Goal: Communication & Community: Answer question/provide support

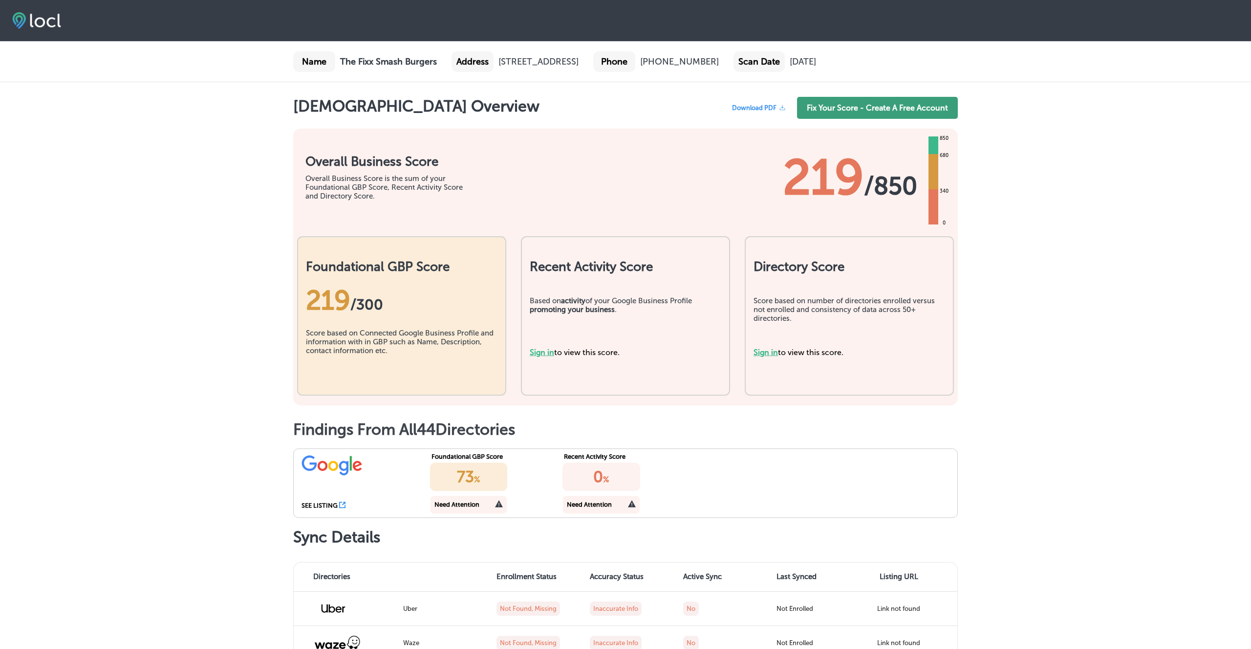
click at [869, 119] on link "Fix Your Score - Create A Free Account" at bounding box center [877, 108] width 161 height 22
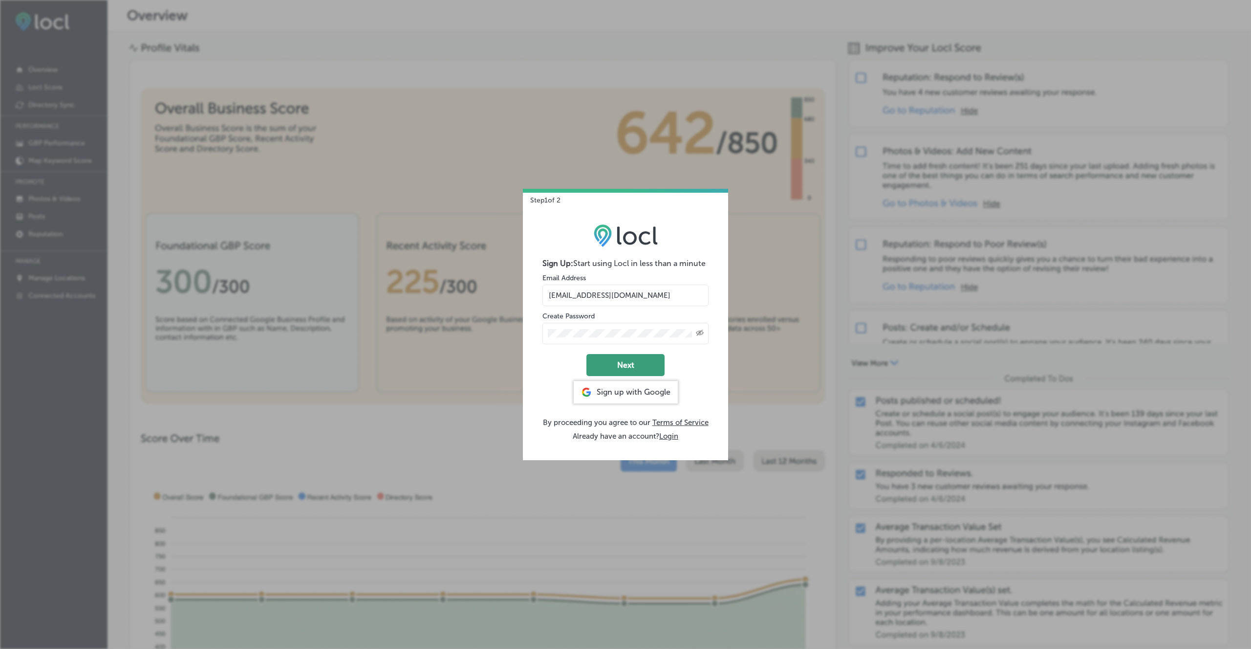
click at [626, 367] on button "Next" at bounding box center [625, 365] width 78 height 22
select select "US"
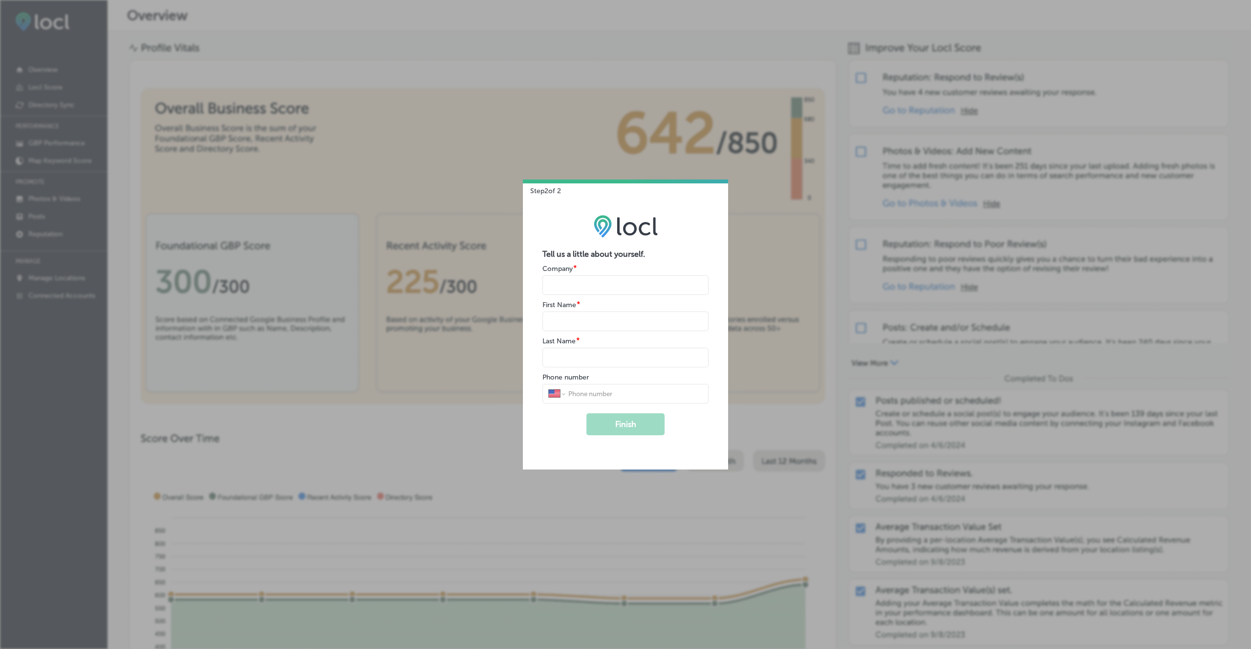
click at [571, 282] on input "name" at bounding box center [625, 285] width 166 height 20
type input "The Fixx Smash Burgers"
click at [563, 321] on input "name" at bounding box center [625, 321] width 166 height 20
type input "Brennen"
type input "Phipps"
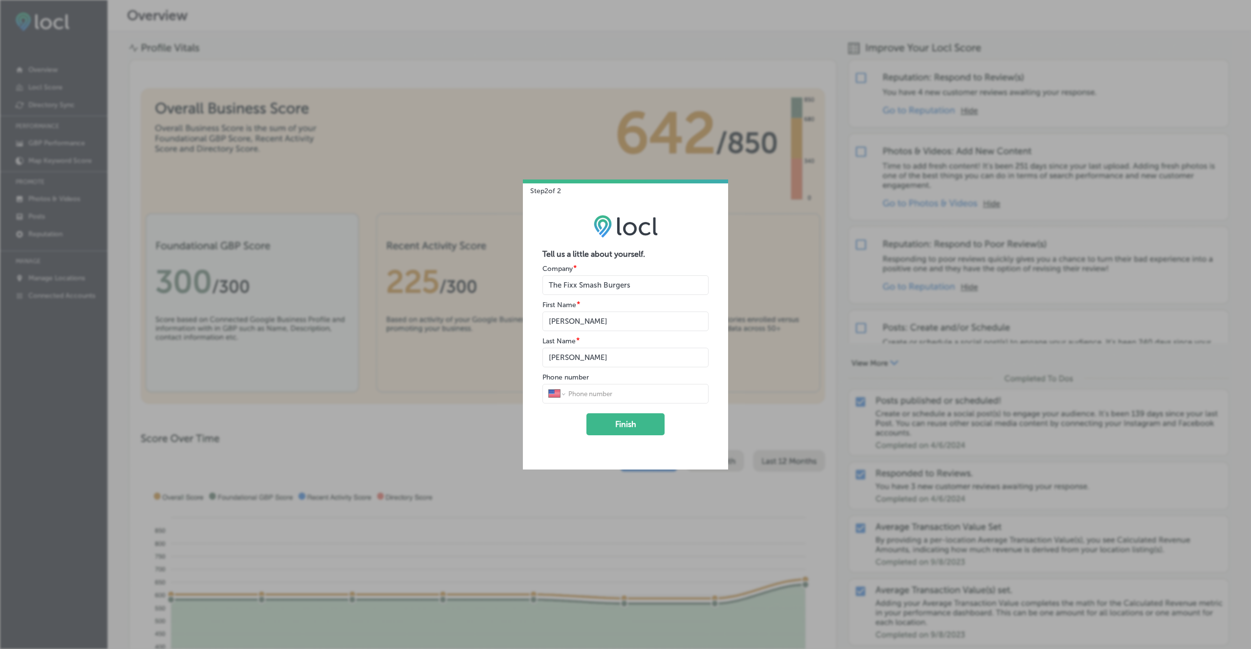
click at [532, 416] on div "Tell us a little about yourself. Company * First Name * Last Name * Phone numbe…" at bounding box center [625, 332] width 205 height 274
click at [588, 394] on input "tel" at bounding box center [634, 393] width 135 height 9
type input "(208) 964-1411"
click at [625, 427] on button "Finish" at bounding box center [625, 424] width 78 height 22
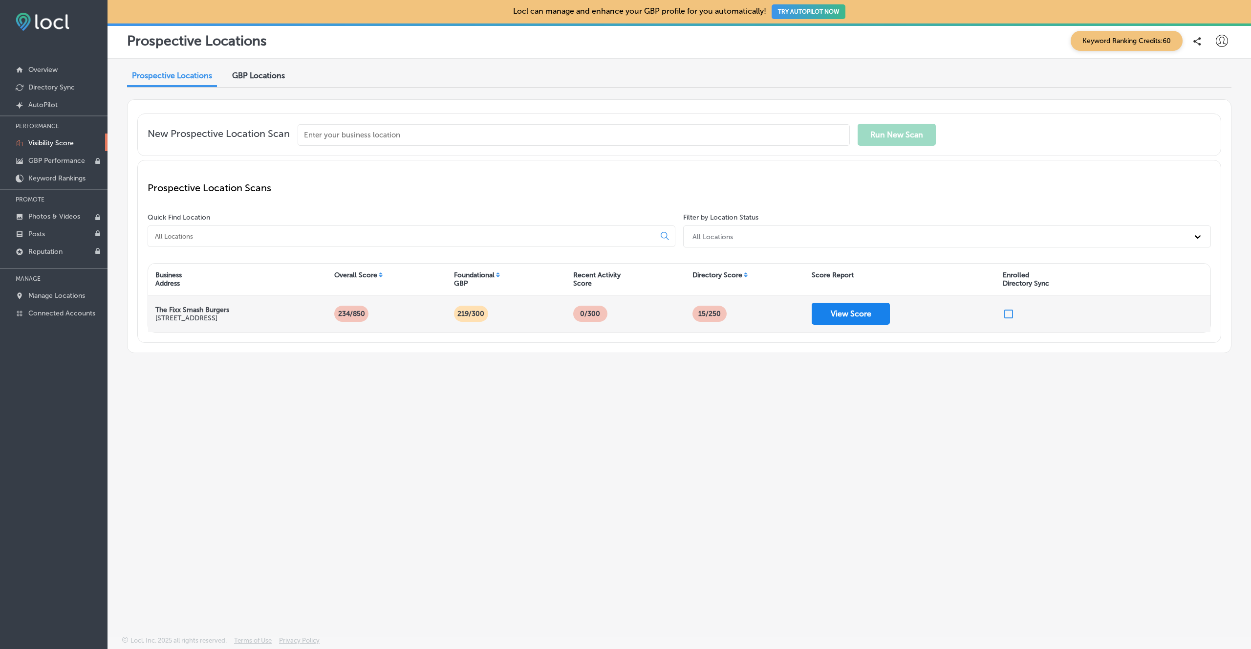
click at [847, 310] on button "View Score" at bounding box center [851, 314] width 78 height 22
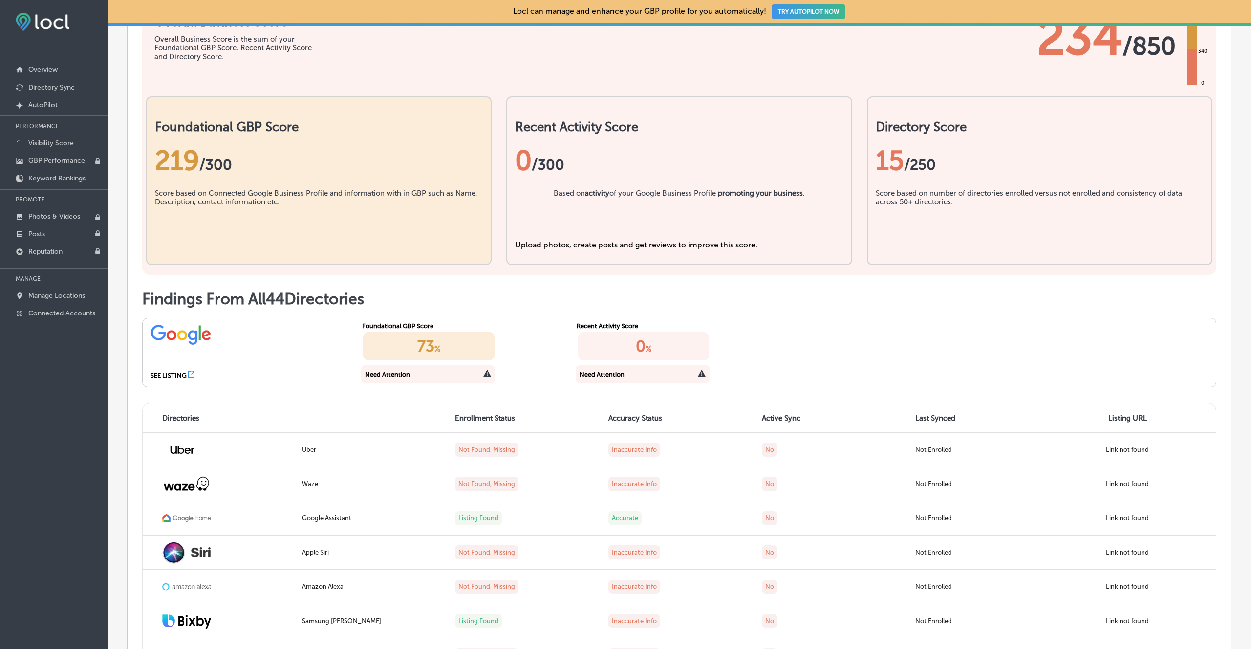
scroll to position [283, 0]
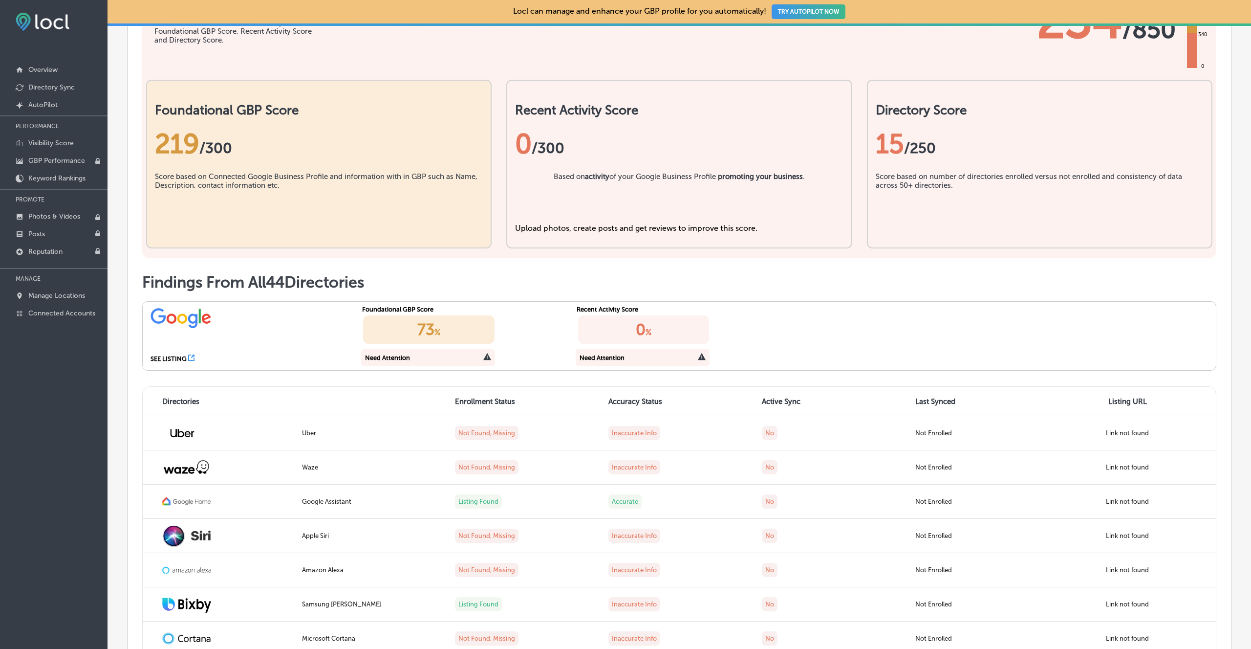
click at [487, 356] on icon at bounding box center [487, 356] width 8 height 8
drag, startPoint x: 412, startPoint y: 350, endPoint x: 407, endPoint y: 328, distance: 22.2
click at [412, 349] on div "Need Attention" at bounding box center [428, 357] width 134 height 18
click at [410, 326] on div "73 %" at bounding box center [428, 329] width 131 height 28
click at [162, 358] on div "SEE LISTING" at bounding box center [169, 358] width 36 height 7
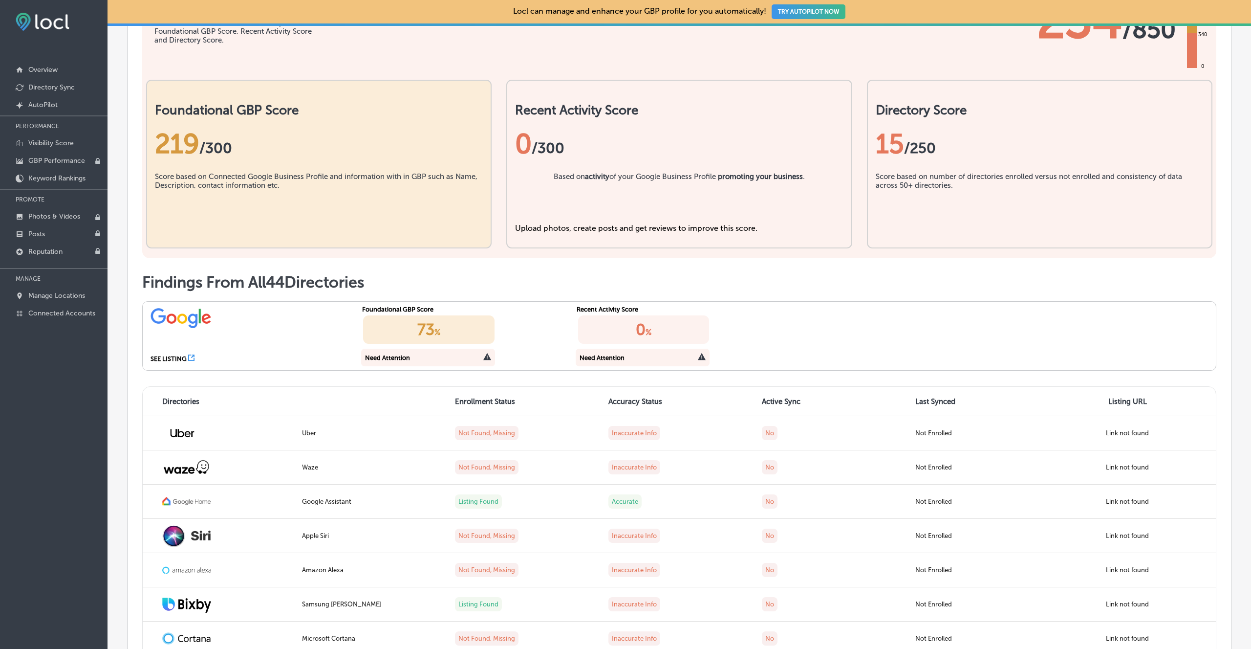
click at [191, 352] on div "SEE LISTING" at bounding box center [250, 336] width 215 height 68
click at [195, 357] on icon at bounding box center [191, 357] width 6 height 6
click at [64, 68] on link "Overview" at bounding box center [54, 69] width 108 height 18
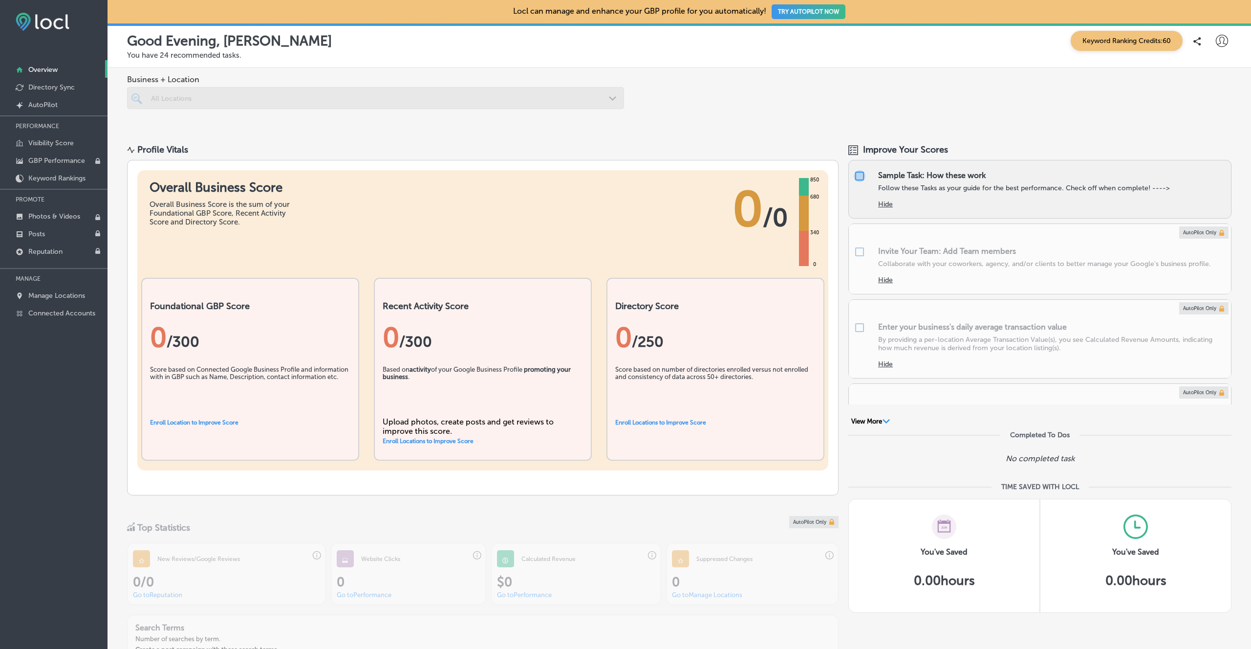
click at [864, 173] on input "checkbox" at bounding box center [860, 176] width 12 height 12
checkbox input "false"
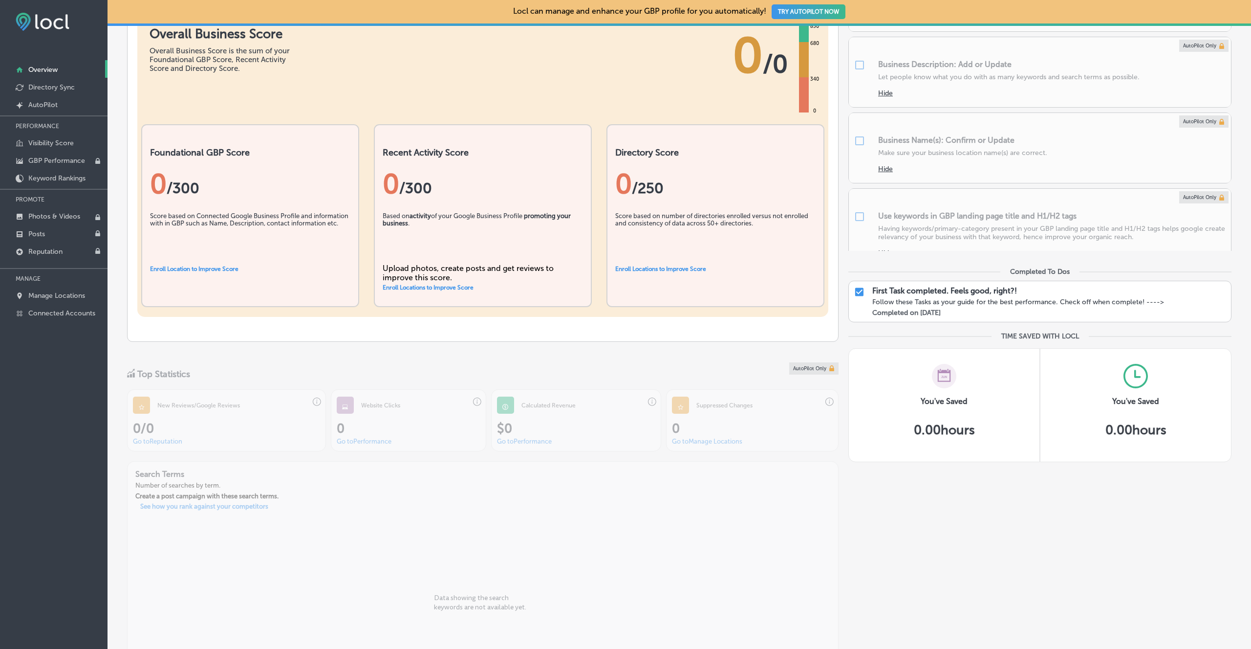
scroll to position [57, 0]
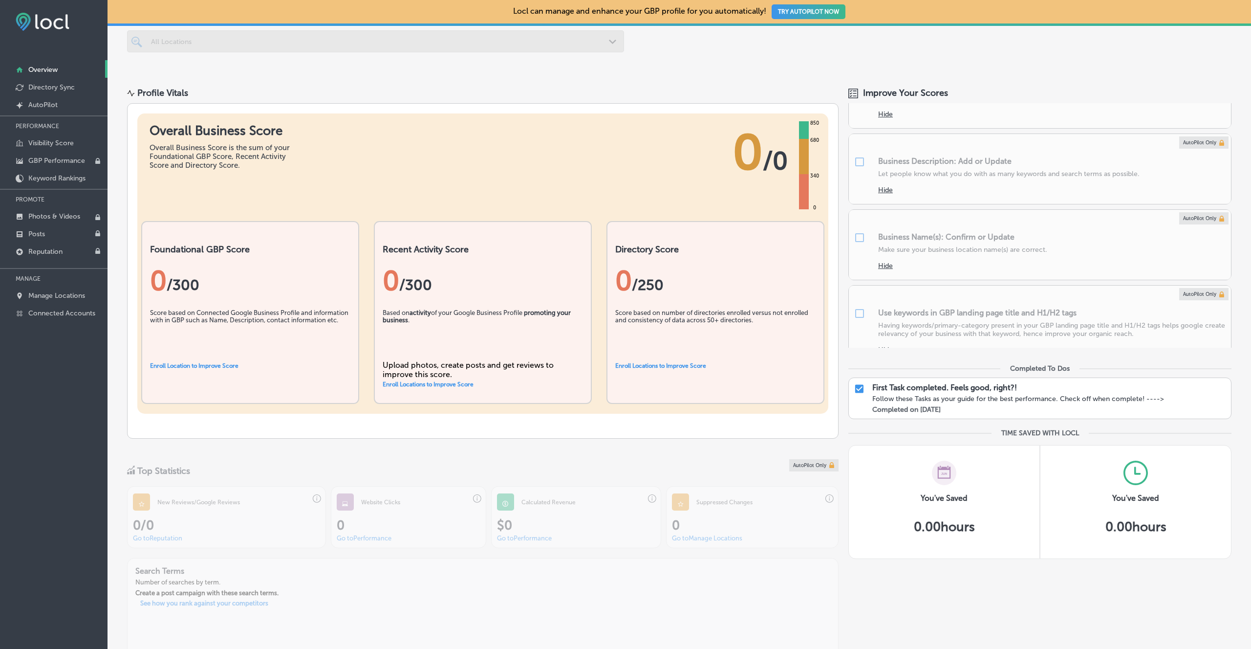
click at [704, 365] on link "Enroll Locations to Improve Score" at bounding box center [660, 365] width 91 height 7
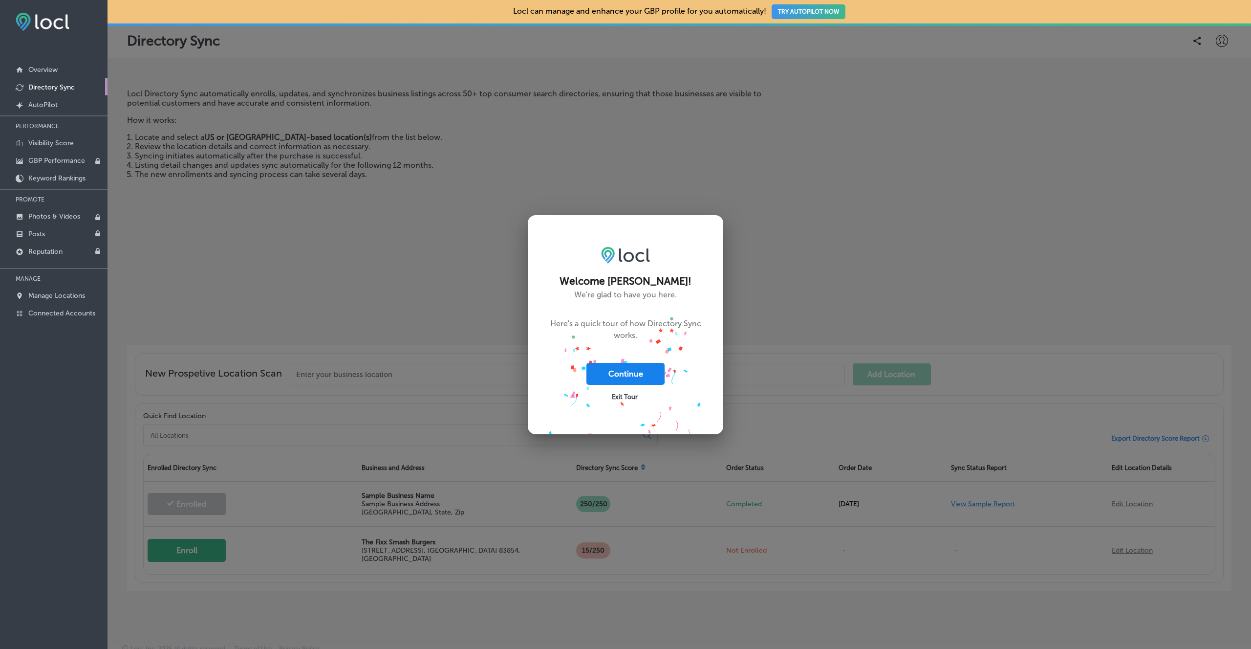
click at [642, 370] on button "Continue" at bounding box center [625, 374] width 78 height 22
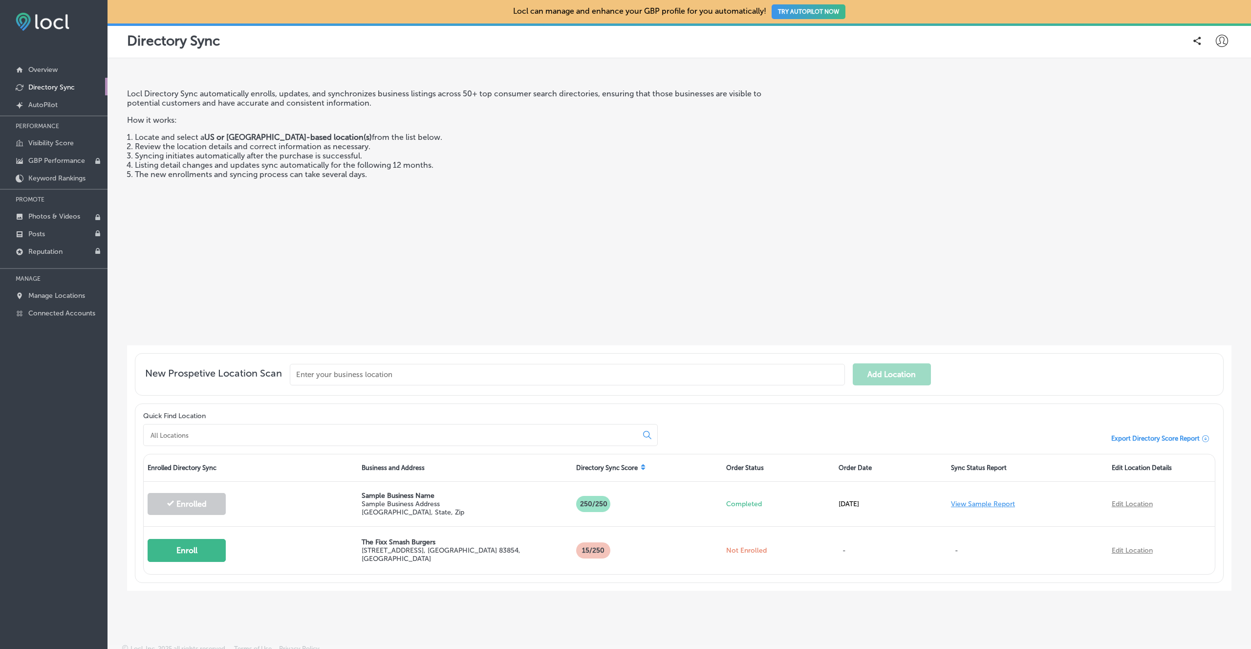
click at [536, 377] on input "text" at bounding box center [567, 375] width 555 height 22
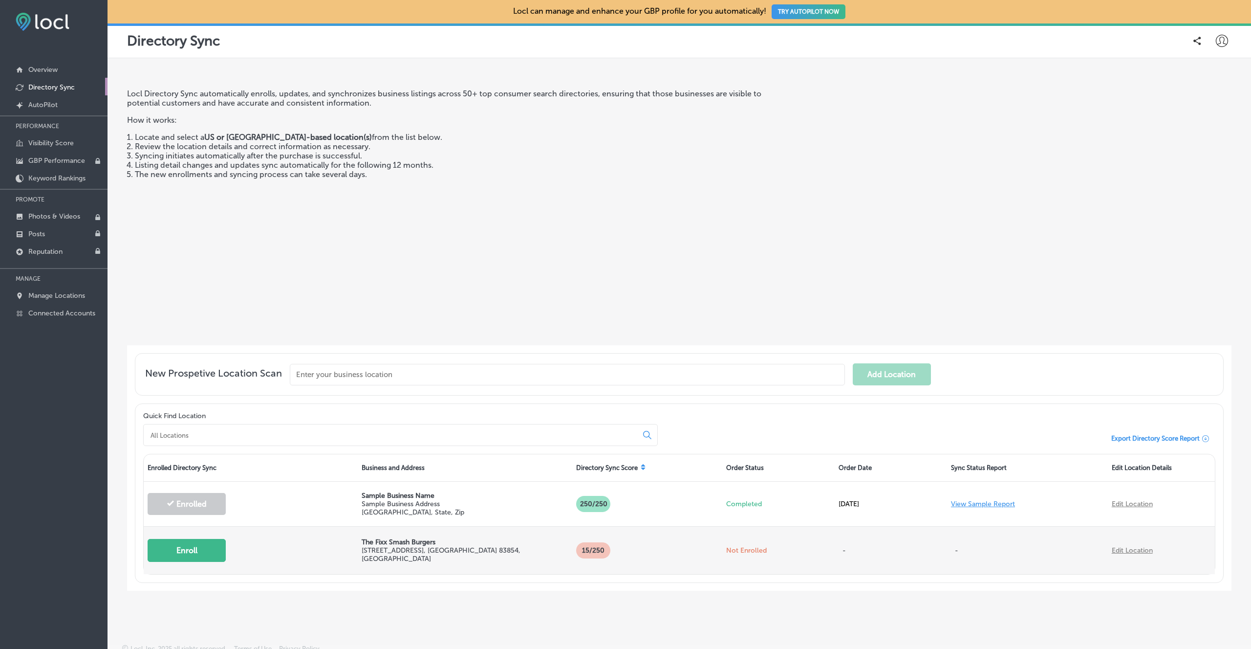
click at [183, 540] on button "Enroll" at bounding box center [187, 550] width 78 height 23
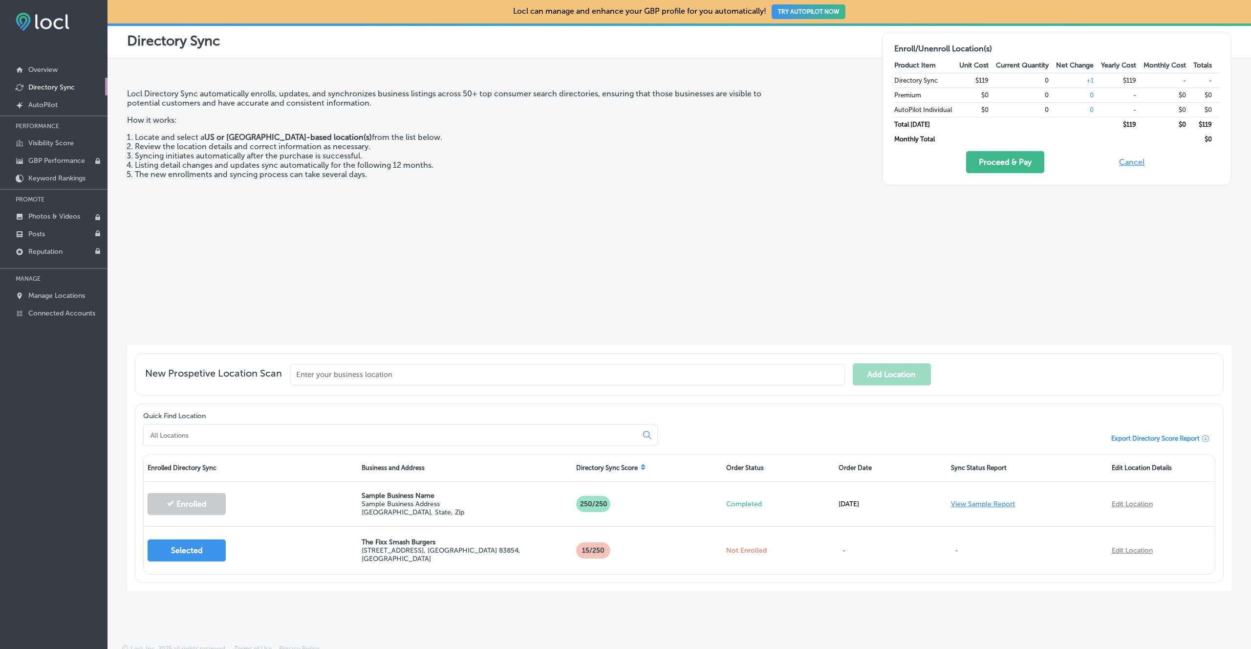
click at [1127, 164] on button "Cancel" at bounding box center [1131, 162] width 31 height 22
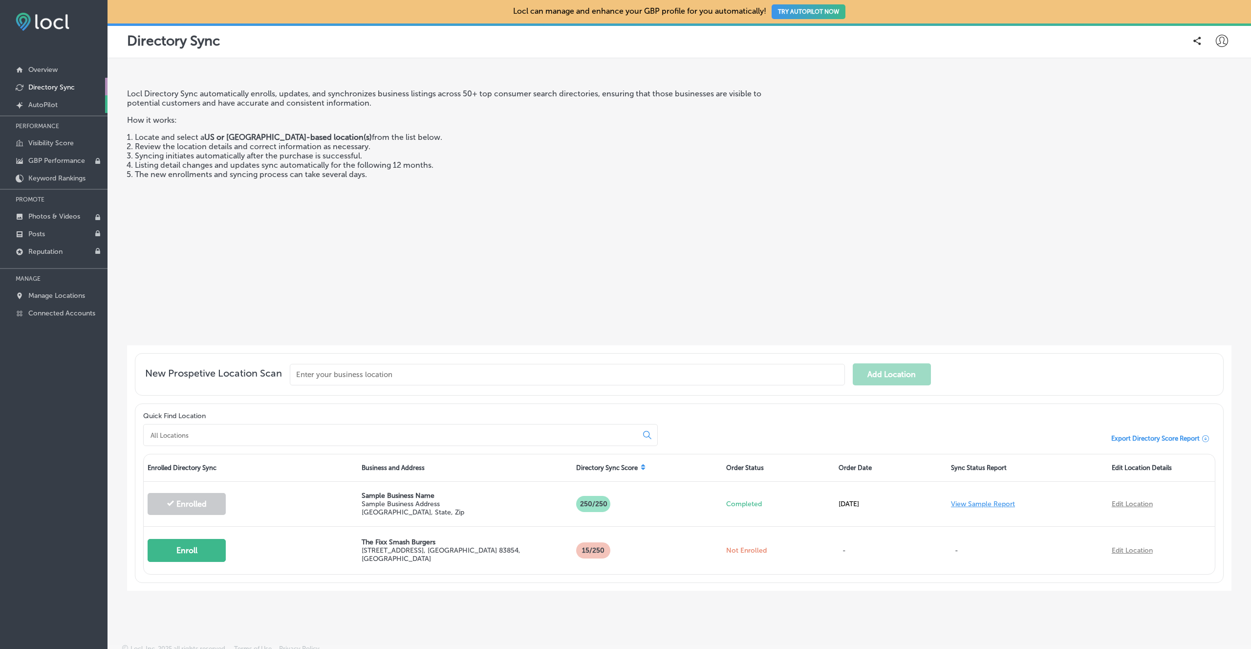
click at [62, 99] on link "Created by potrace 1.10, written by [PERSON_NAME] [DATE]-[DATE] AutoPilot" at bounding box center [54, 104] width 108 height 18
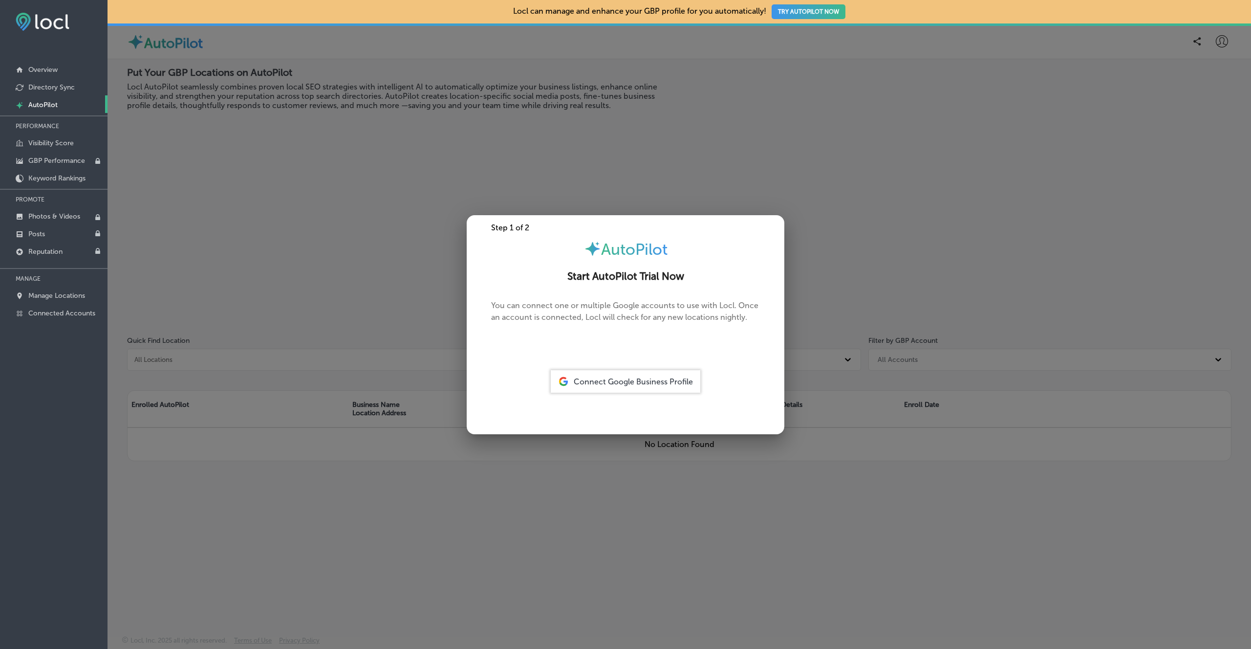
click at [571, 380] on div "Connect Google Business Profile" at bounding box center [626, 381] width 150 height 22
click at [605, 384] on span "Connect Google Business Profile" at bounding box center [633, 381] width 119 height 9
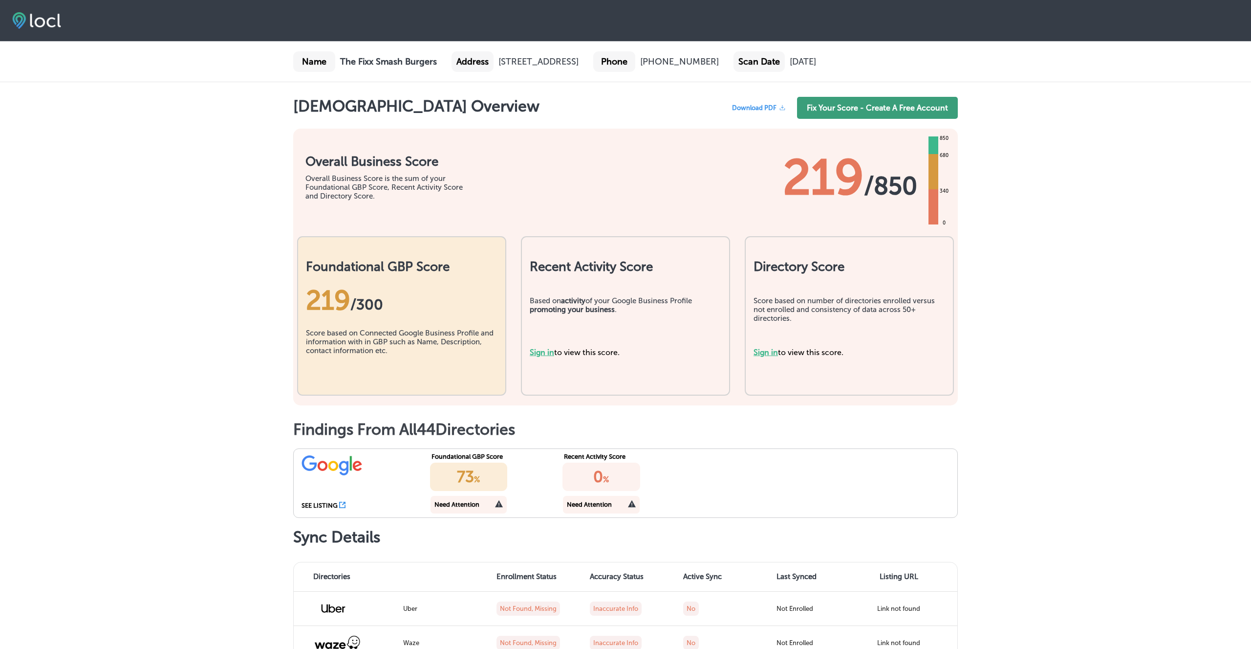
click at [810, 119] on link "Fix Your Score - Create A Free Account" at bounding box center [877, 108] width 161 height 22
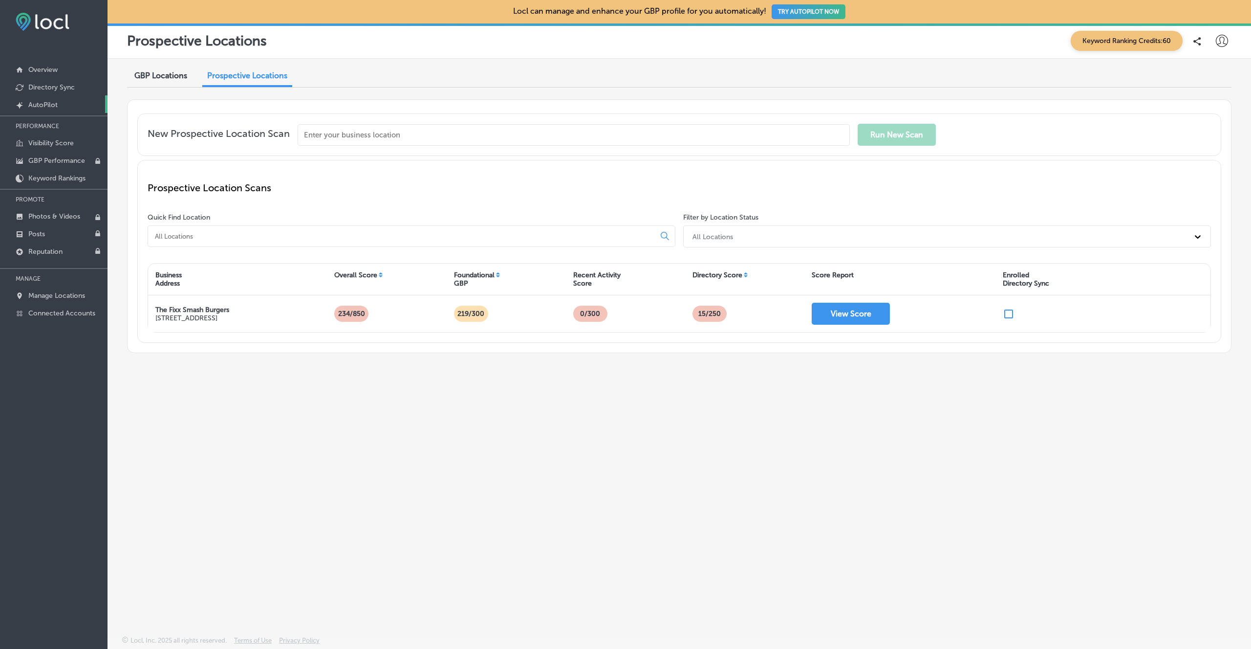
click at [68, 104] on link "Created by potrace 1.10, written by [PERSON_NAME] [DATE]-[DATE] AutoPilot" at bounding box center [54, 104] width 108 height 18
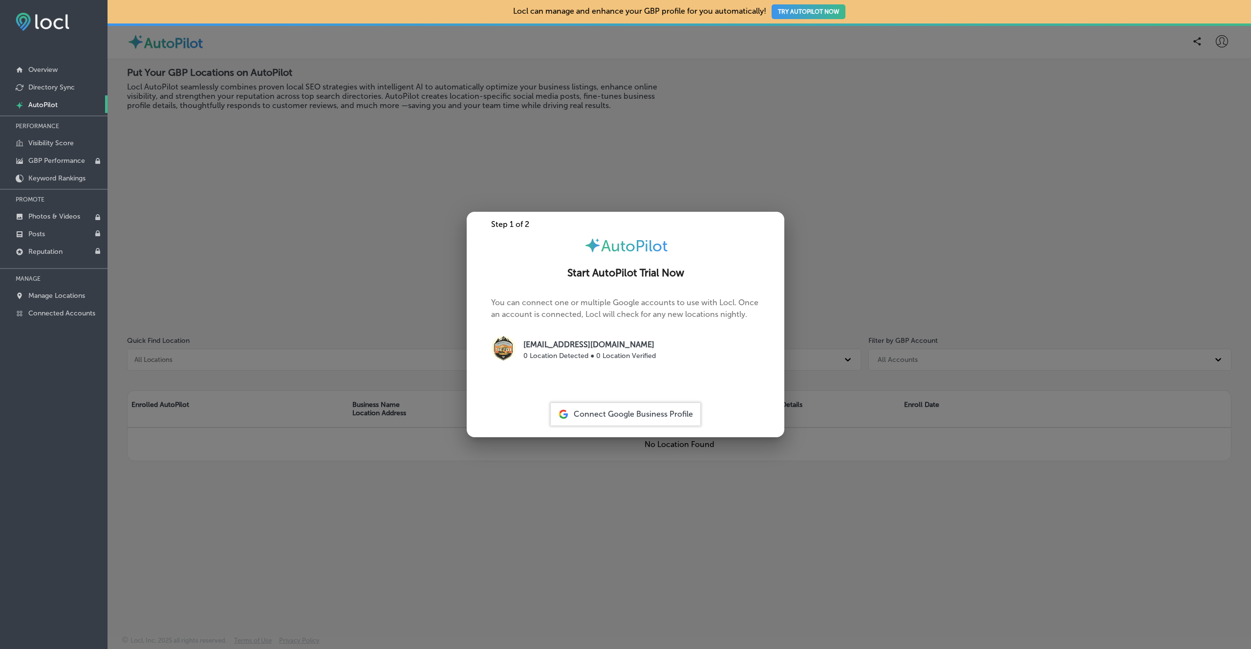
click at [580, 355] on p "0 Location Detected ● 0 Location Verified" at bounding box center [589, 355] width 132 height 10
click at [593, 411] on span "Connect Google Business Profile" at bounding box center [633, 413] width 119 height 9
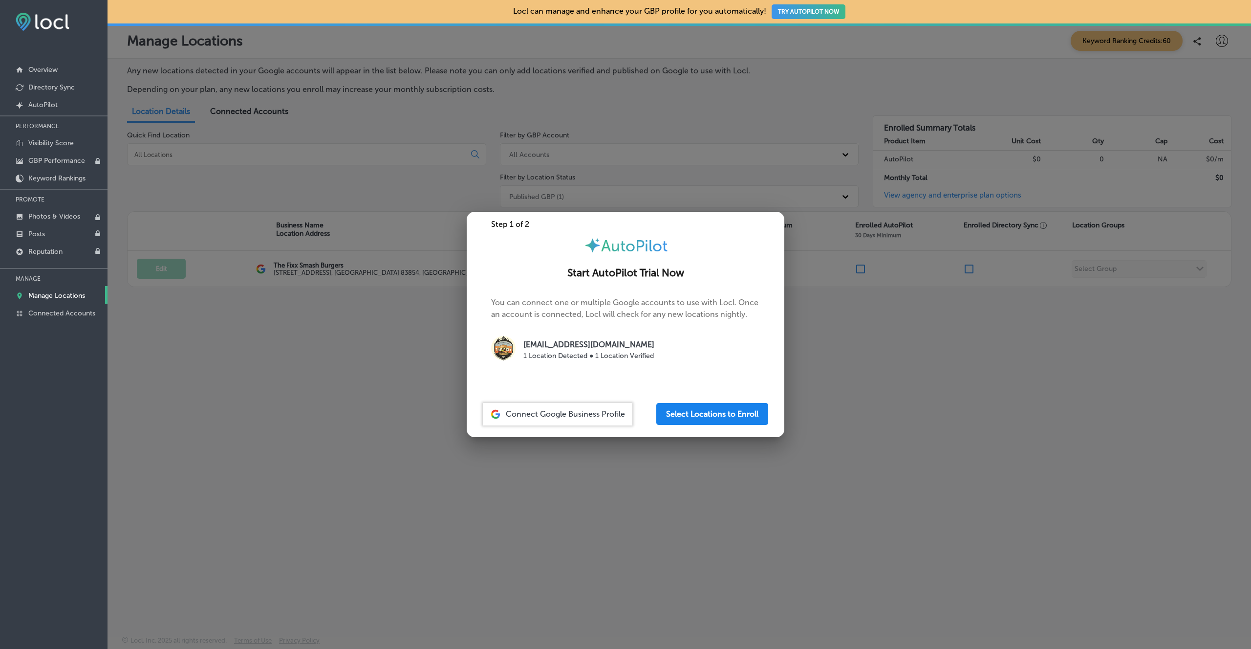
click at [695, 412] on button "Select Locations to Enroll" at bounding box center [712, 414] width 112 height 22
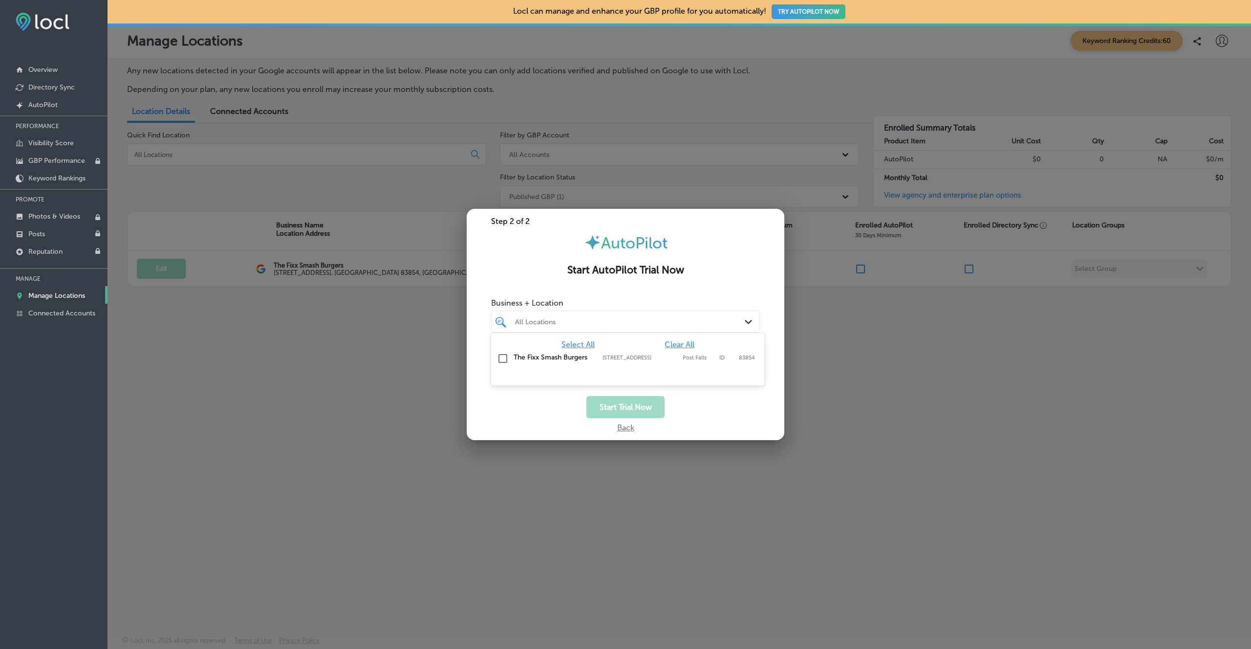
click at [644, 324] on div "All Locations" at bounding box center [630, 321] width 231 height 8
click at [505, 359] on input "checkbox" at bounding box center [503, 358] width 12 height 12
click at [566, 397] on div "Start Trial Now" at bounding box center [626, 407] width 318 height 22
click at [615, 408] on button "Start Trial Now" at bounding box center [625, 407] width 78 height 22
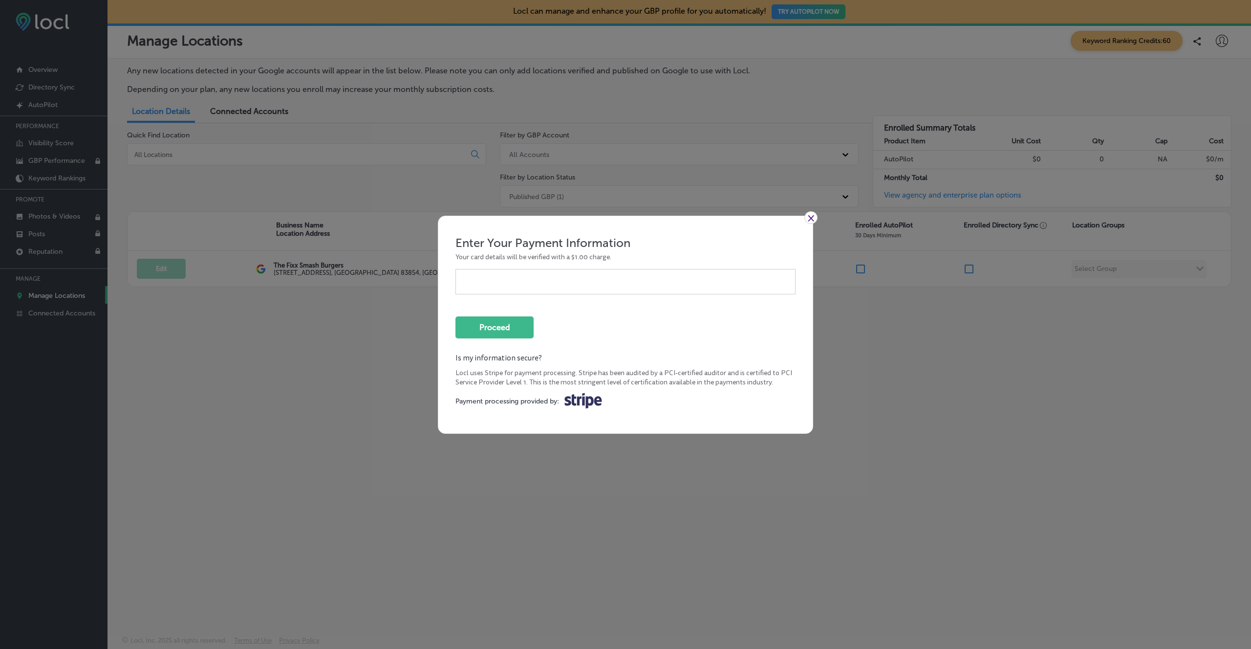
click at [579, 284] on iframe at bounding box center [625, 281] width 325 height 8
click at [531, 323] on button "Proceed" at bounding box center [494, 327] width 78 height 22
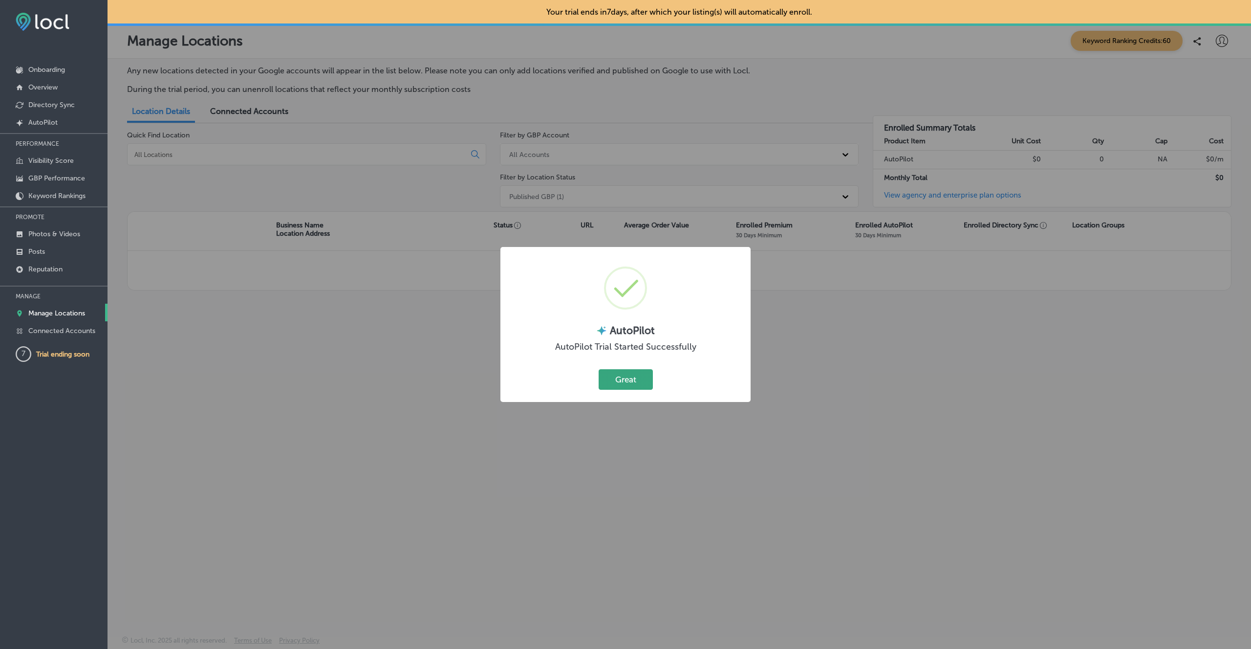
click at [615, 375] on button "Great" at bounding box center [626, 379] width 54 height 20
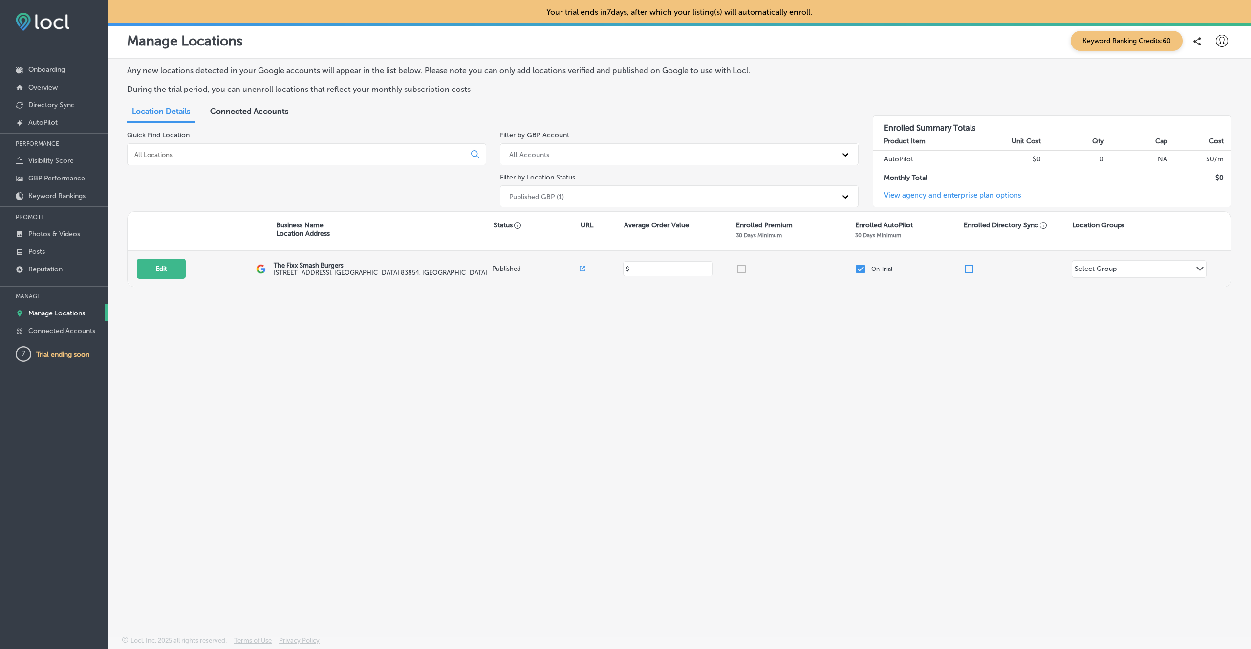
drag, startPoint x: 636, startPoint y: 269, endPoint x: 646, endPoint y: 269, distance: 10.3
click at [646, 269] on input at bounding box center [667, 268] width 76 height 9
type input "24"
click at [649, 323] on div "Any new locations detected in your Google accounts will appear in the list belo…" at bounding box center [680, 324] width 1144 height 531
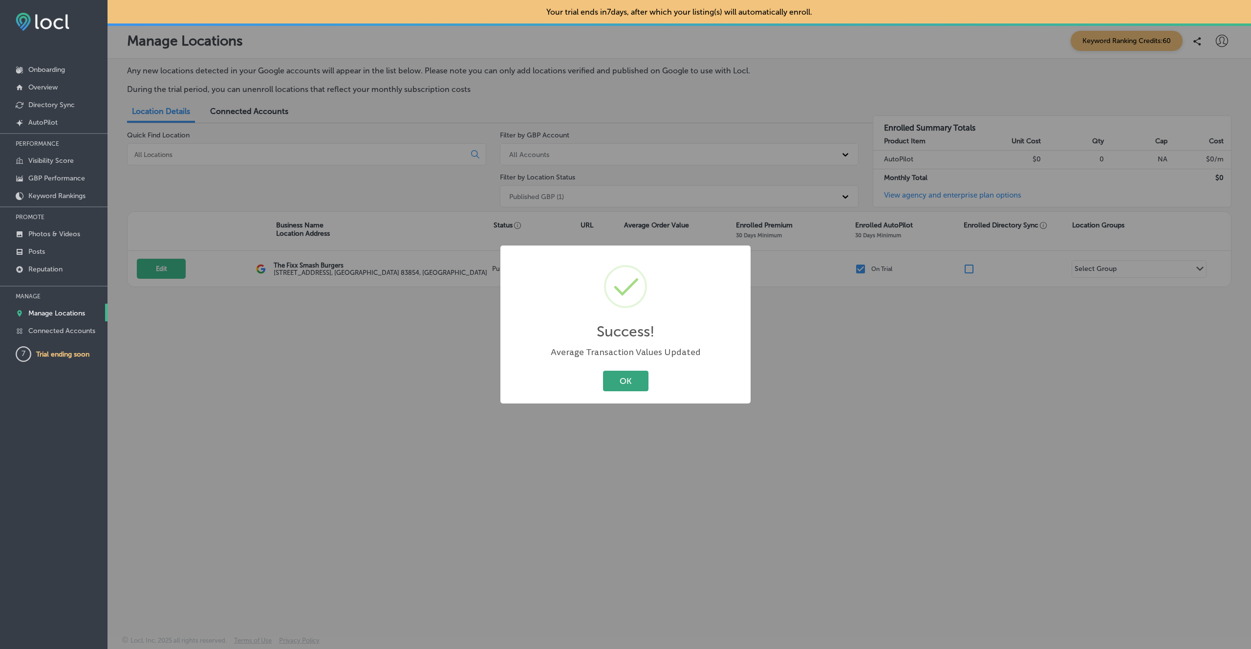
click at [629, 377] on button "OK" at bounding box center [625, 380] width 45 height 20
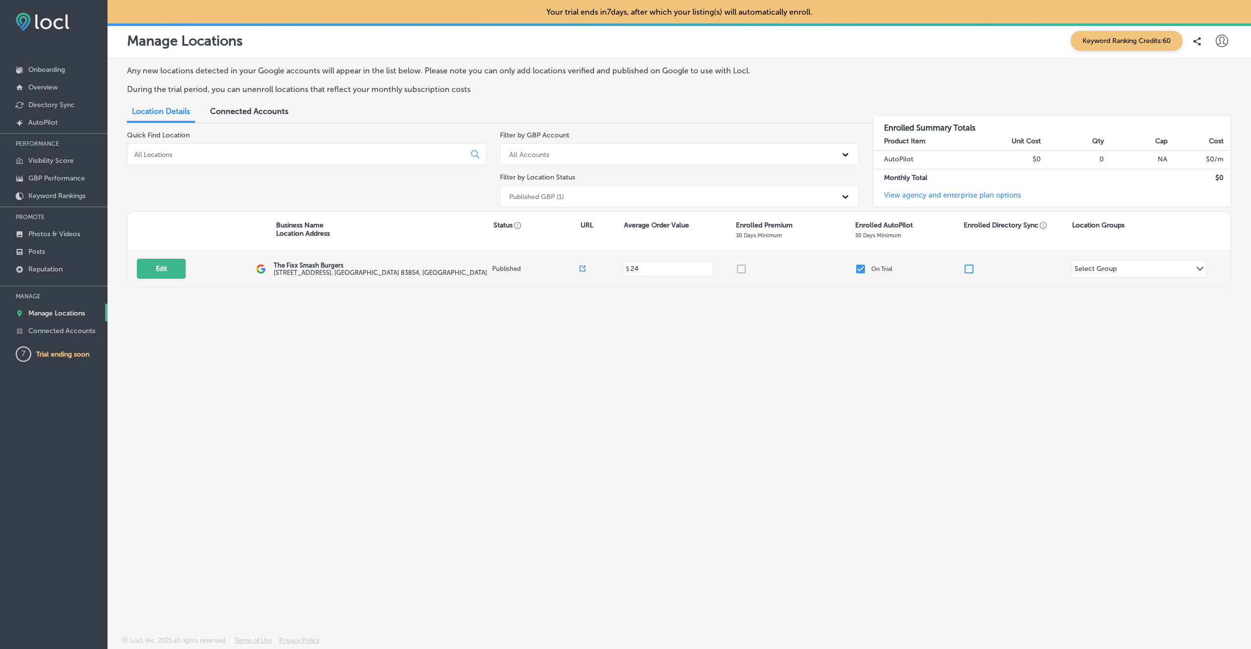
click at [742, 269] on div at bounding box center [795, 269] width 119 height 12
click at [1102, 267] on div "Select Group" at bounding box center [1096, 269] width 42 height 11
click at [58, 123] on link "Created by potrace 1.10, written by [PERSON_NAME] [DATE]-[DATE] AutoPilot" at bounding box center [54, 122] width 108 height 18
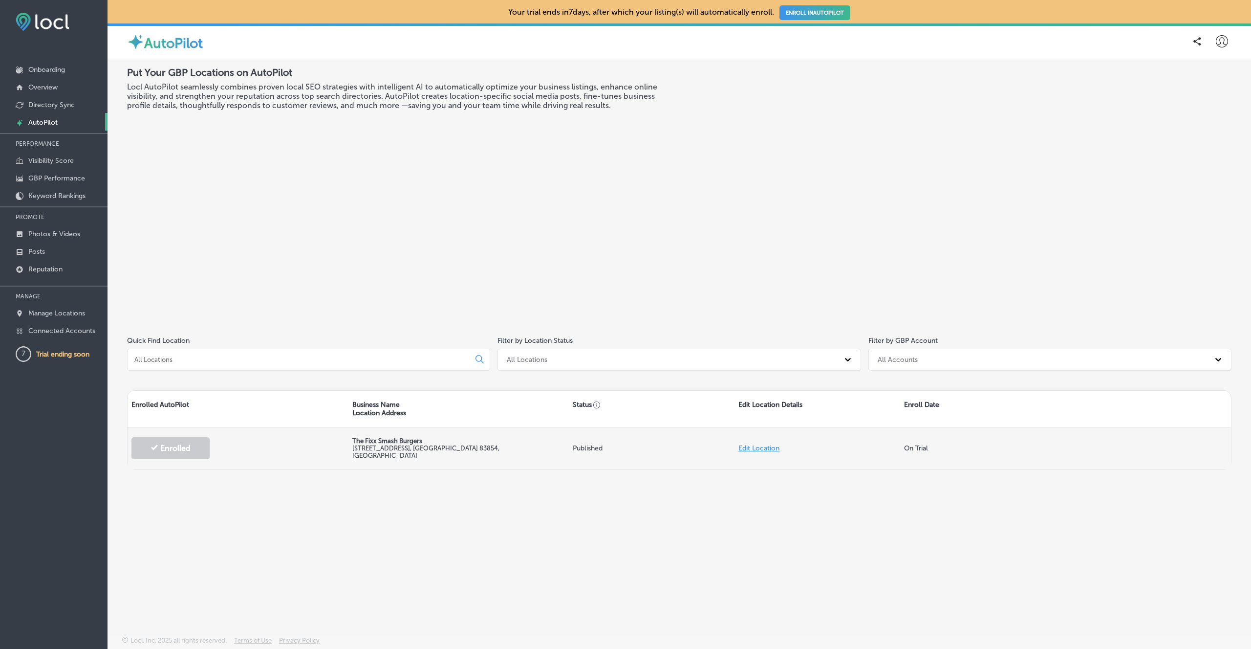
click at [741, 445] on link "Edit Location" at bounding box center [758, 448] width 41 height 8
select select "US"
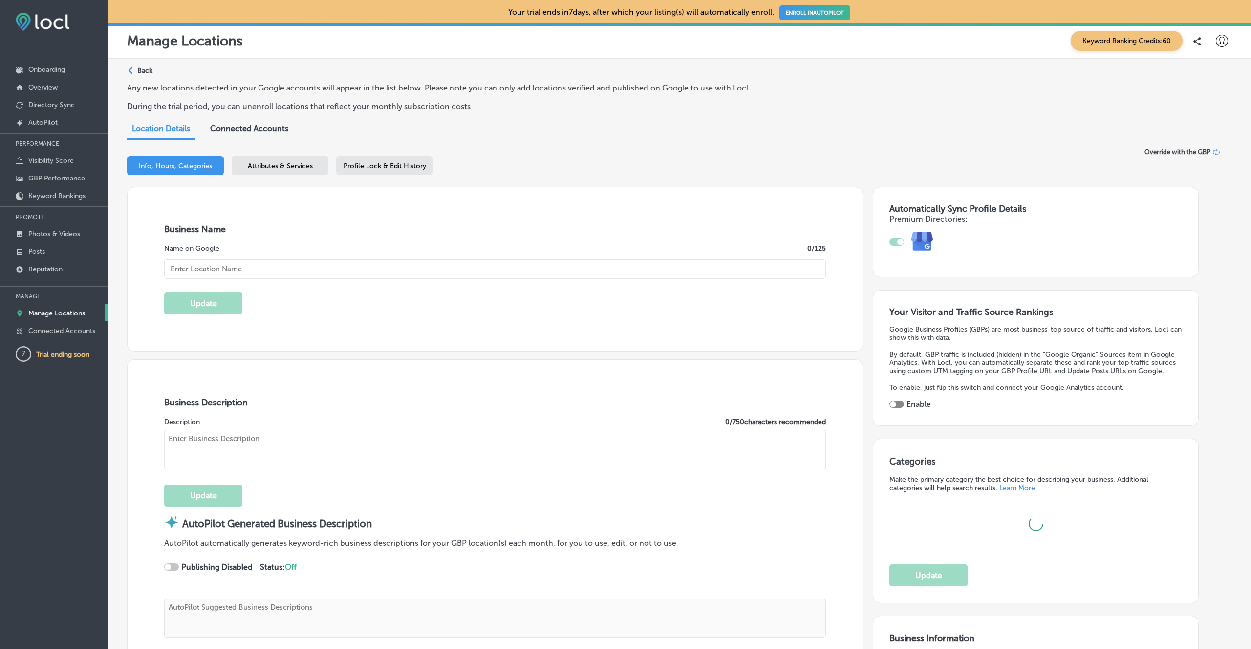
type input "The Fixx Smash Burgers"
type textarea "The Fixx Smash Burgers crafts crave-worthy smash burgers using fresh, never fro…"
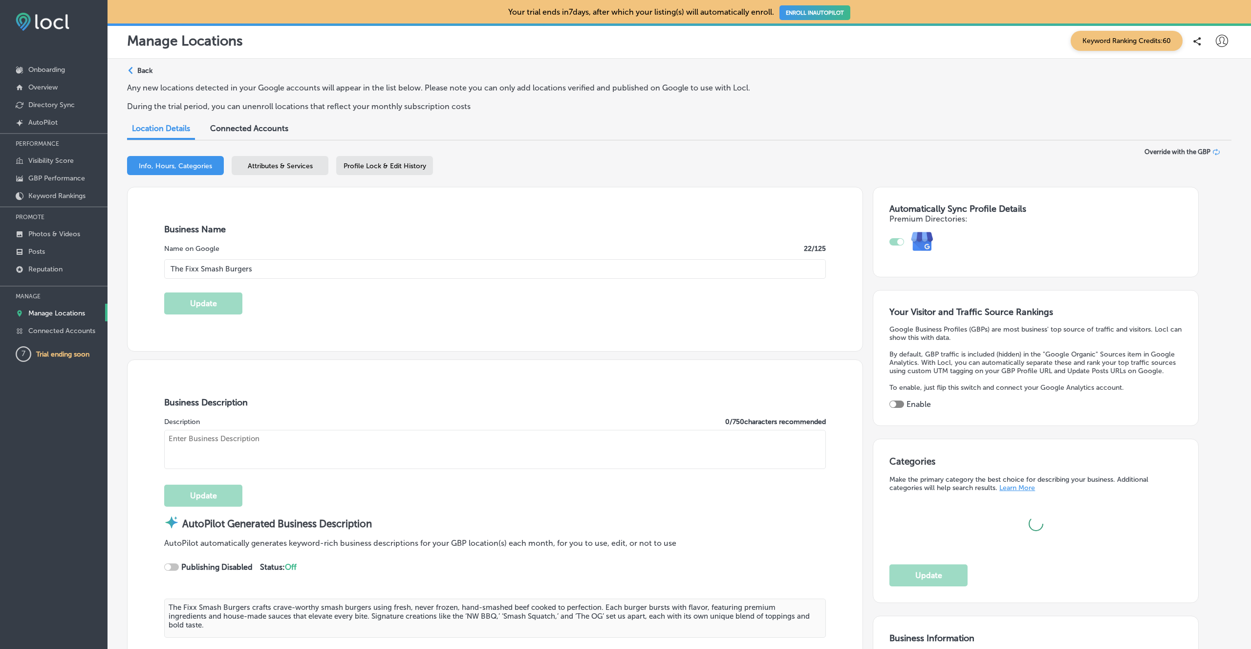
type input "[STREET_ADDRESS]"
type input "Post Falls"
type input "83854"
type input "US"
type input "[URL][DOMAIN_NAME]"
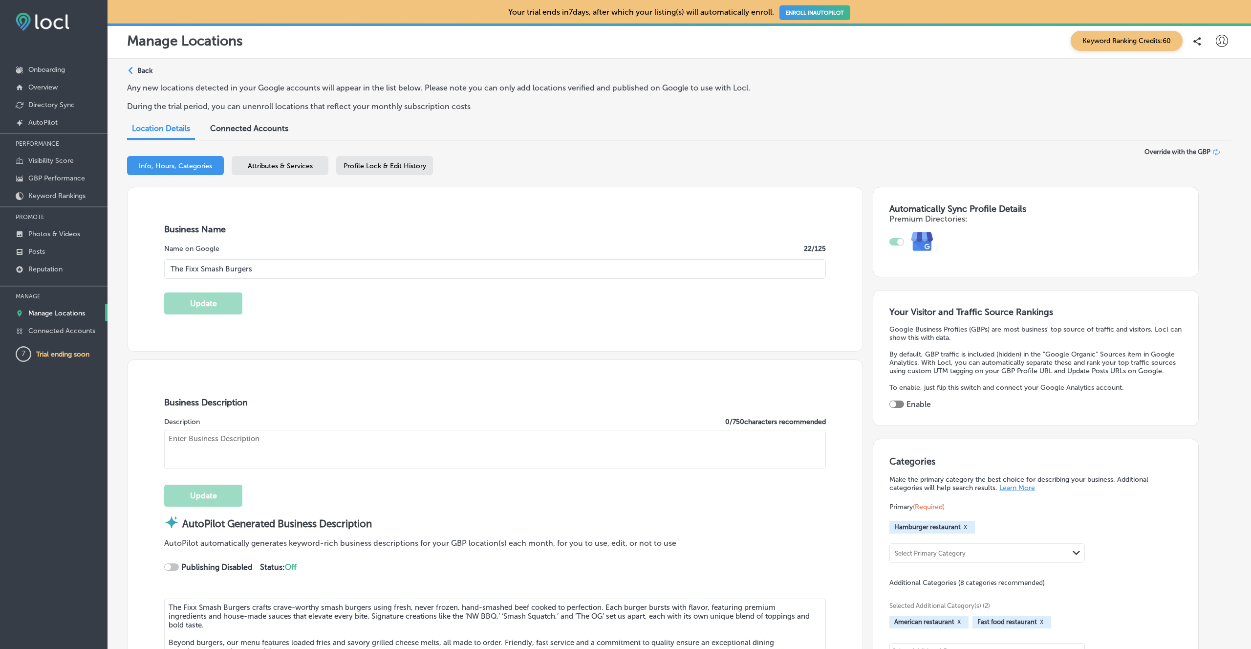
checkbox input "true"
type input "24"
type textarea "The Fixx Smash Burgers is Post Falls' premier food truck specializing in handcr…"
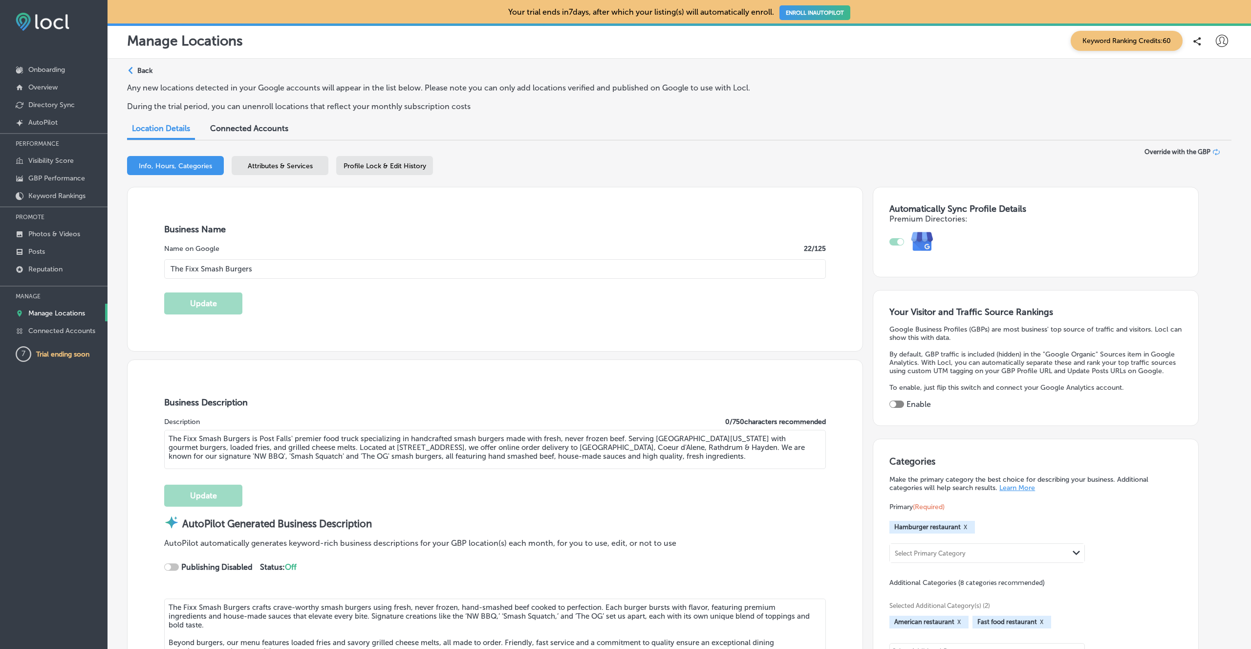
type input "[PHONE_NUMBER]"
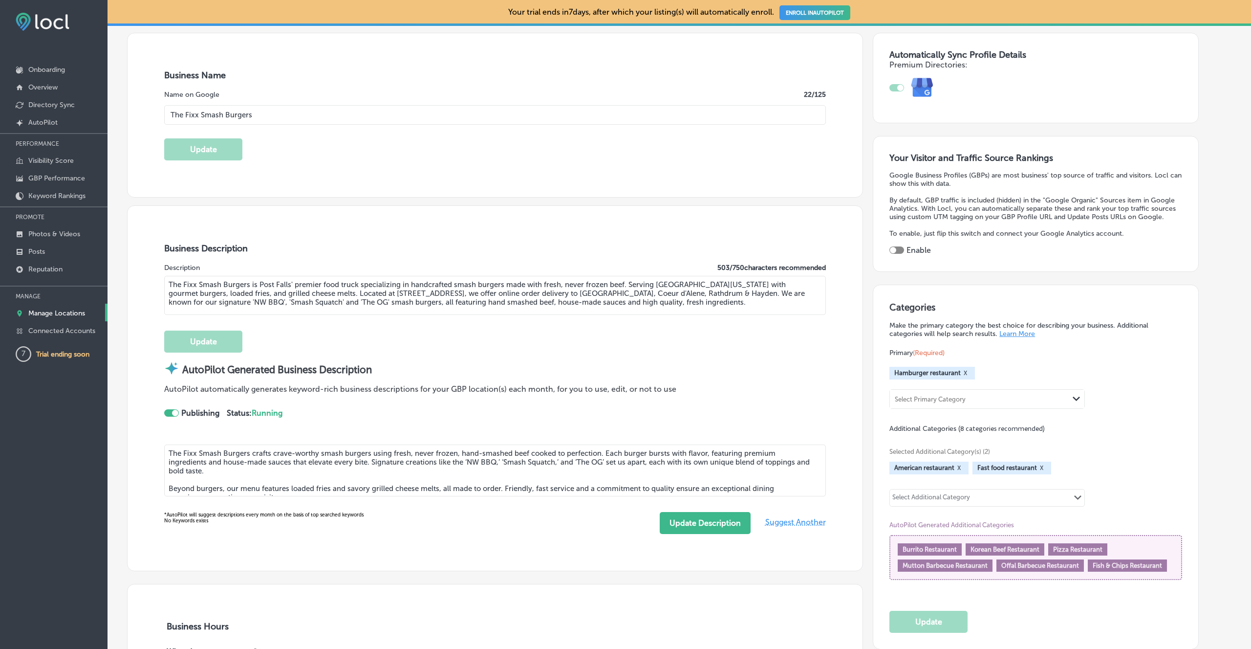
scroll to position [170, 0]
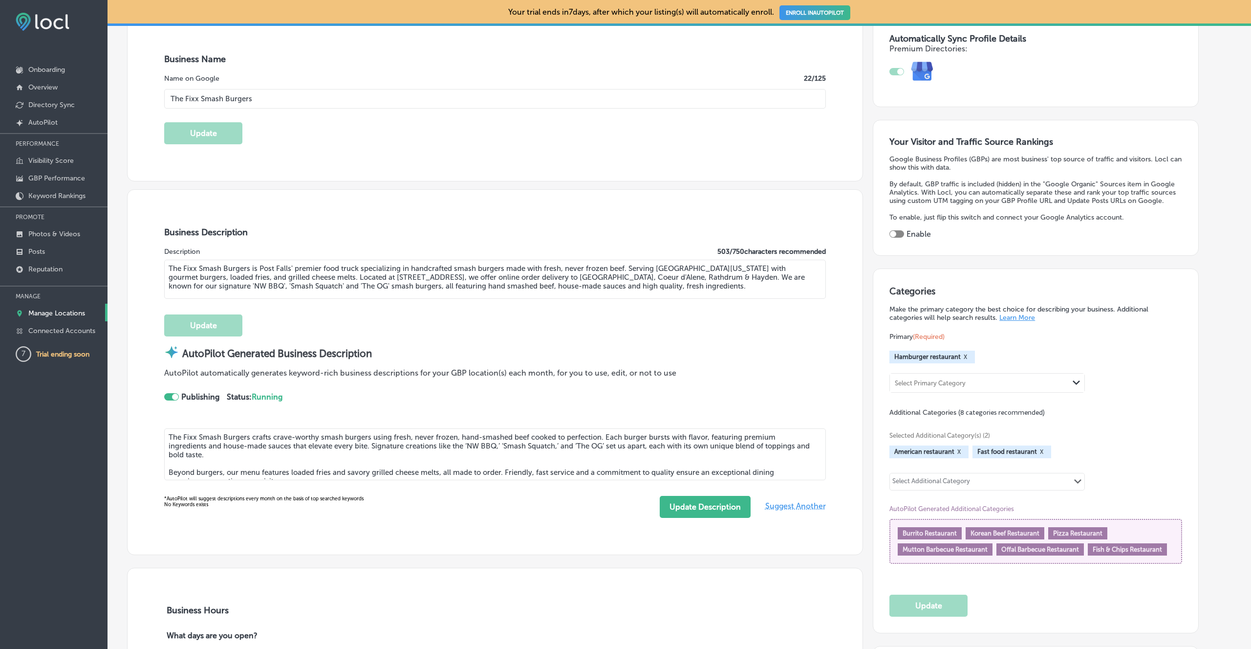
click at [901, 234] on div at bounding box center [896, 233] width 15 height 7
click at [896, 232] on div at bounding box center [896, 233] width 15 height 7
checkbox input "true"
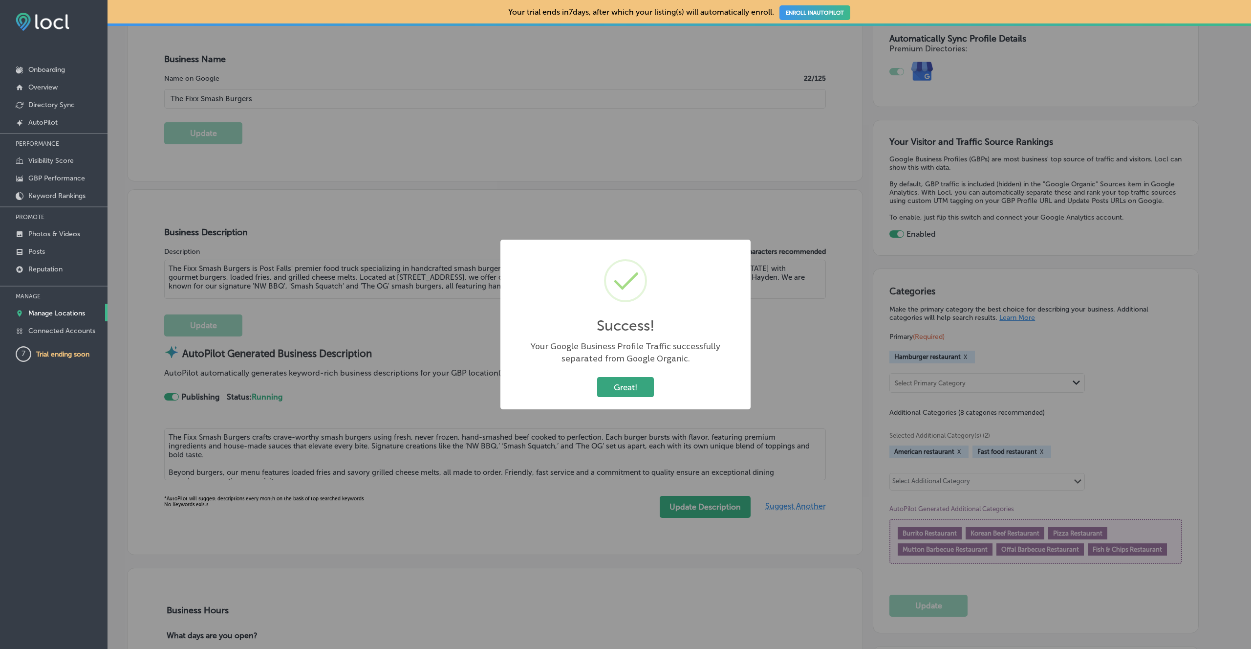
click at [638, 382] on button "Great!" at bounding box center [625, 387] width 57 height 20
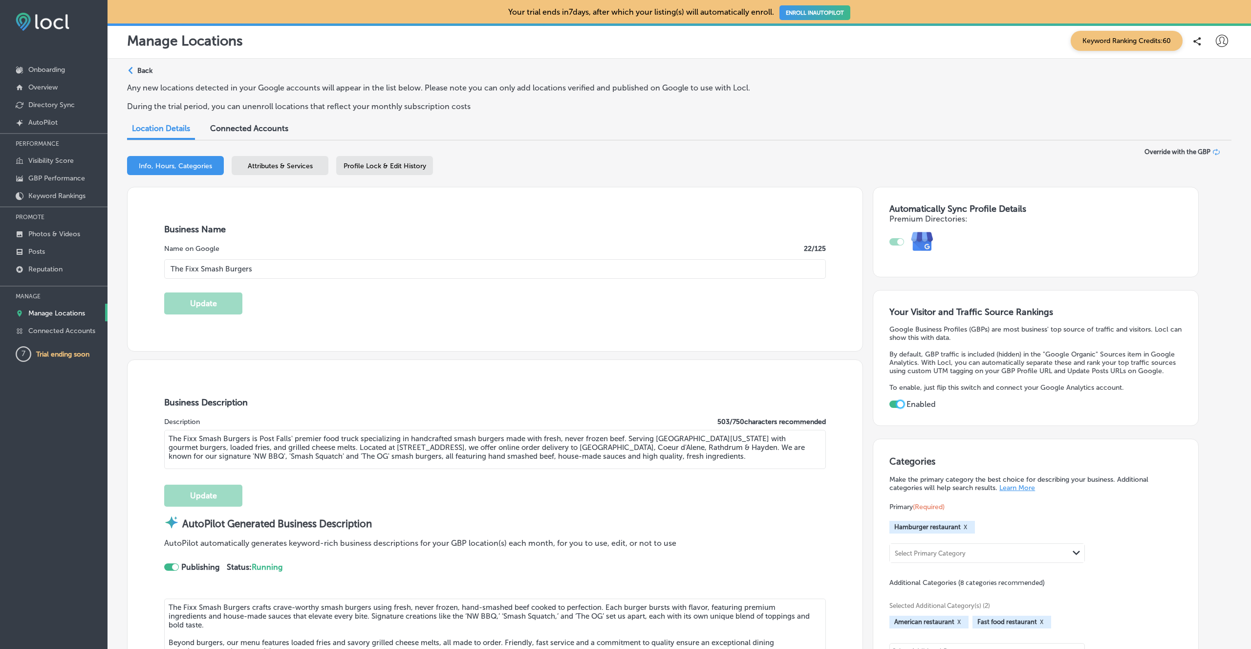
scroll to position [283, 0]
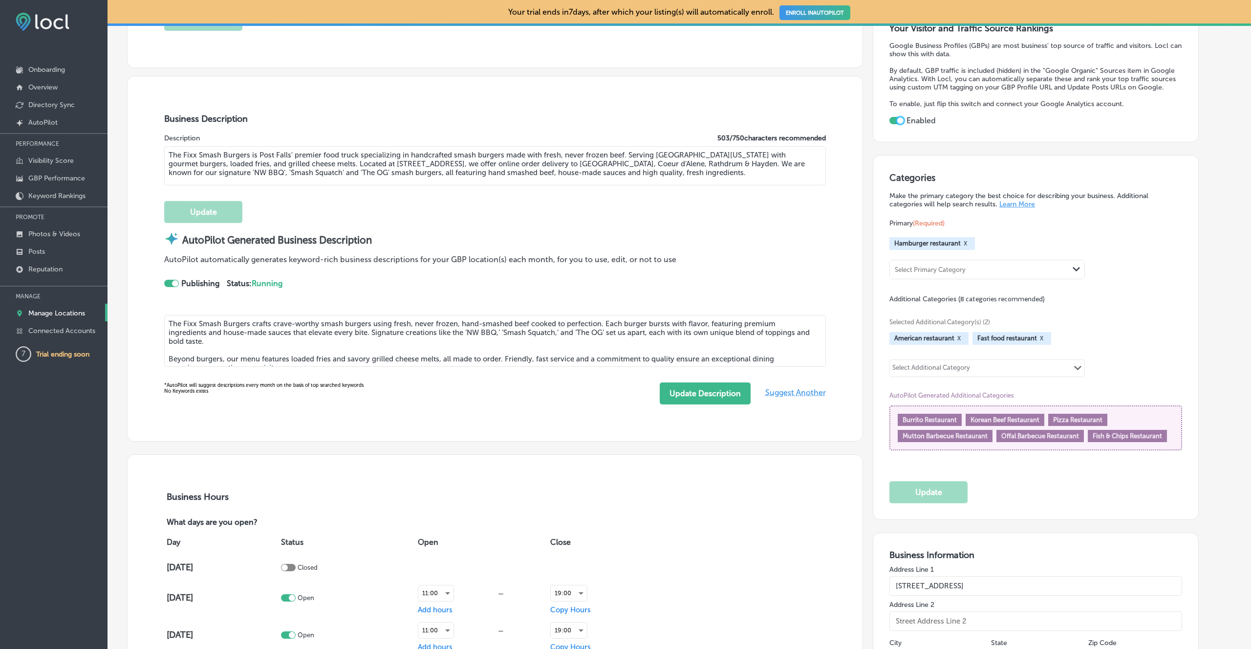
click at [916, 364] on div "Select Additional Category" at bounding box center [931, 369] width 78 height 11
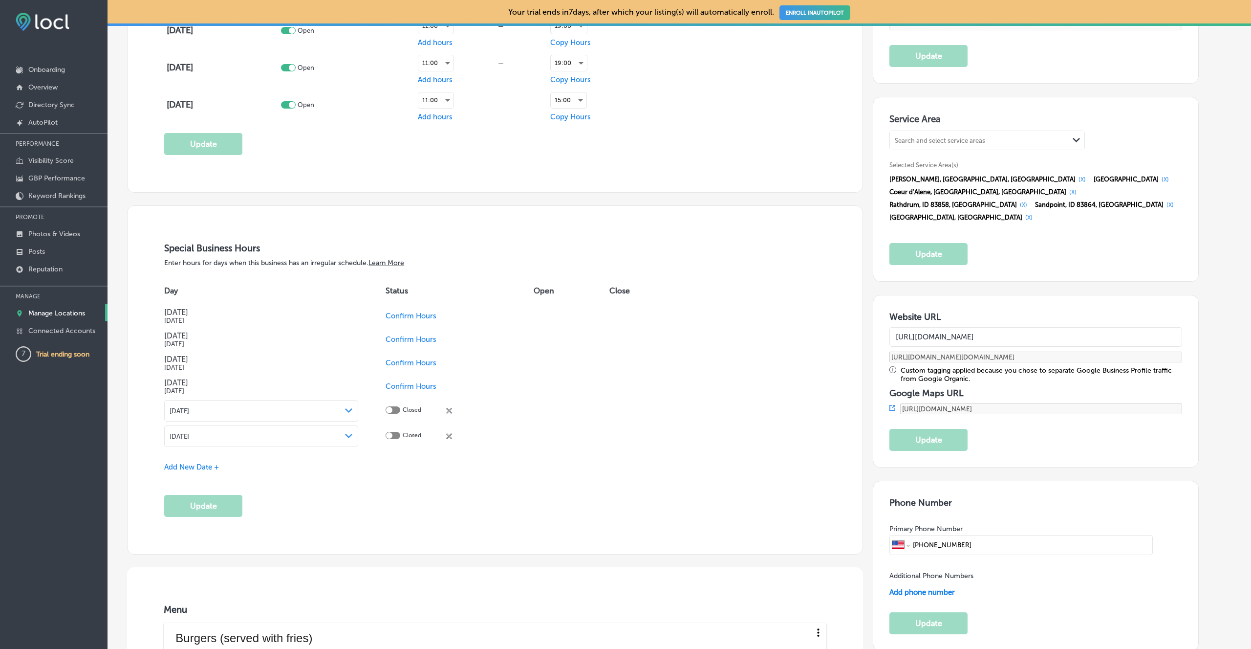
scroll to position [964, 0]
click at [427, 313] on span "Confirm Hours" at bounding box center [411, 313] width 51 height 9
click at [403, 336] on span "Confirm Hours" at bounding box center [411, 337] width 51 height 9
click at [387, 334] on div at bounding box center [389, 336] width 6 height 6
checkbox input "true"
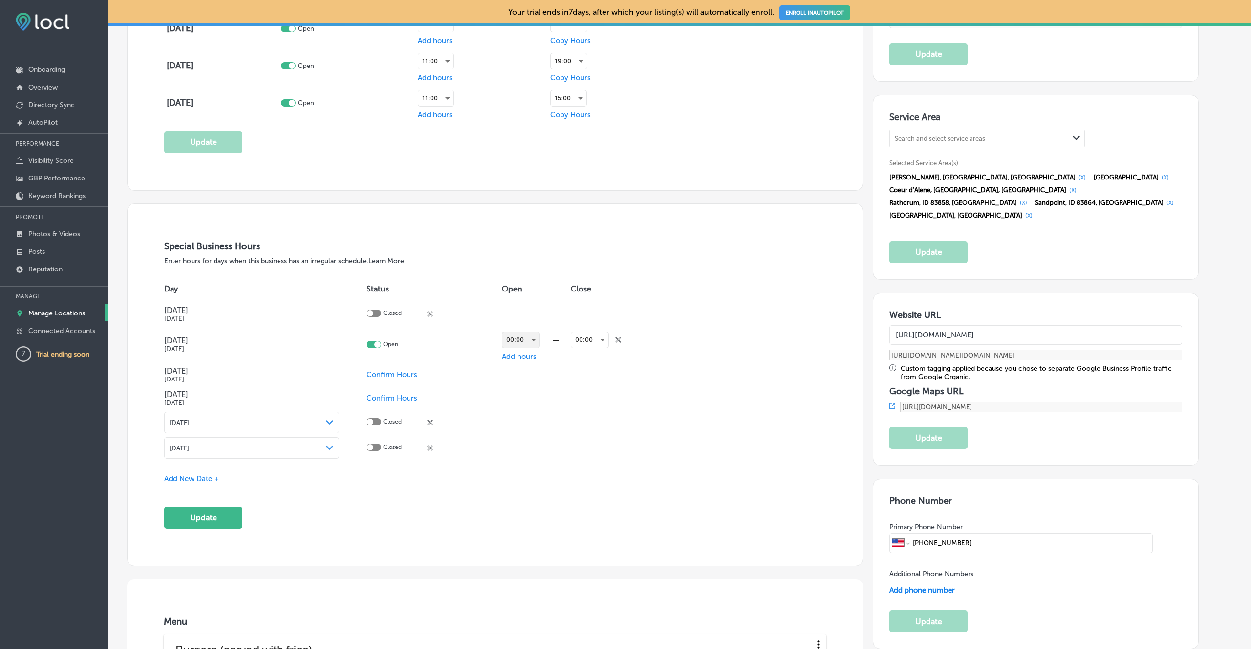
click at [512, 340] on div "00:00" at bounding box center [520, 340] width 37 height 16
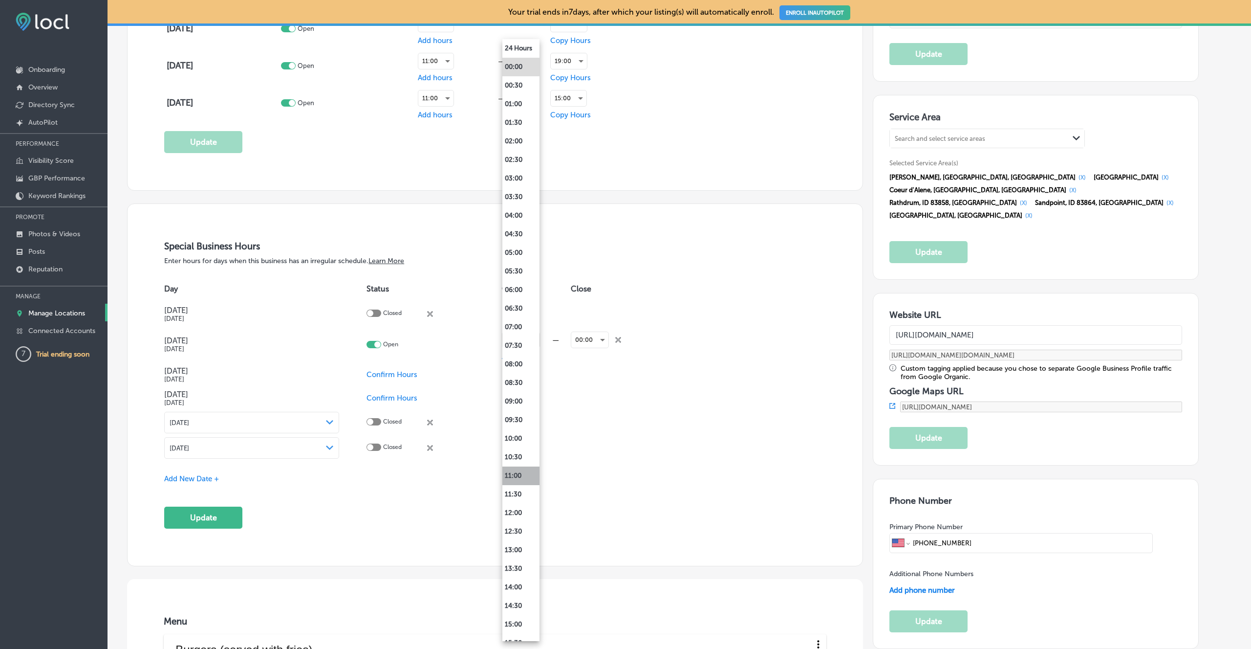
click at [511, 474] on li "11:00" at bounding box center [520, 475] width 37 height 19
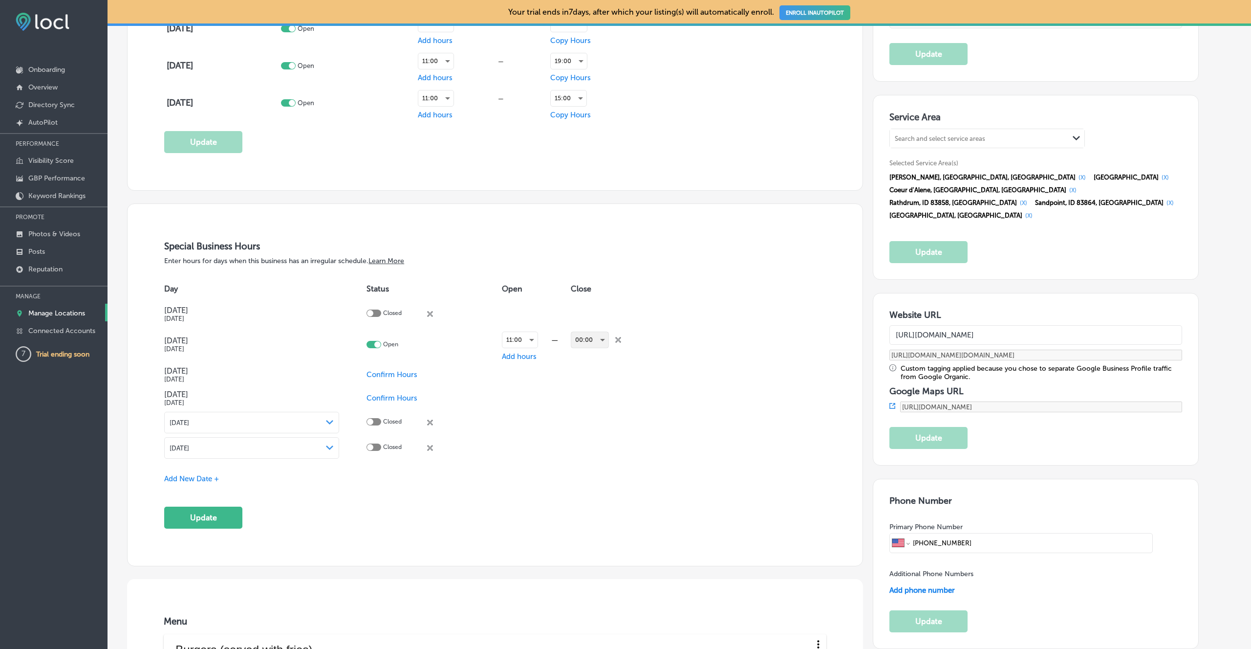
click at [603, 344] on div "00:00" at bounding box center [589, 340] width 37 height 16
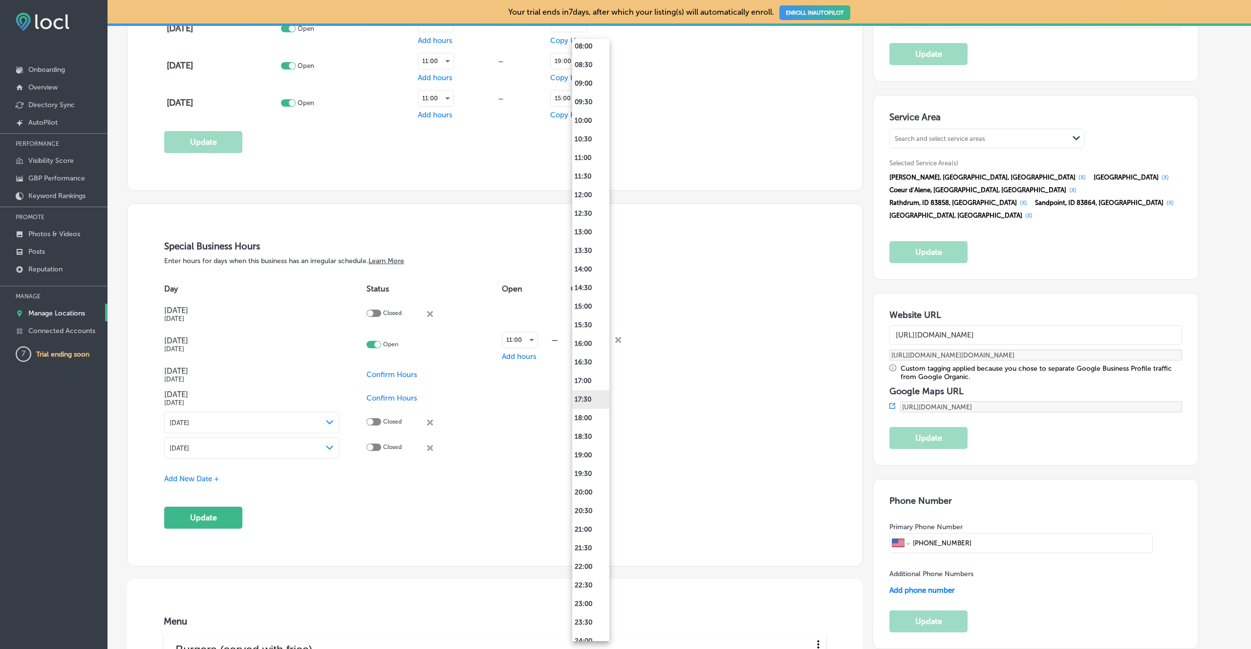
scroll to position [326, 0]
click at [581, 442] on li "19:00" at bounding box center [590, 446] width 37 height 19
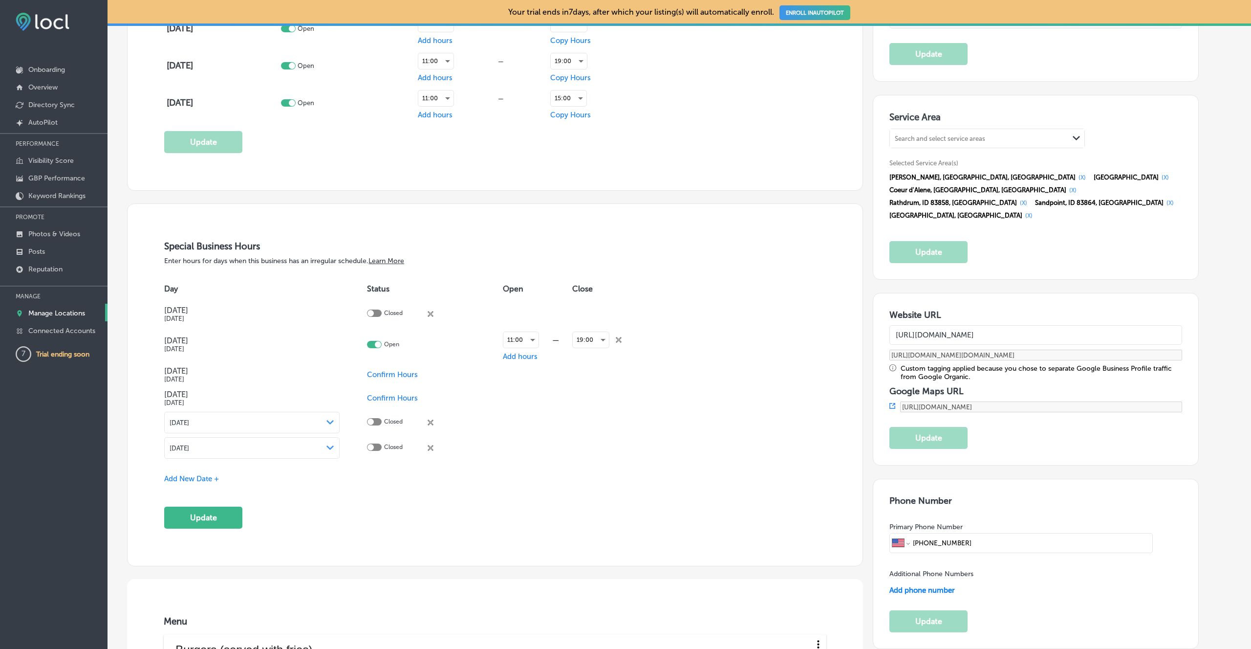
click at [411, 377] on span "Confirm Hours" at bounding box center [392, 374] width 51 height 9
click at [388, 398] on span "Confirm Hours" at bounding box center [392, 397] width 51 height 9
click at [228, 518] on button "Update" at bounding box center [203, 517] width 78 height 22
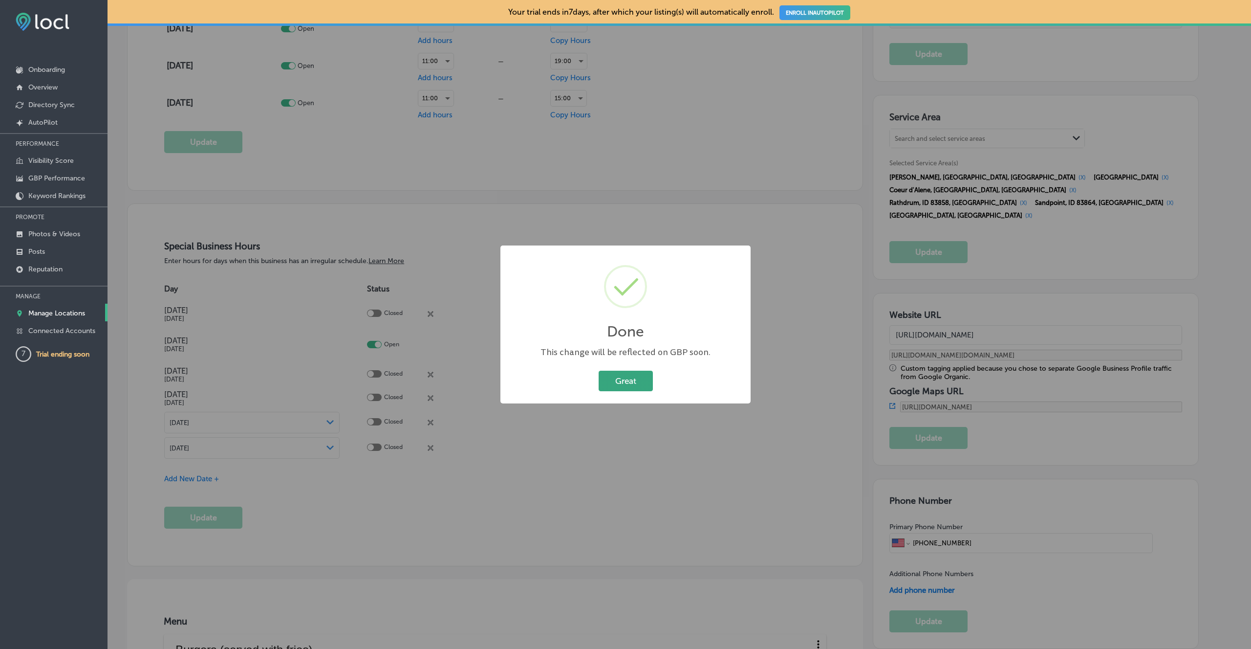
click at [609, 384] on button "Great" at bounding box center [626, 380] width 54 height 20
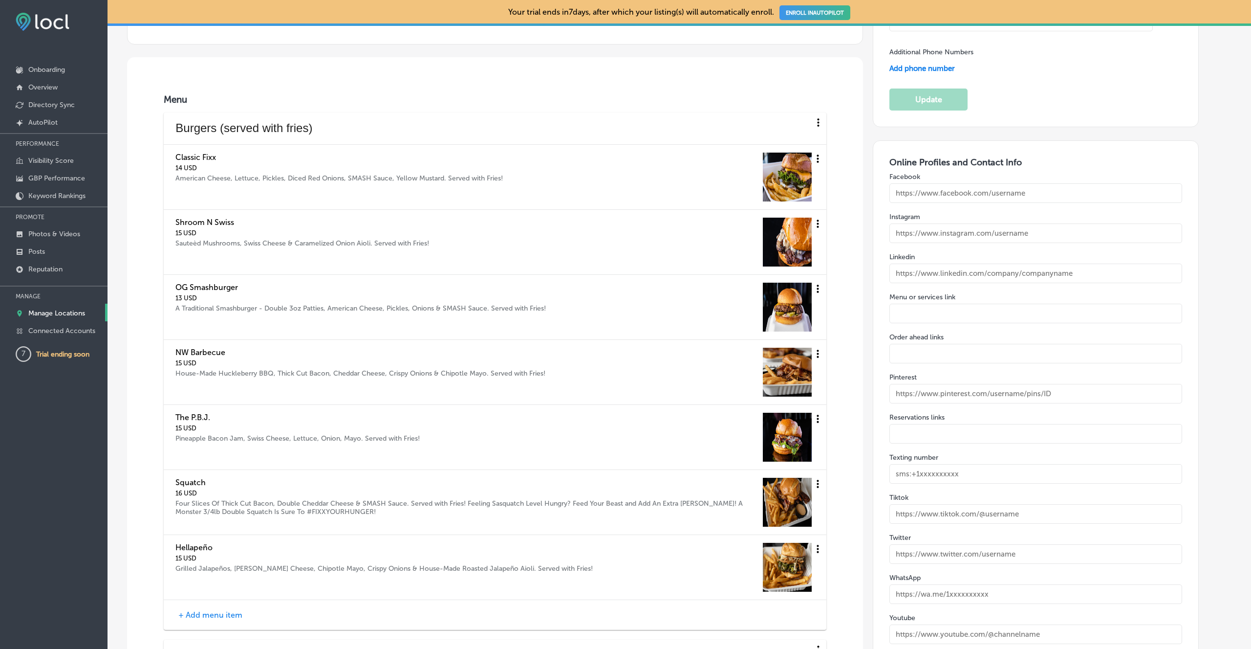
scroll to position [1531, 0]
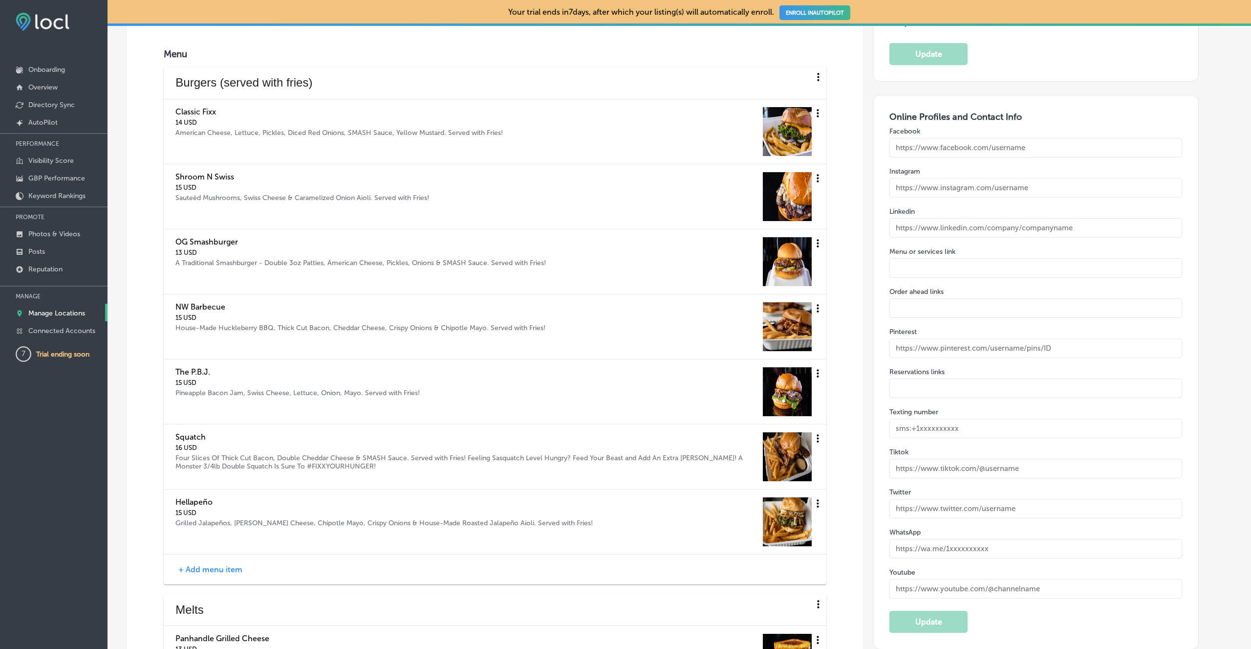
click at [909, 138] on input "text" at bounding box center [1035, 148] width 292 height 20
type input "[URL][DOMAIN_NAME]"
click at [1021, 138] on input "[URL][DOMAIN_NAME]" at bounding box center [1035, 148] width 292 height 20
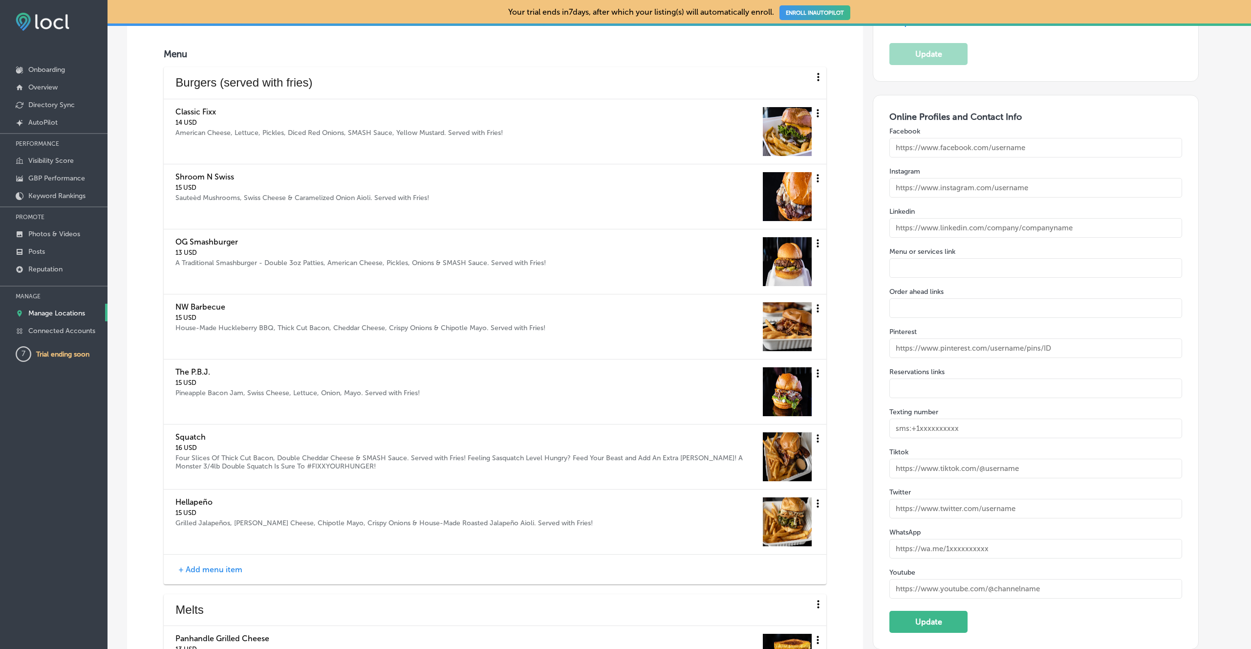
click at [991, 178] on input "text" at bounding box center [1035, 188] width 292 height 20
paste input "[URL][DOMAIN_NAME]"
type input "[URL][DOMAIN_NAME]"
click at [944, 138] on input "text" at bounding box center [1035, 148] width 292 height 20
type input "[URL][DOMAIN_NAME]"
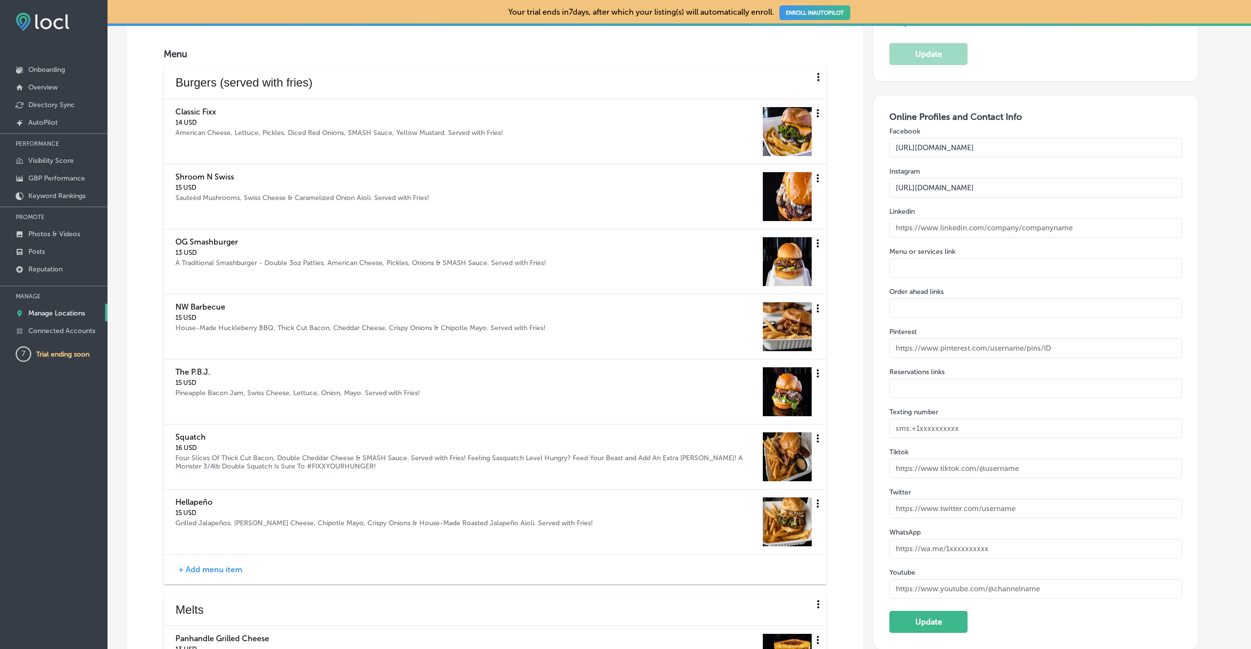
click at [953, 258] on input "text" at bounding box center [1035, 268] width 292 height 20
click at [940, 298] on input "text" at bounding box center [1035, 308] width 292 height 20
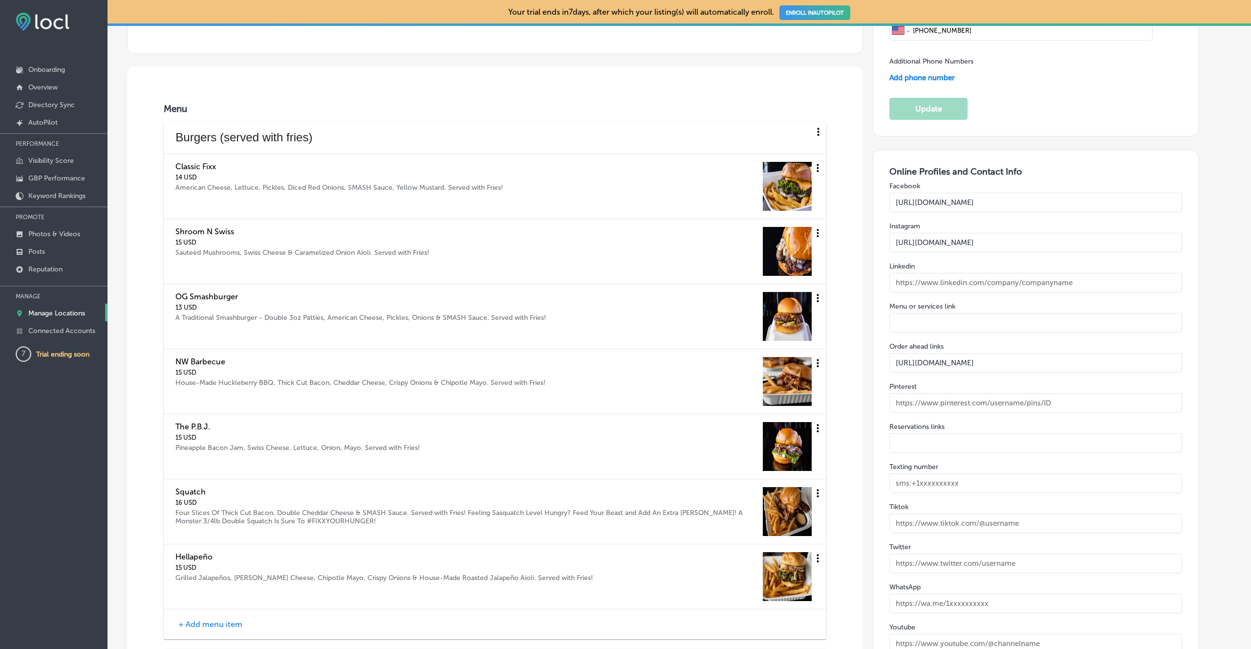
scroll to position [1474, 0]
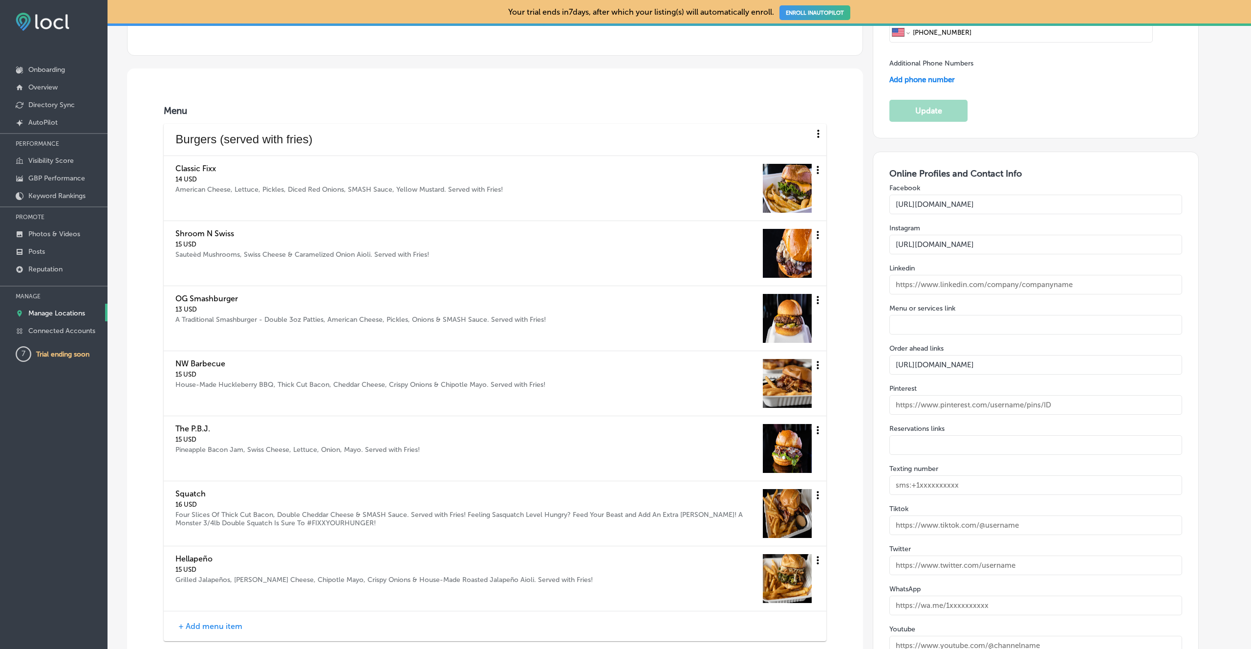
type input "[URL][DOMAIN_NAME]"
click at [955, 355] on input "[URL][DOMAIN_NAME]" at bounding box center [1035, 365] width 292 height 20
click at [944, 315] on input "text" at bounding box center [1035, 325] width 292 height 20
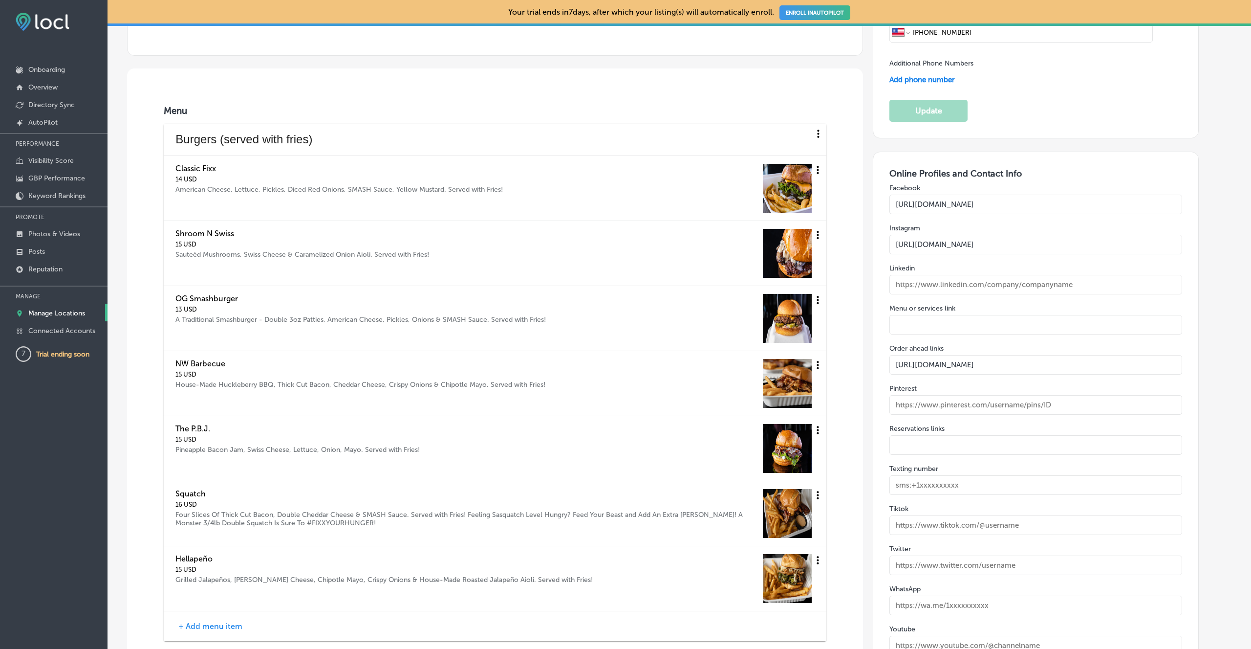
paste input "[URL][DOMAIN_NAME]"
drag, startPoint x: 1012, startPoint y: 308, endPoint x: 1049, endPoint y: 304, distance: 37.3
click at [1049, 315] on input "[URL][DOMAIN_NAME]" at bounding box center [1035, 325] width 292 height 20
type input "[URL][DOMAIN_NAME]"
click at [1059, 355] on input "[URL][DOMAIN_NAME]" at bounding box center [1035, 365] width 292 height 20
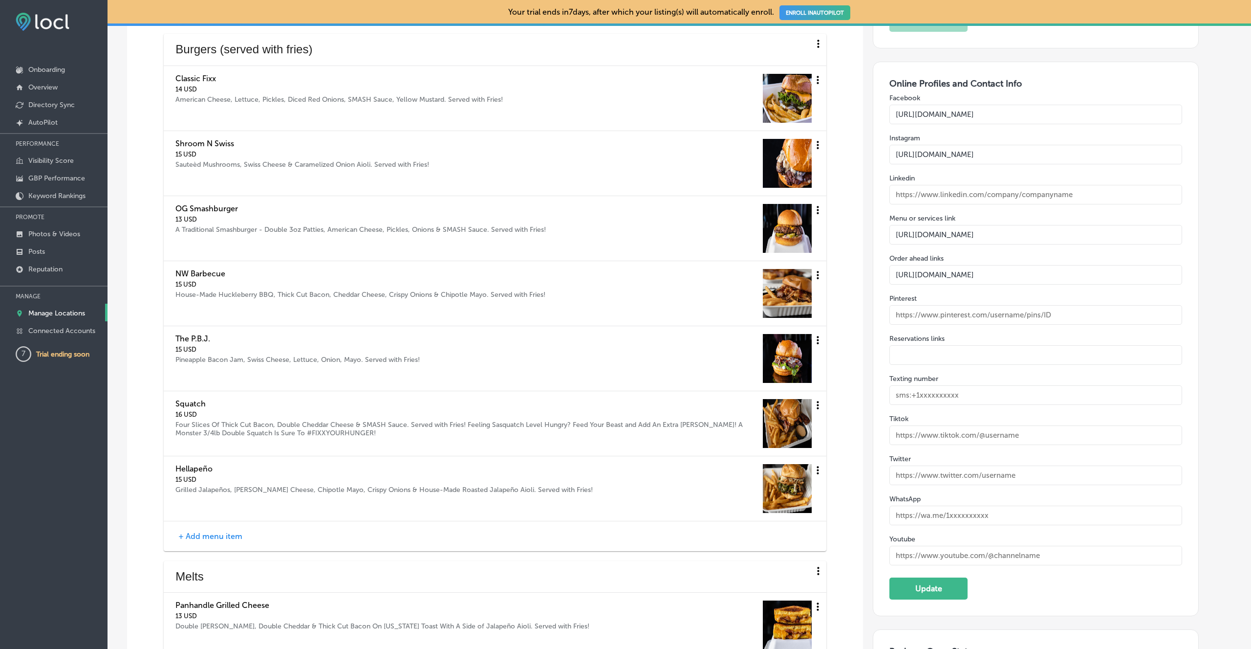
scroll to position [1644, 0]
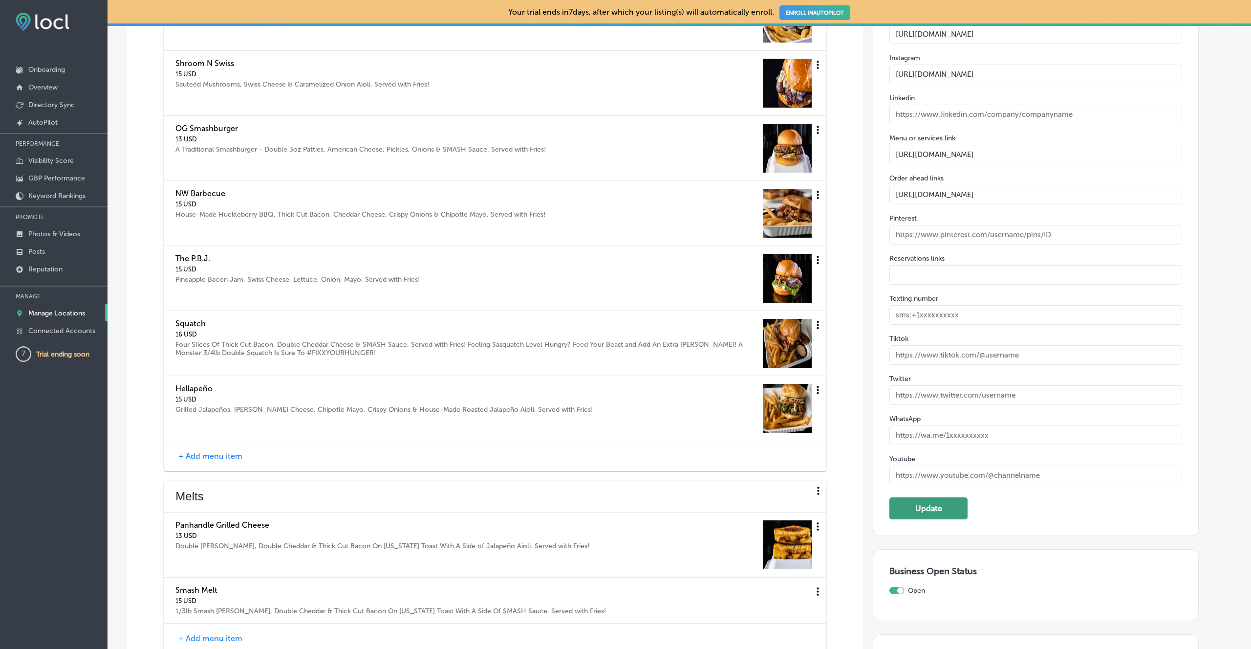
click at [934, 497] on button "Update" at bounding box center [928, 508] width 78 height 22
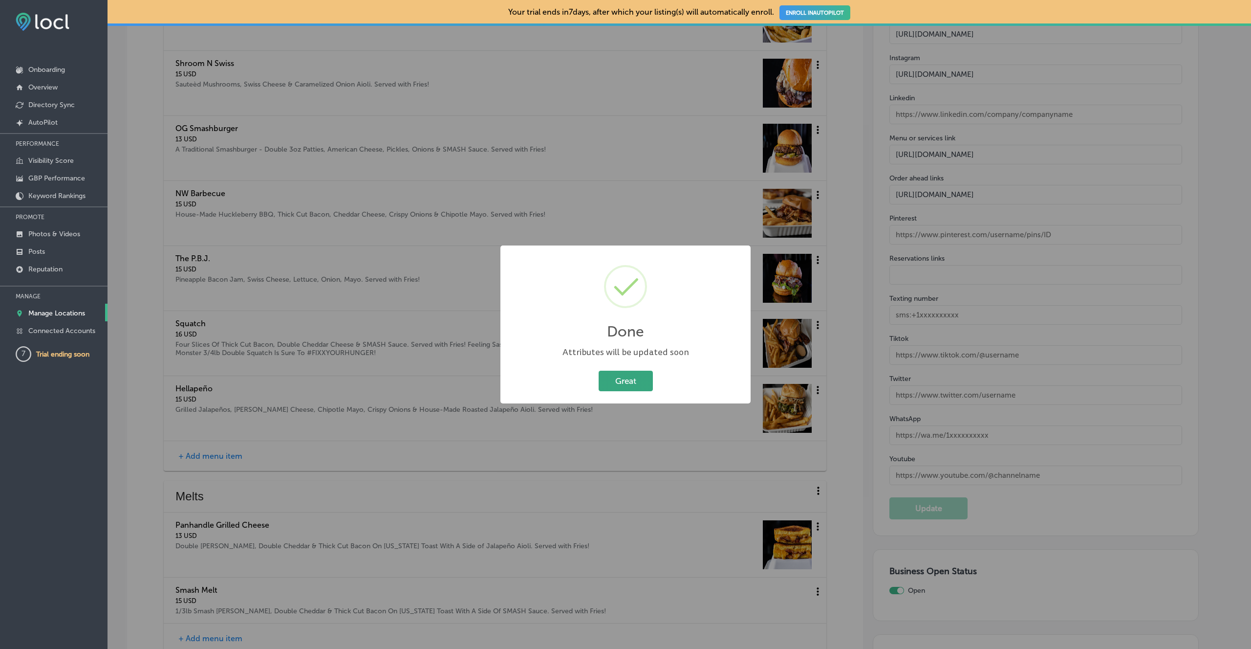
click at [615, 378] on button "Great" at bounding box center [626, 380] width 54 height 20
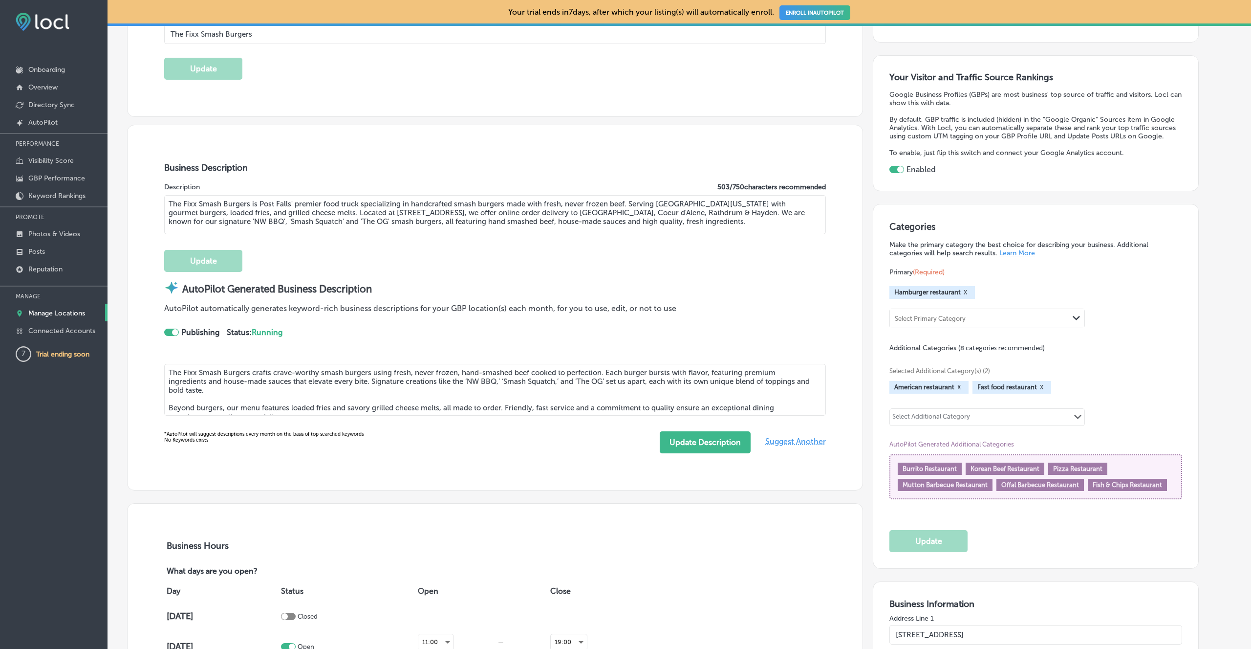
scroll to position [170, 0]
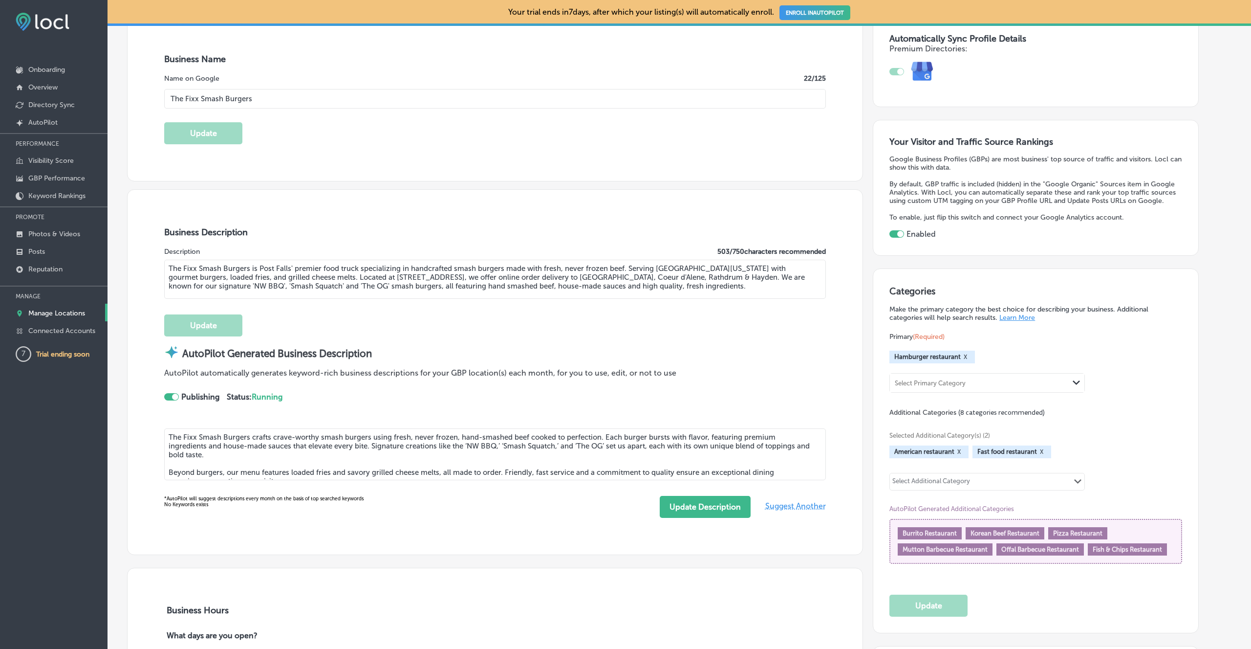
click at [942, 477] on div "Select Additional Category" at bounding box center [931, 482] width 78 height 11
type input "q"
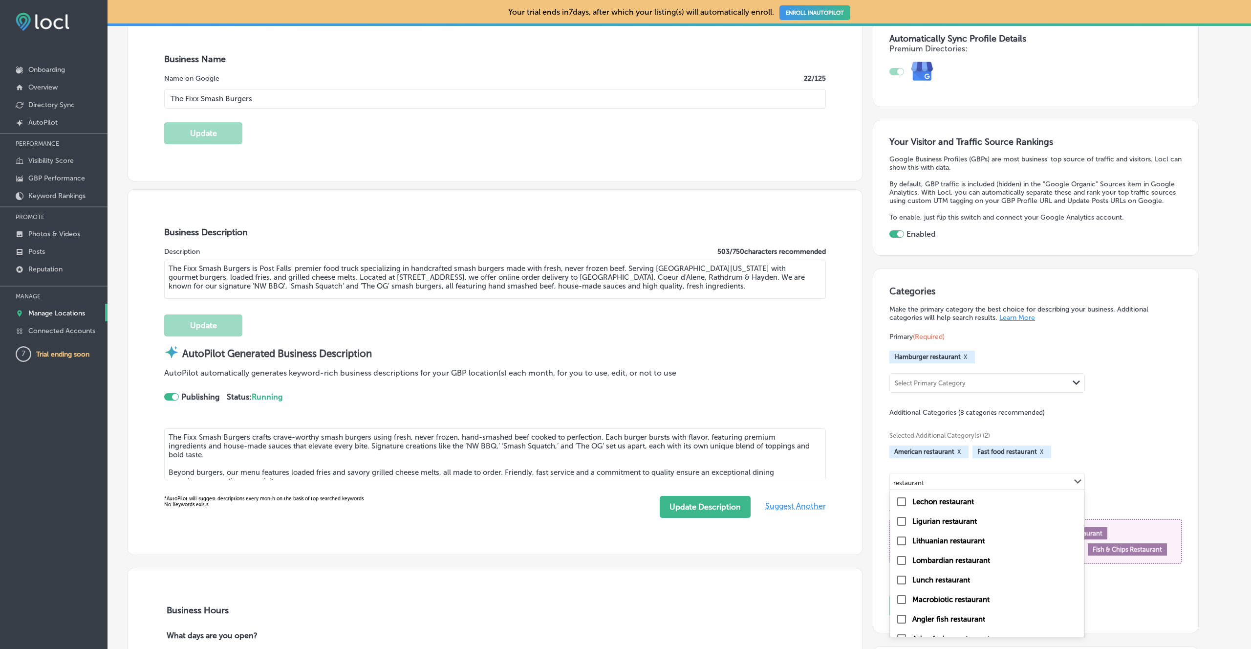
scroll to position [2891, 0]
click at [904, 518] on input "checkbox" at bounding box center [902, 523] width 12 height 12
type input "restaurant"
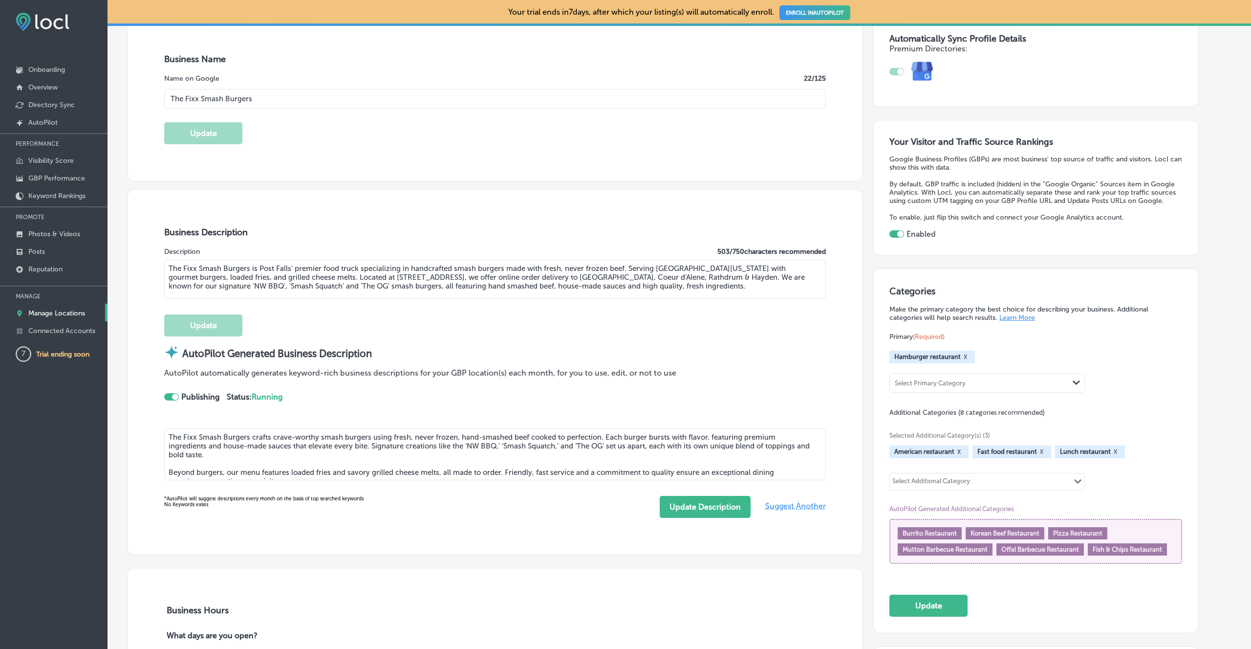
click at [922, 480] on div "Select Additional Category" at bounding box center [931, 482] width 78 height 11
type input "d"
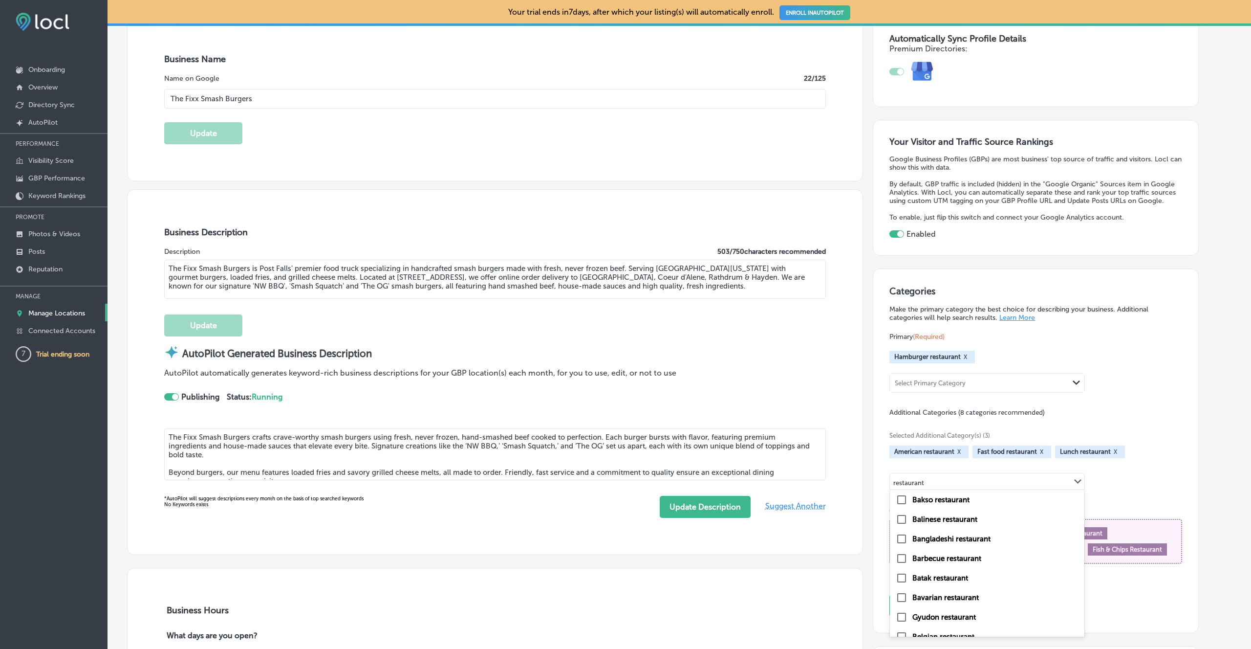
scroll to position [8396, 0]
type input "restaurant"
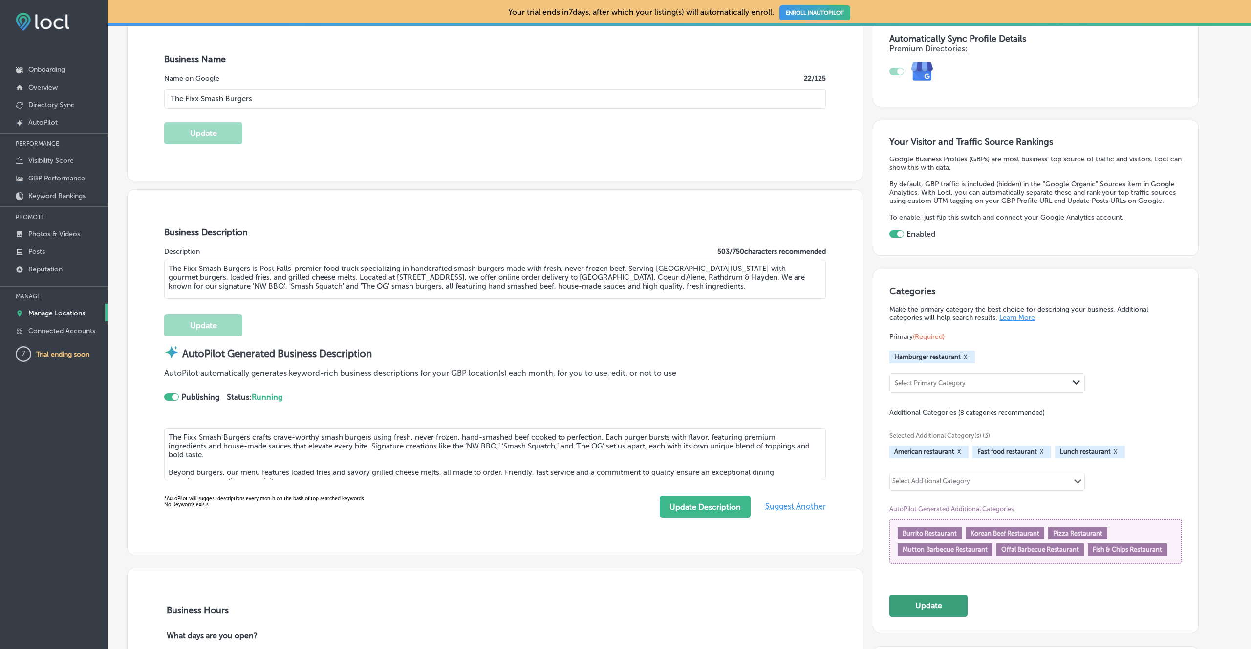
click at [948, 616] on button "Update" at bounding box center [928, 605] width 78 height 22
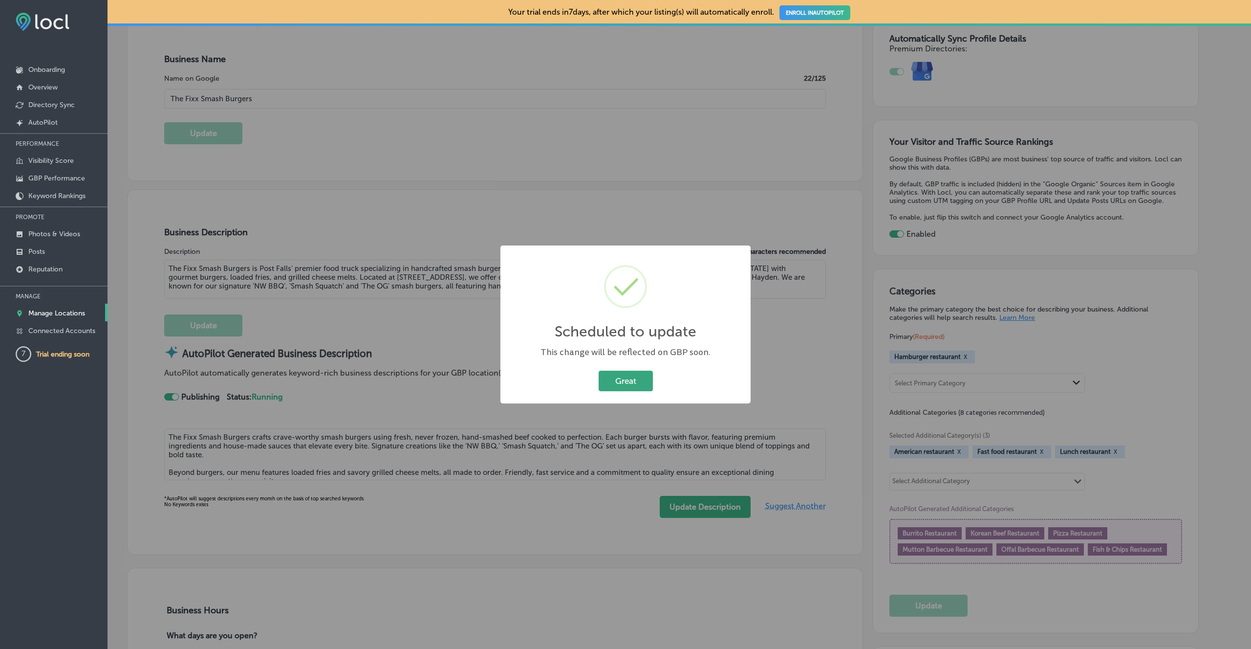
click at [629, 378] on button "Great" at bounding box center [626, 380] width 54 height 20
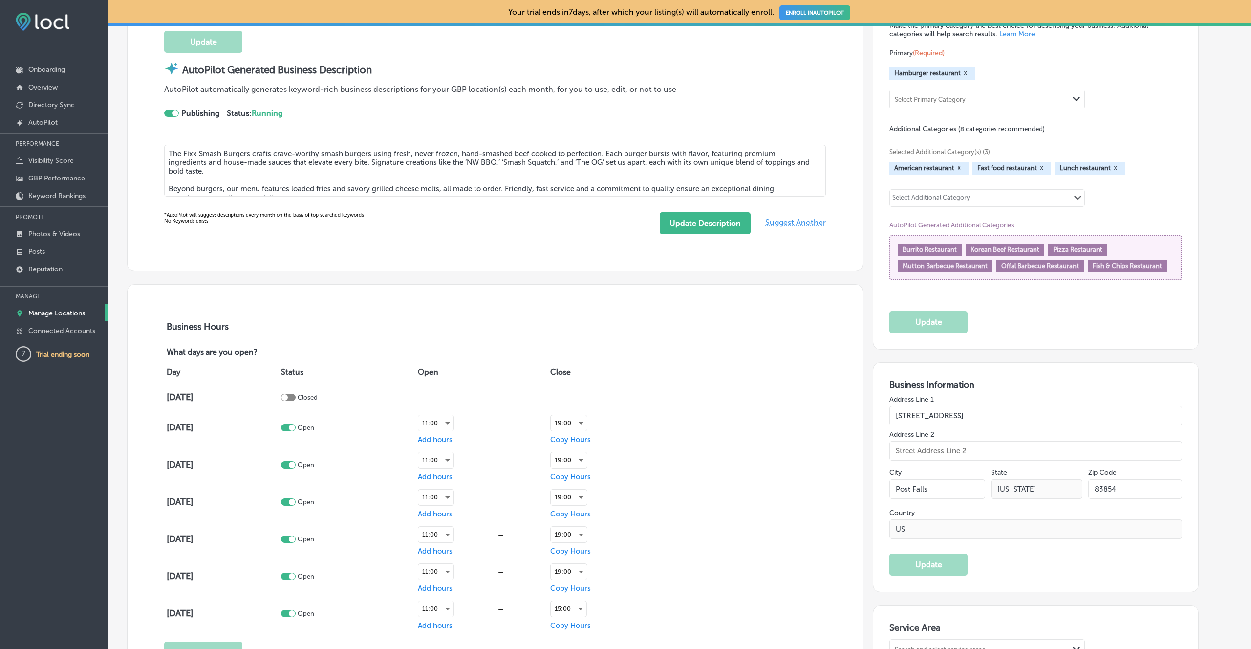
scroll to position [283, 0]
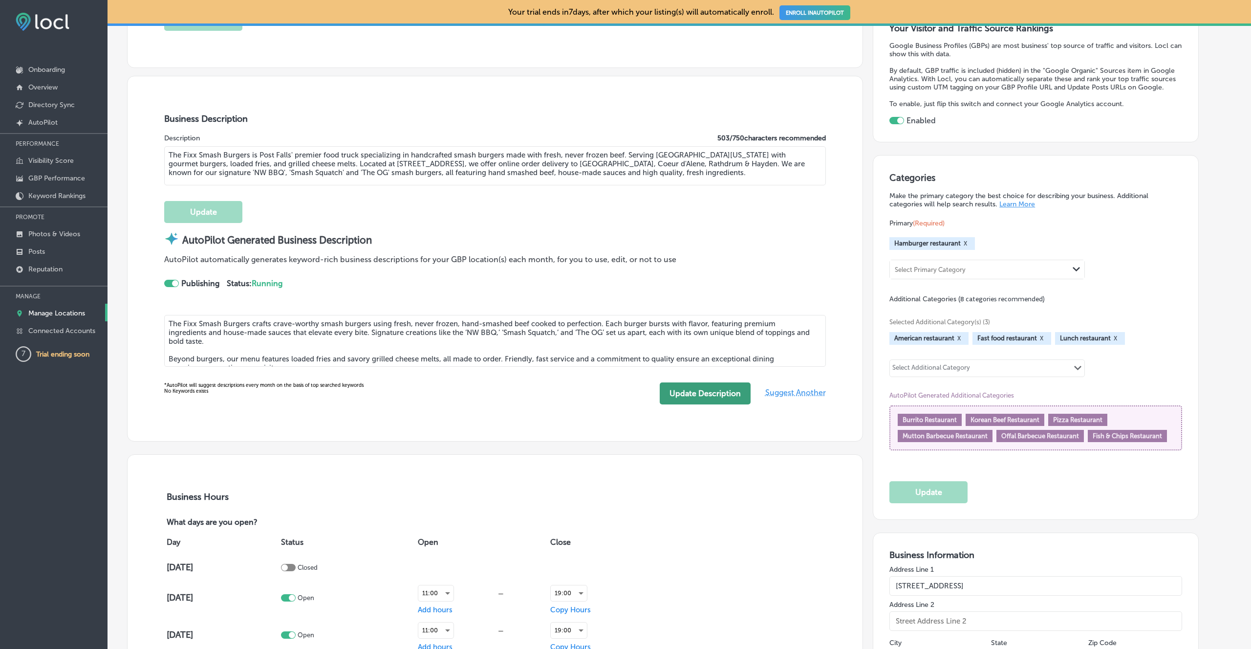
click at [681, 389] on button "Update Description" at bounding box center [705, 393] width 91 height 22
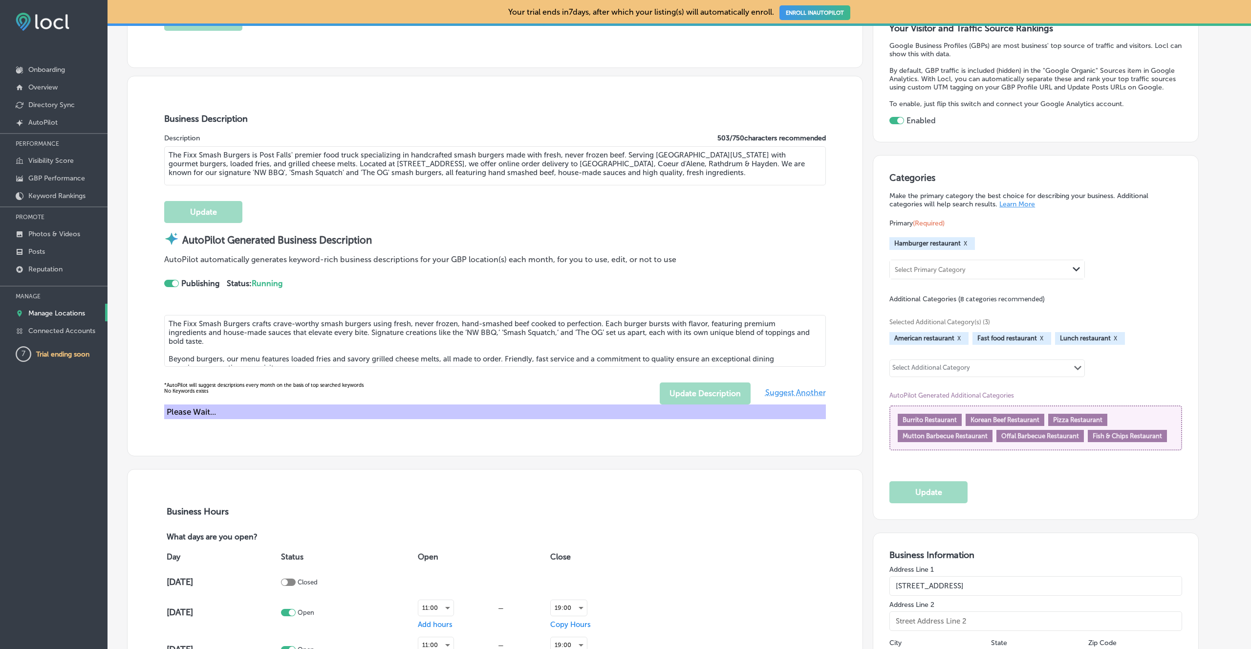
type textarea "The Fixx Smash Burgers crafts crave-worthy smash burgers using fresh, never fro…"
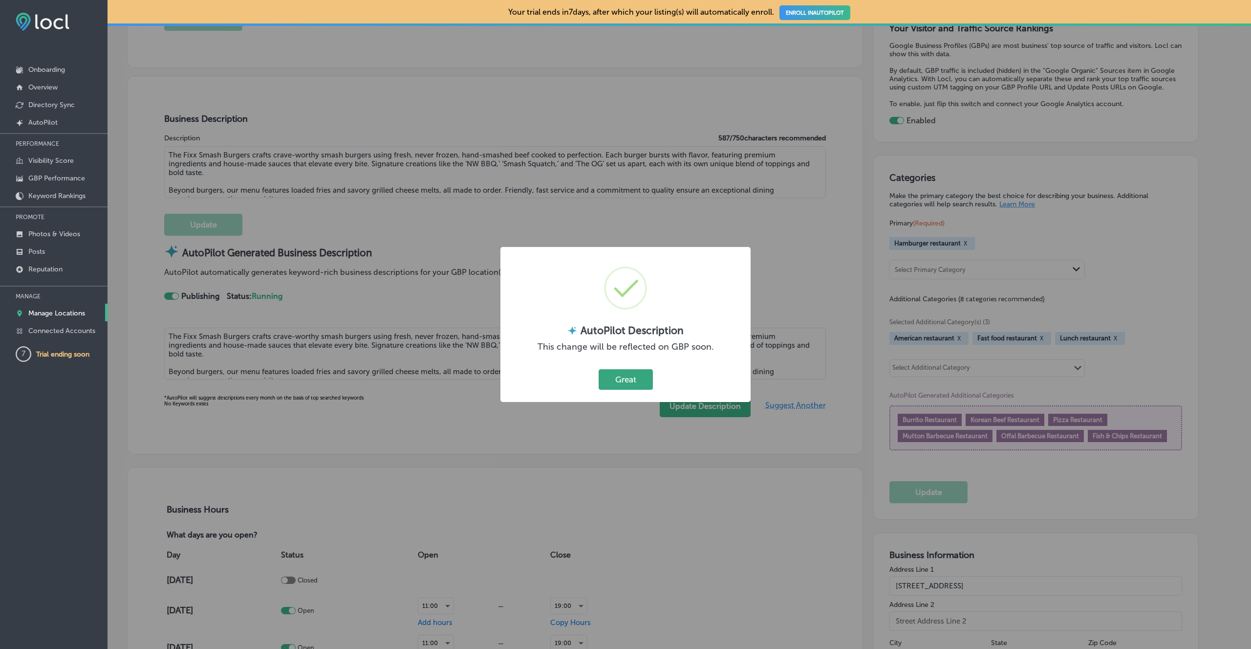
click at [622, 380] on button "Great" at bounding box center [626, 379] width 54 height 20
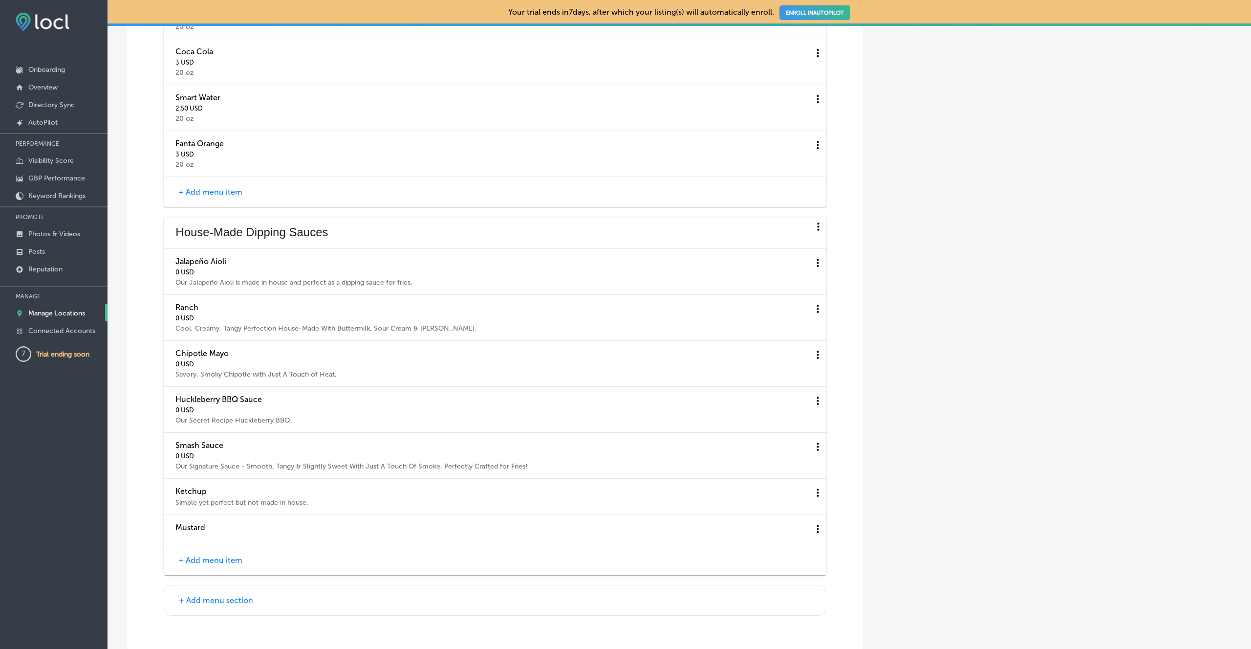
scroll to position [3509, 0]
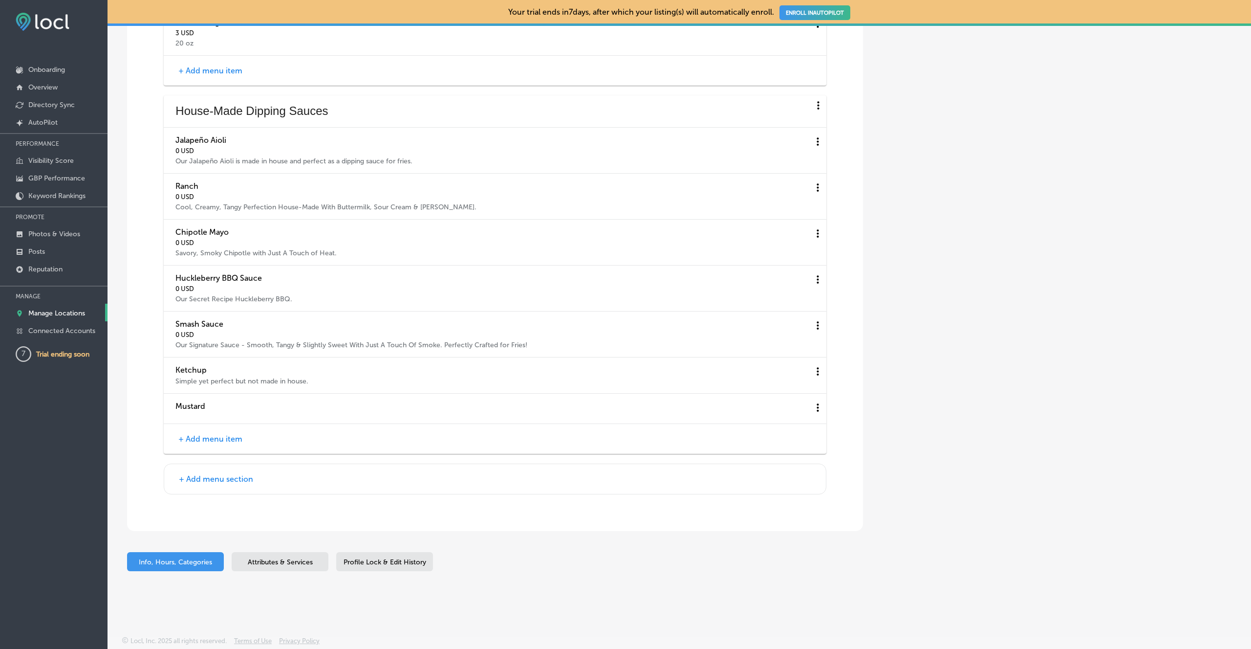
click at [288, 565] on div "Attributes & Services" at bounding box center [280, 561] width 97 height 19
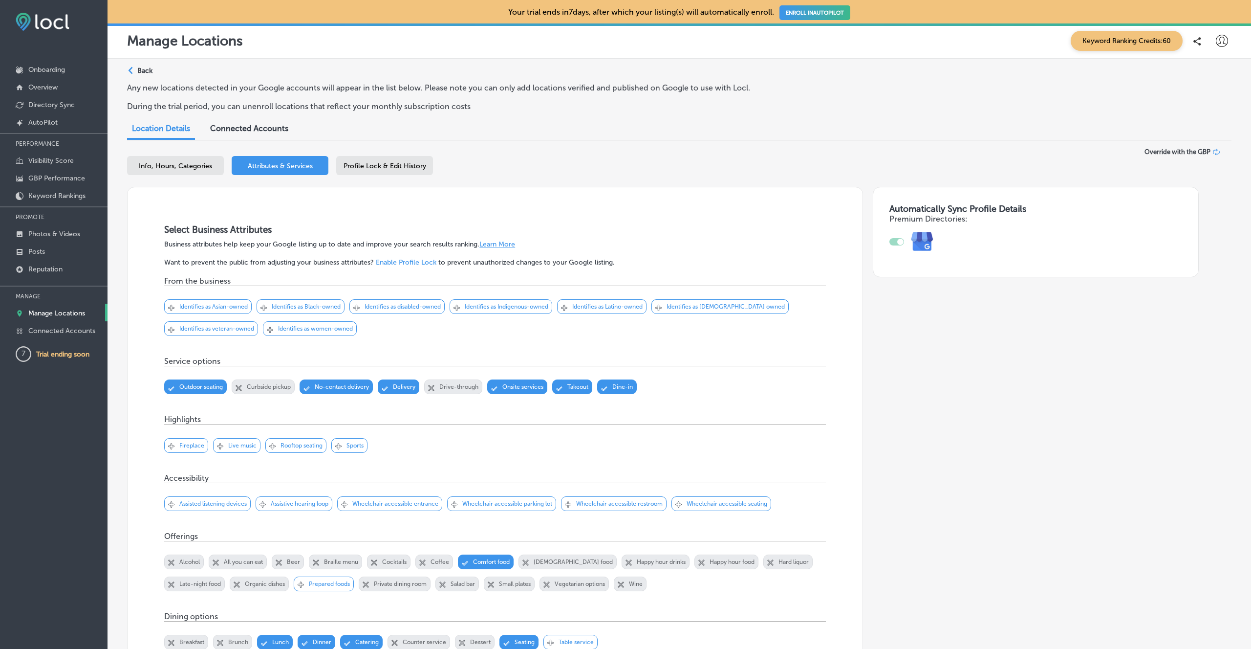
scroll to position [57, 0]
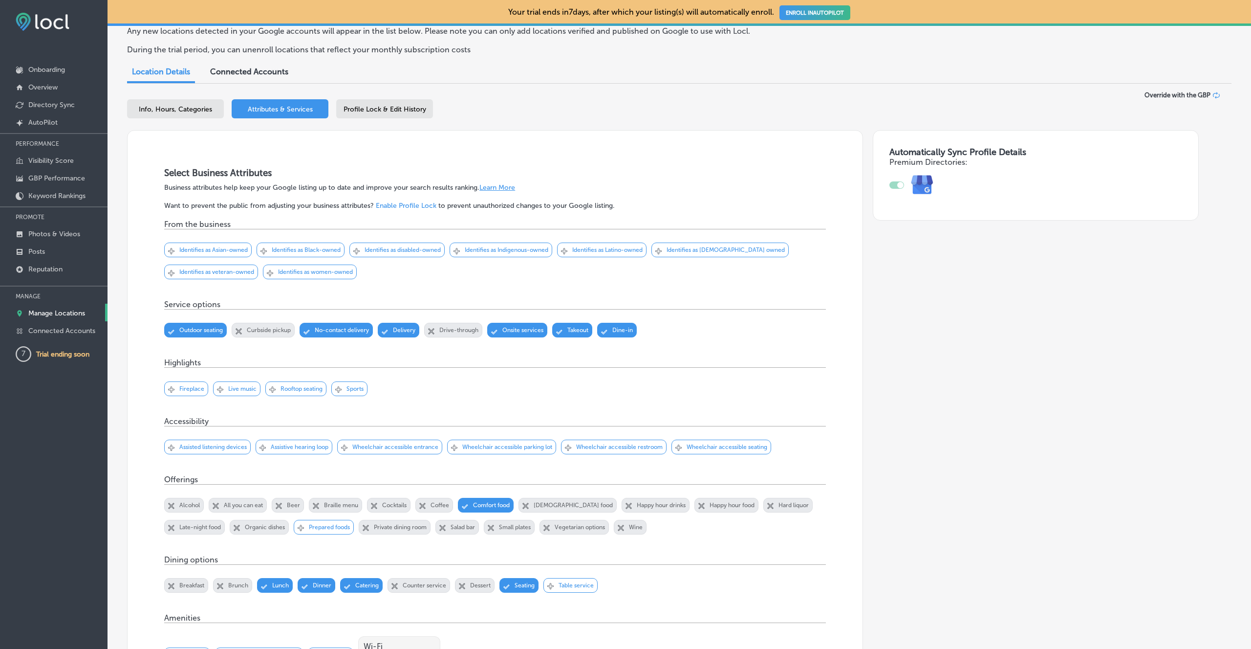
click at [417, 442] on div "Svg Vector Icons : [URL][DOMAIN_NAME] Checked Created with Sketch. close Create…" at bounding box center [389, 446] width 105 height 15
click at [486, 447] on p "Wheelchair accessible parking lot" at bounding box center [507, 446] width 90 height 7
click at [630, 450] on p "Wheelchair accessible restroom" at bounding box center [619, 446] width 87 height 7
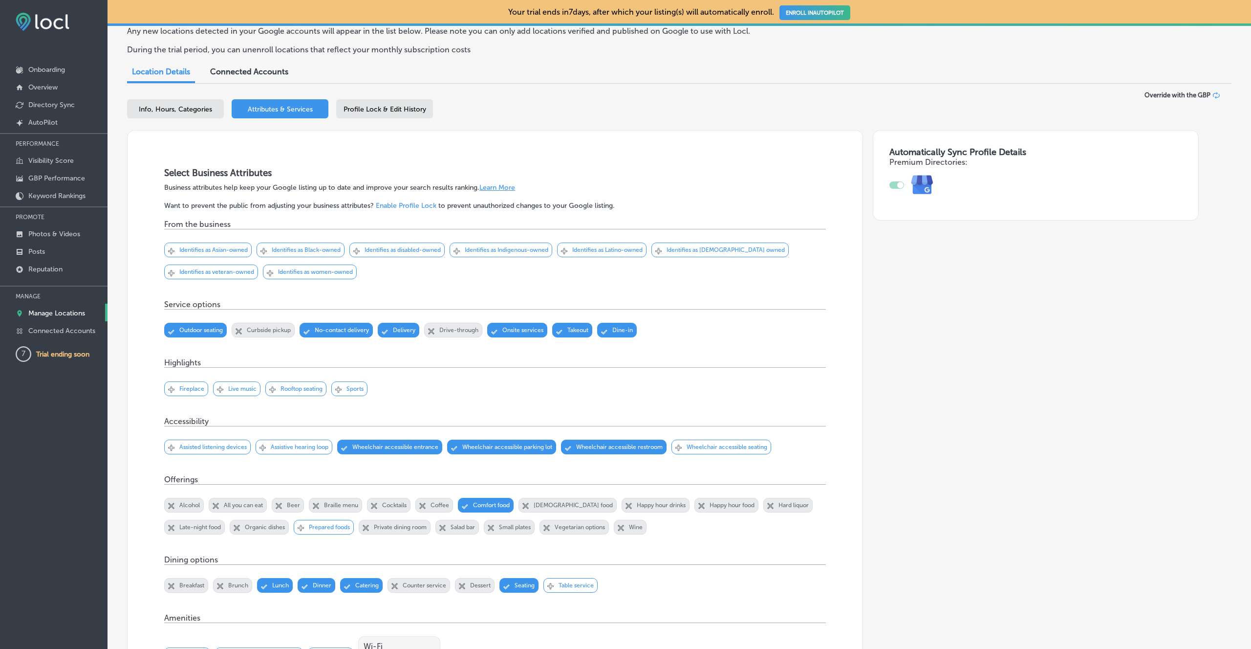
click at [721, 448] on p "Wheelchair accessible seating" at bounding box center [727, 446] width 81 height 7
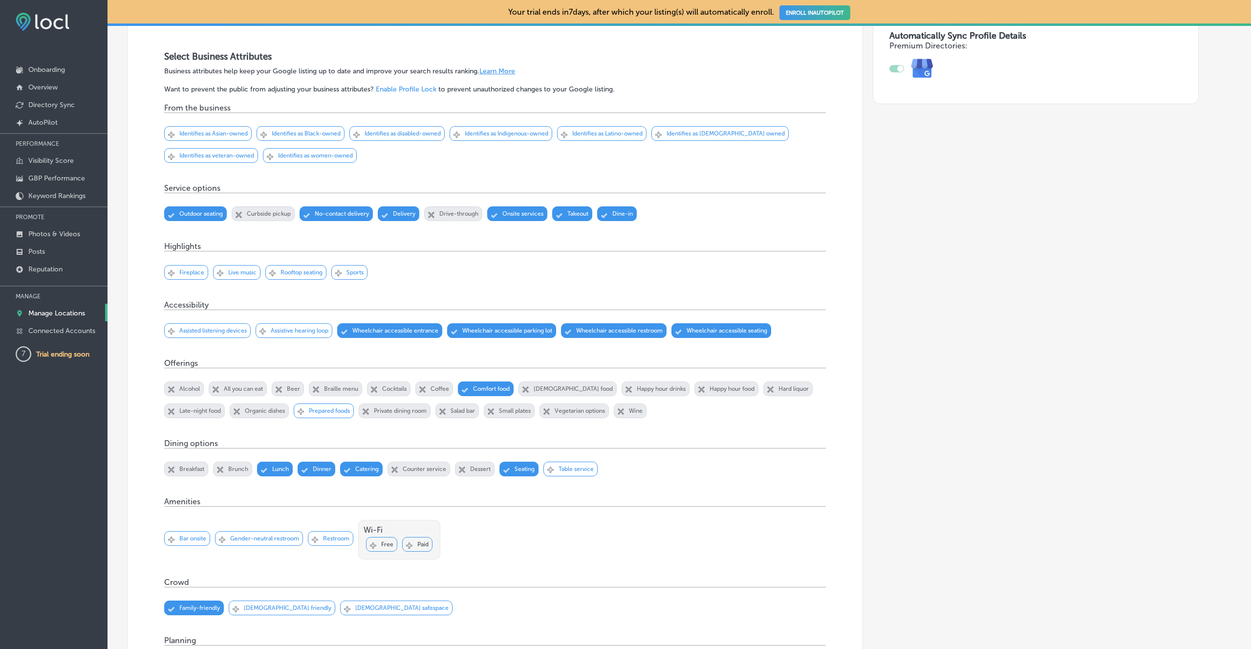
scroll to position [170, 0]
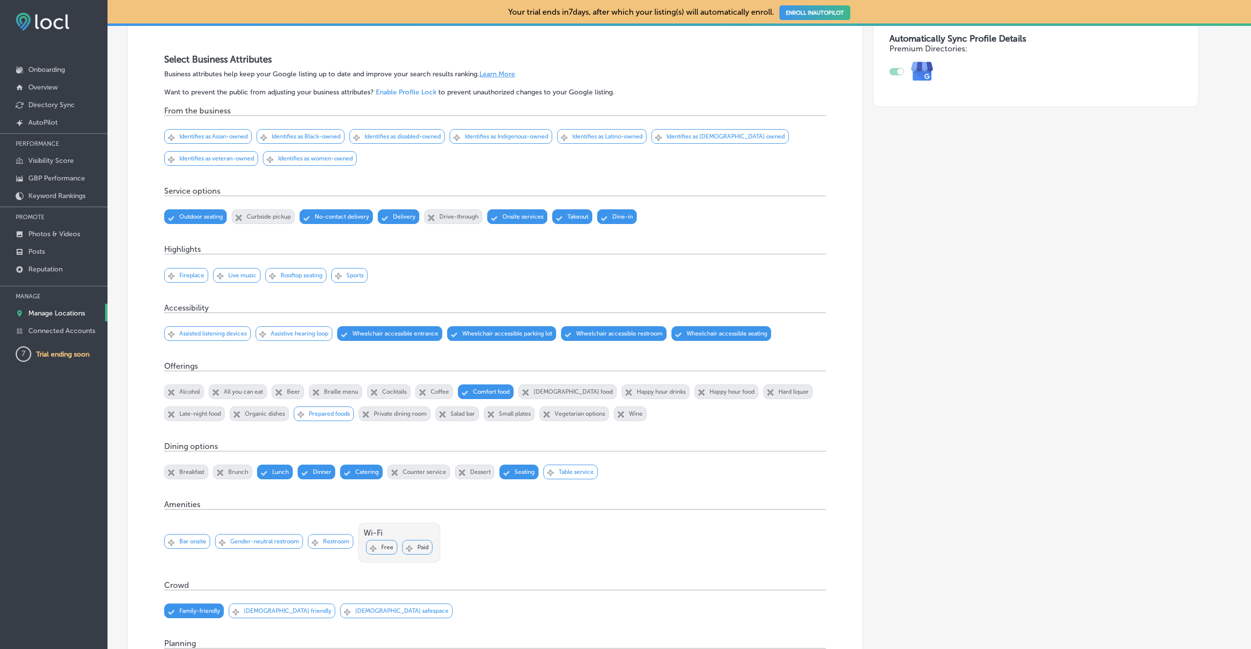
click at [388, 551] on div "Svg Vector Icons : [URL][DOMAIN_NAME] Checked Created with Sketch. Free" at bounding box center [381, 547] width 31 height 15
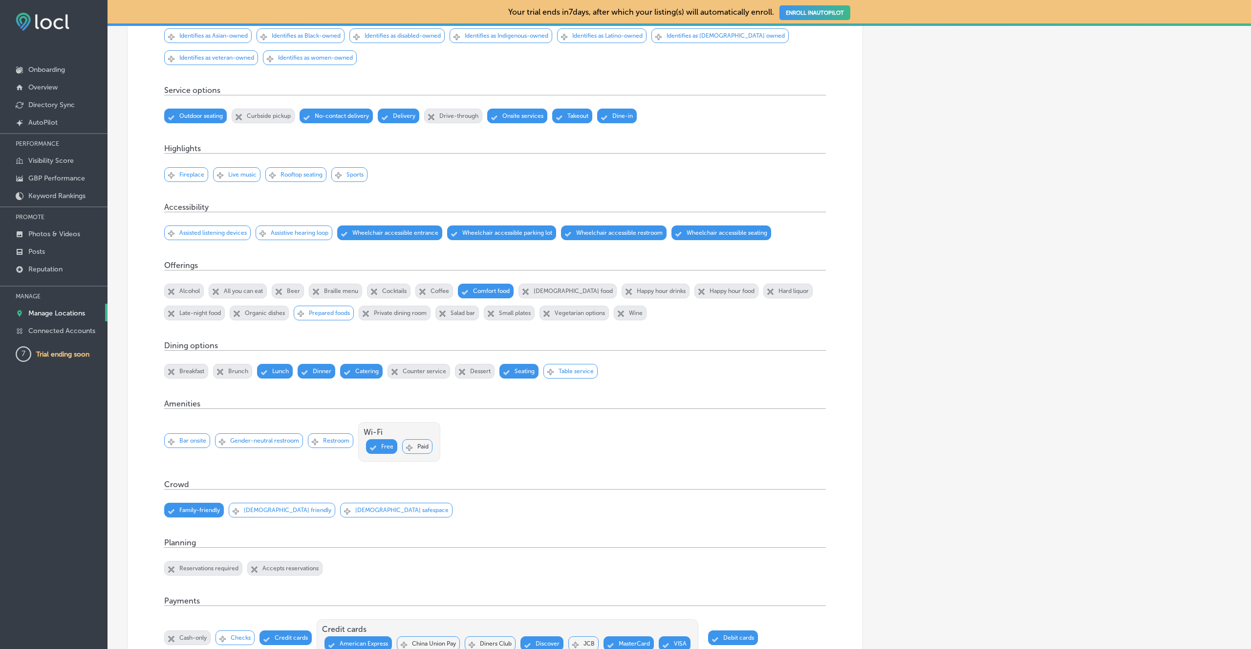
scroll to position [283, 0]
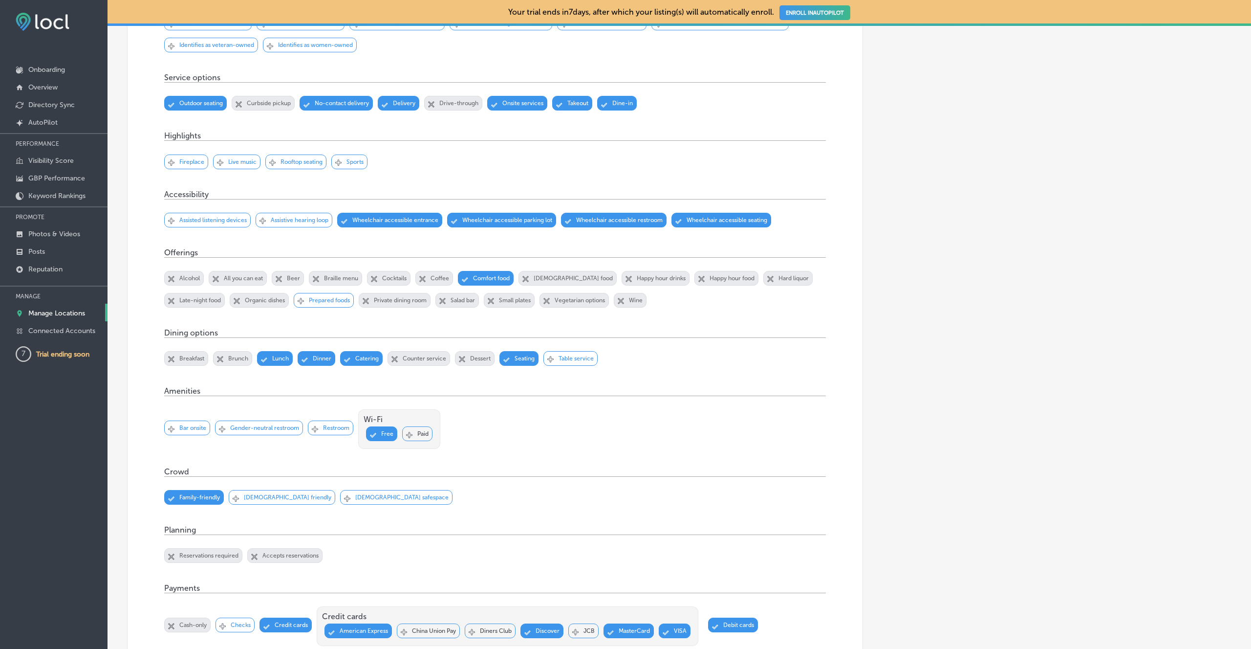
click at [341, 432] on div "Svg Vector Icons : [URL][DOMAIN_NAME] Checked Created with Sketch. close Create…" at bounding box center [330, 427] width 45 height 15
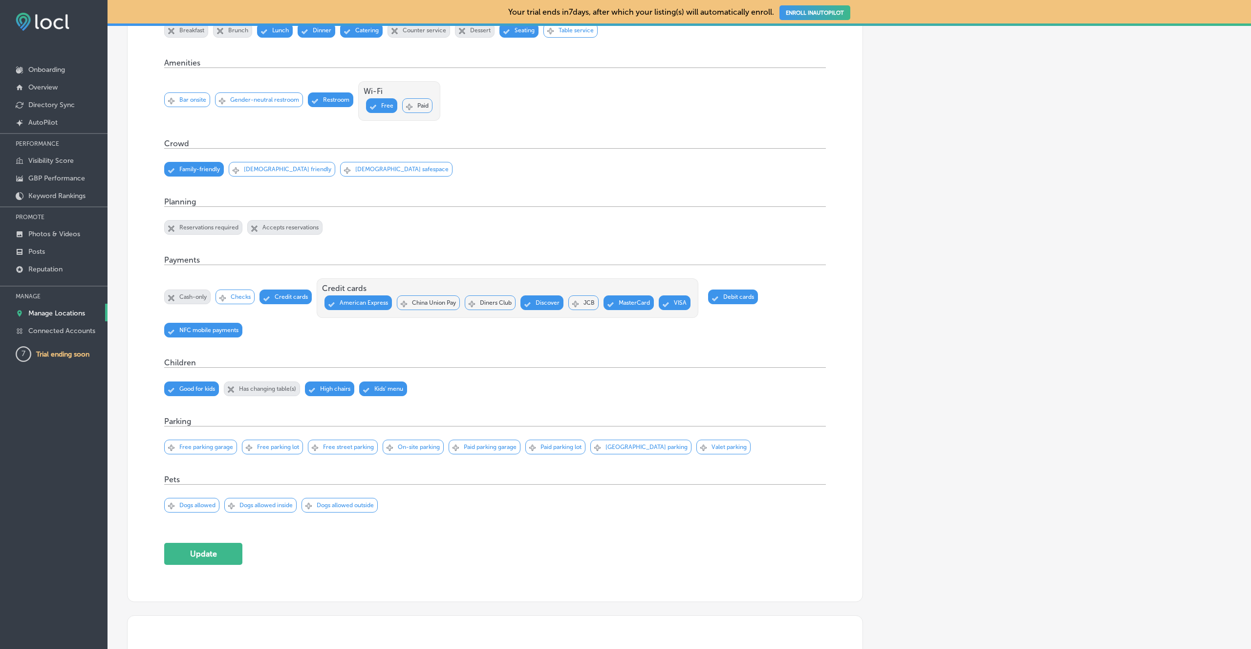
scroll to position [624, 0]
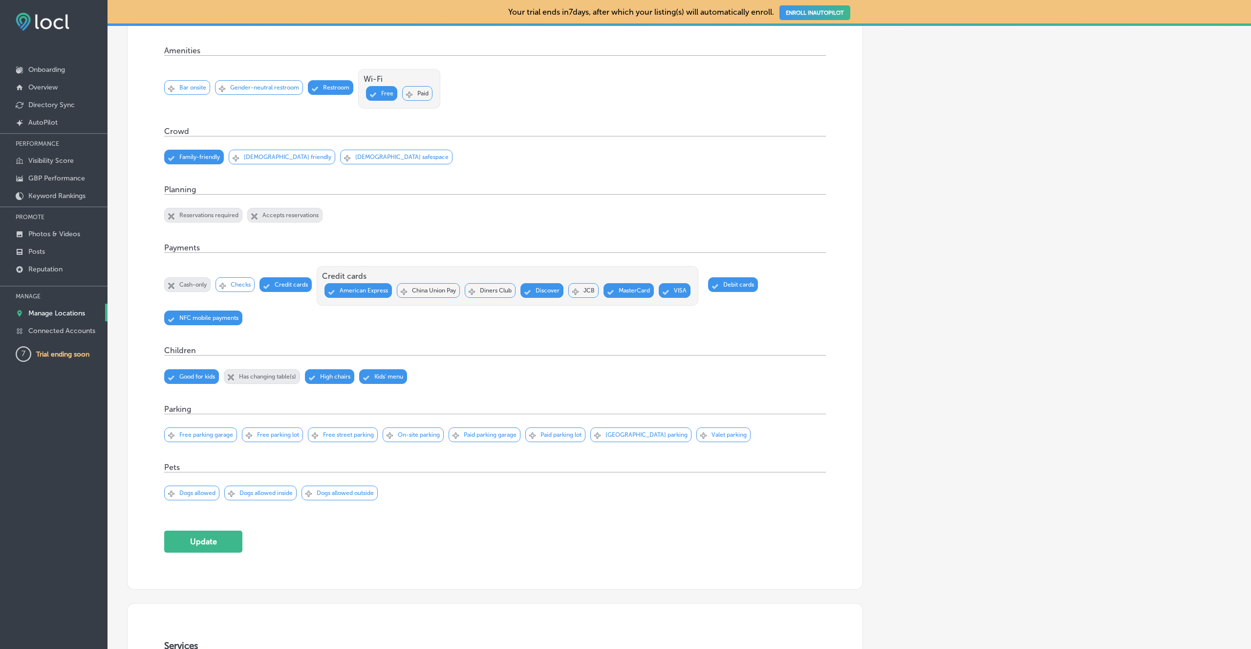
click at [347, 489] on p "Dogs allowed outside" at bounding box center [345, 492] width 57 height 7
click at [280, 438] on div "Svg Vector Icons : [URL][DOMAIN_NAME] Checked Created with Sketch. close Create…" at bounding box center [272, 434] width 61 height 15
click at [400, 439] on div "Svg Vector Icons : [URL][DOMAIN_NAME] Checked Created with Sketch. close Create…" at bounding box center [413, 434] width 61 height 15
click at [221, 538] on button "Update" at bounding box center [203, 541] width 78 height 22
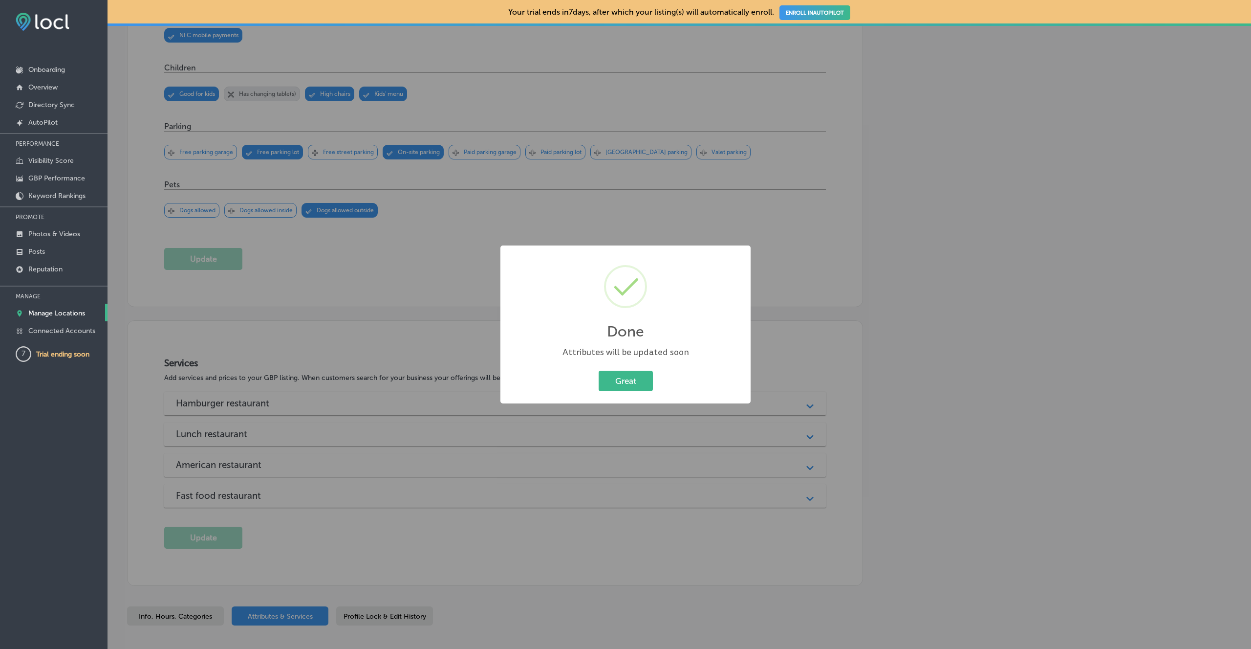
scroll to position [907, 0]
click at [612, 389] on button "Great" at bounding box center [626, 380] width 54 height 20
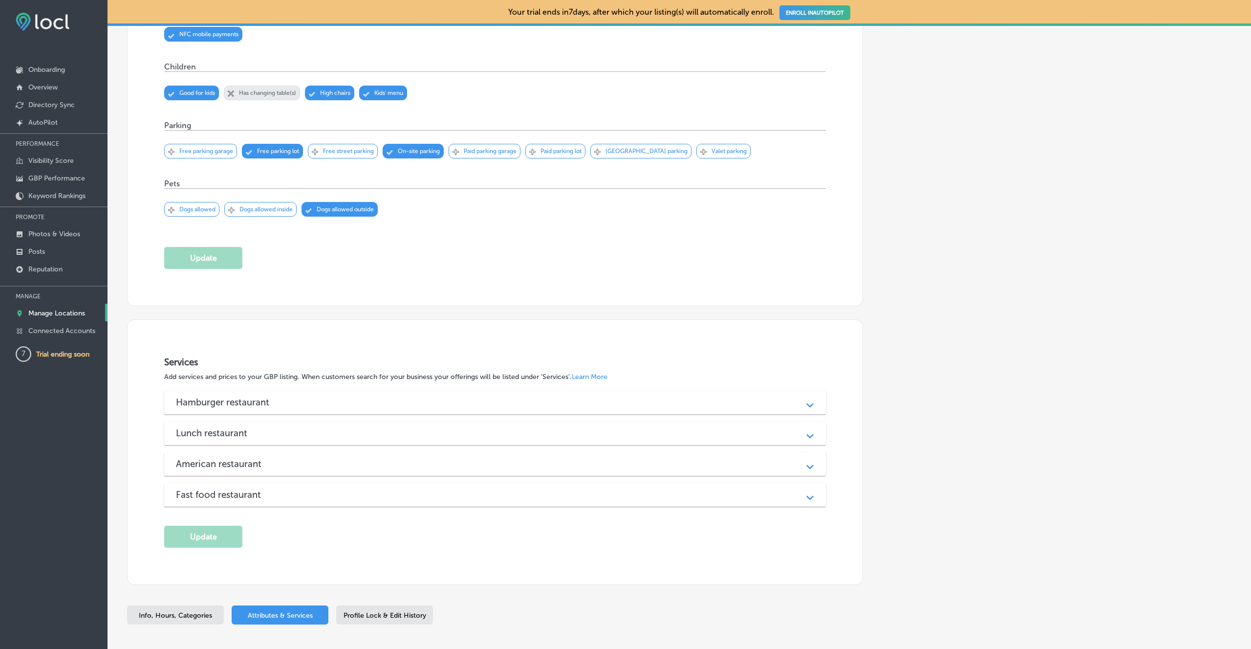
click at [601, 407] on div "Hamburger restaurant Path Created with Sketch." at bounding box center [495, 401] width 662 height 23
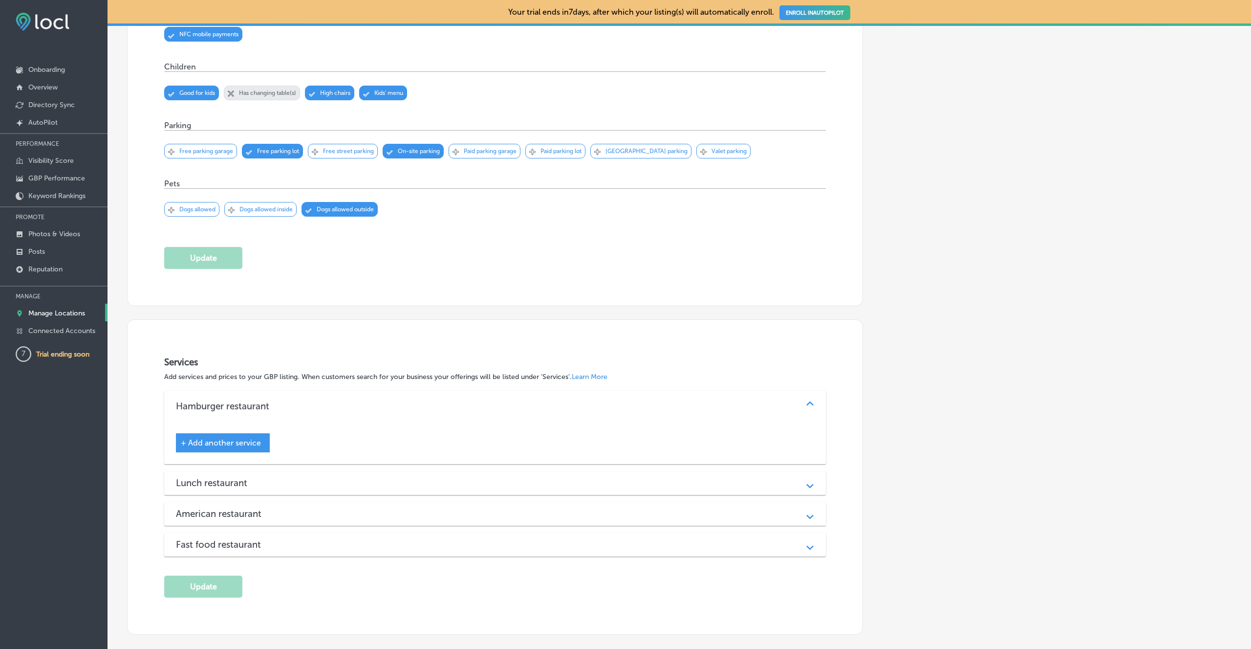
click at [250, 439] on span "+ Add another service" at bounding box center [221, 442] width 80 height 9
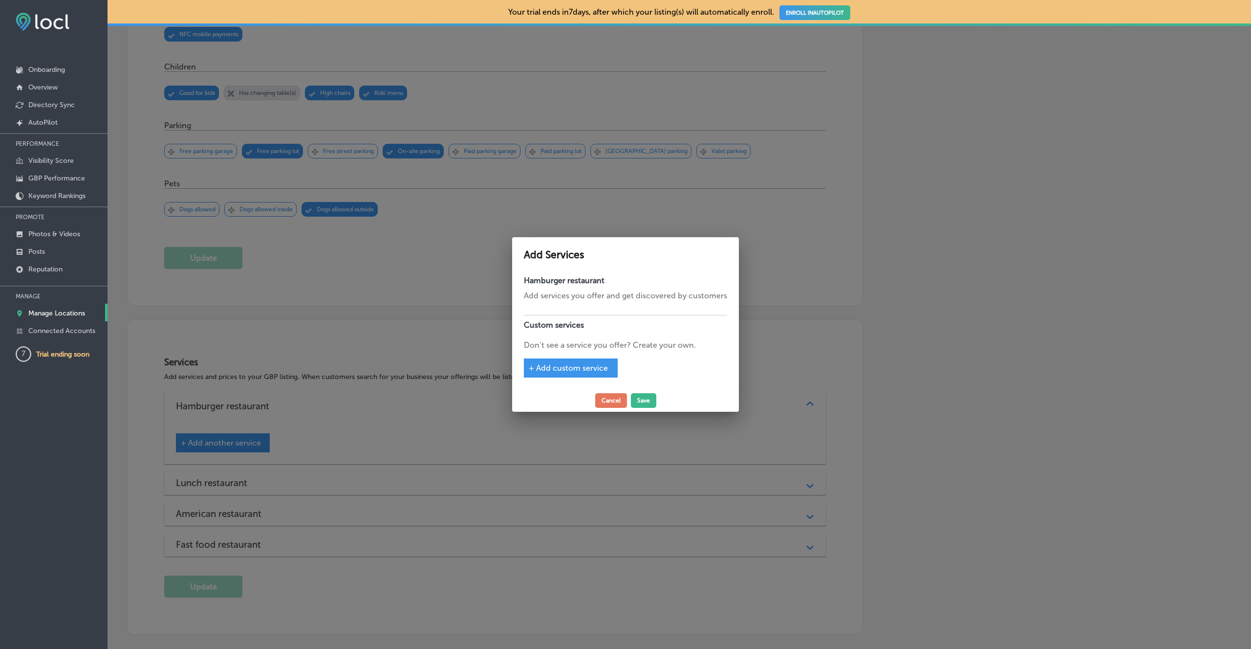
click at [561, 367] on span "+ Add custom service" at bounding box center [568, 367] width 79 height 9
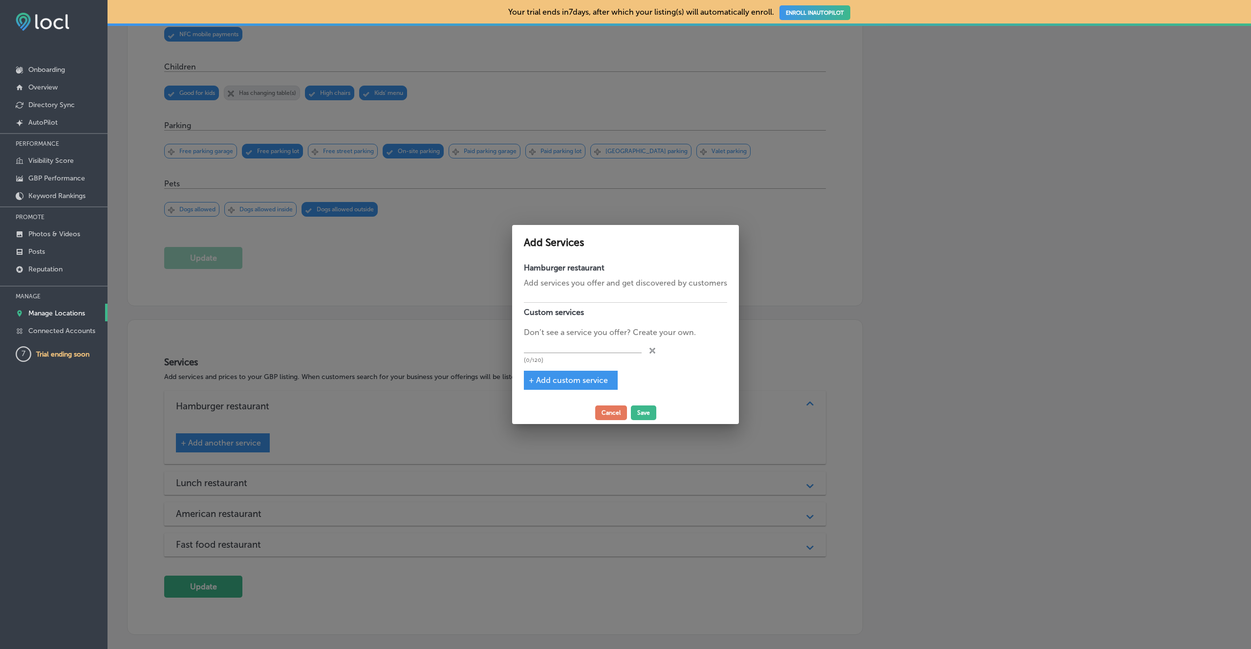
click at [590, 296] on div "Hamburger restaurant Add services you offer and get discovered by customers Cus…" at bounding box center [625, 329] width 227 height 143
click at [588, 289] on div at bounding box center [625, 293] width 203 height 8
click at [594, 280] on p "Add services you offer and get discovered by customers" at bounding box center [625, 283] width 203 height 12
click at [612, 407] on button "Cancel" at bounding box center [611, 412] width 32 height 15
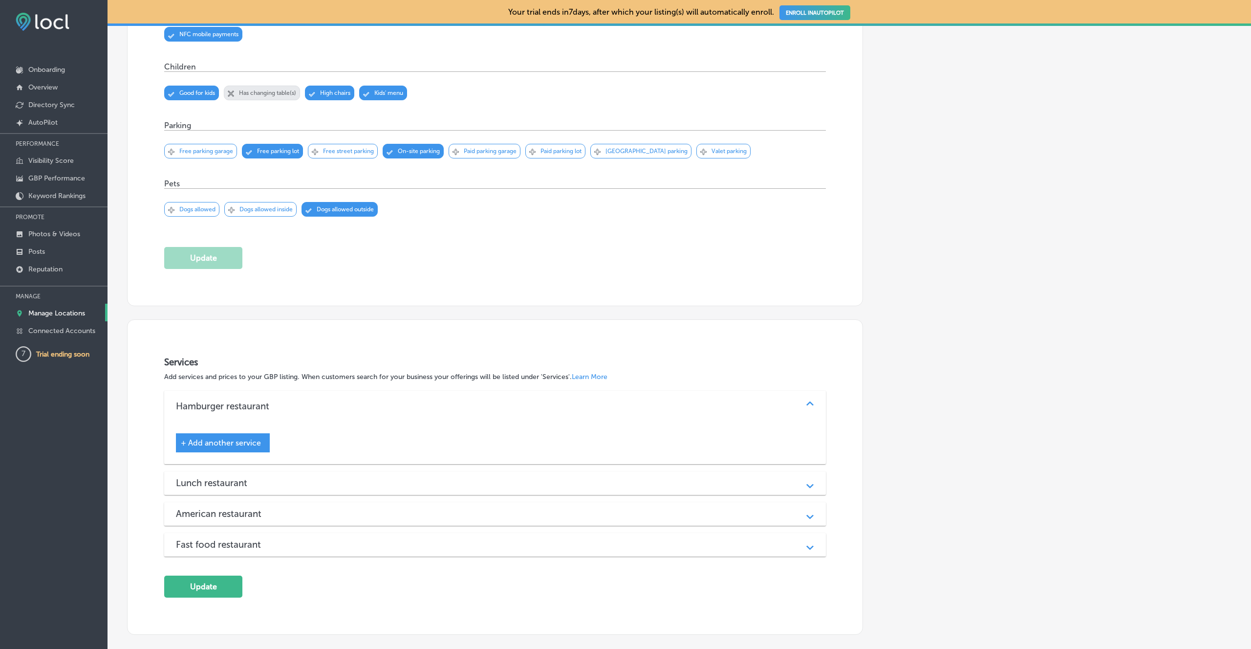
click at [225, 438] on span "+ Add another service" at bounding box center [221, 442] width 80 height 9
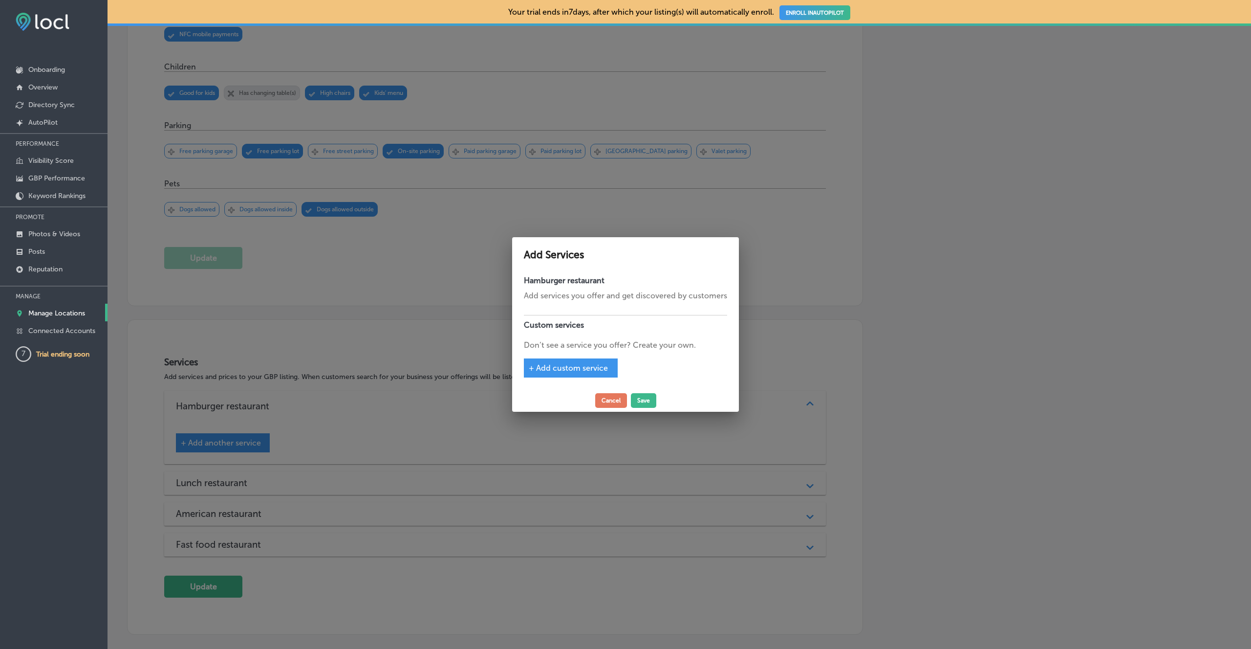
click at [557, 303] on div at bounding box center [625, 306] width 203 height 8
click at [565, 290] on p "Add services you offer and get discovered by customers" at bounding box center [625, 296] width 203 height 12
click at [565, 296] on p "Add services you offer and get discovered by customers" at bounding box center [625, 296] width 203 height 12
drag, startPoint x: 565, startPoint y: 296, endPoint x: 570, endPoint y: 298, distance: 5.3
click at [567, 296] on p "Add services you offer and get discovered by customers" at bounding box center [625, 296] width 203 height 12
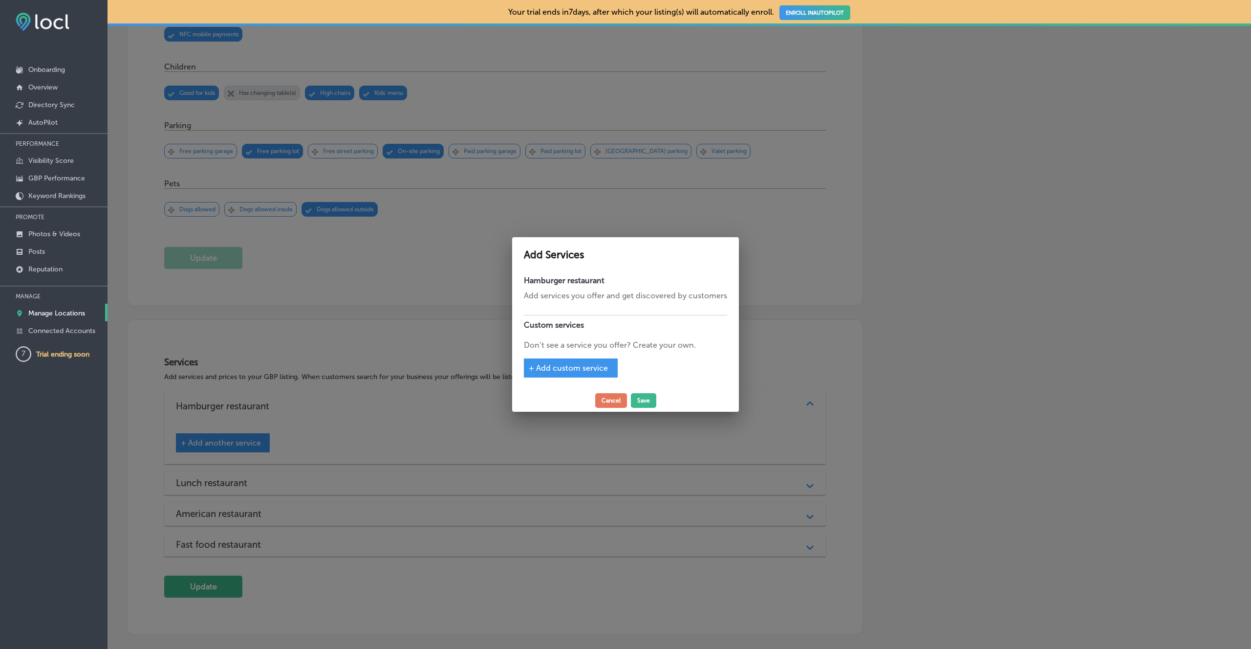
click at [582, 304] on div at bounding box center [625, 306] width 203 height 8
click at [594, 366] on span "+ Add custom service" at bounding box center [568, 367] width 79 height 9
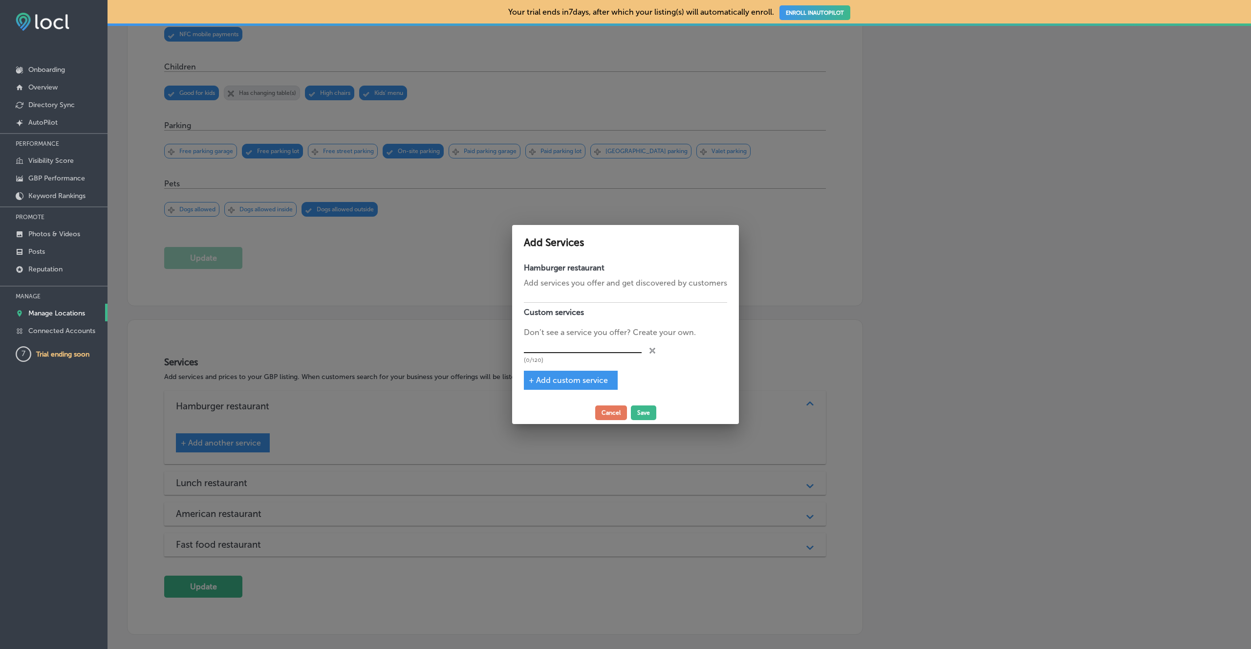
click at [578, 342] on input "text" at bounding box center [583, 345] width 118 height 15
click at [614, 412] on button "Cancel" at bounding box center [611, 412] width 32 height 15
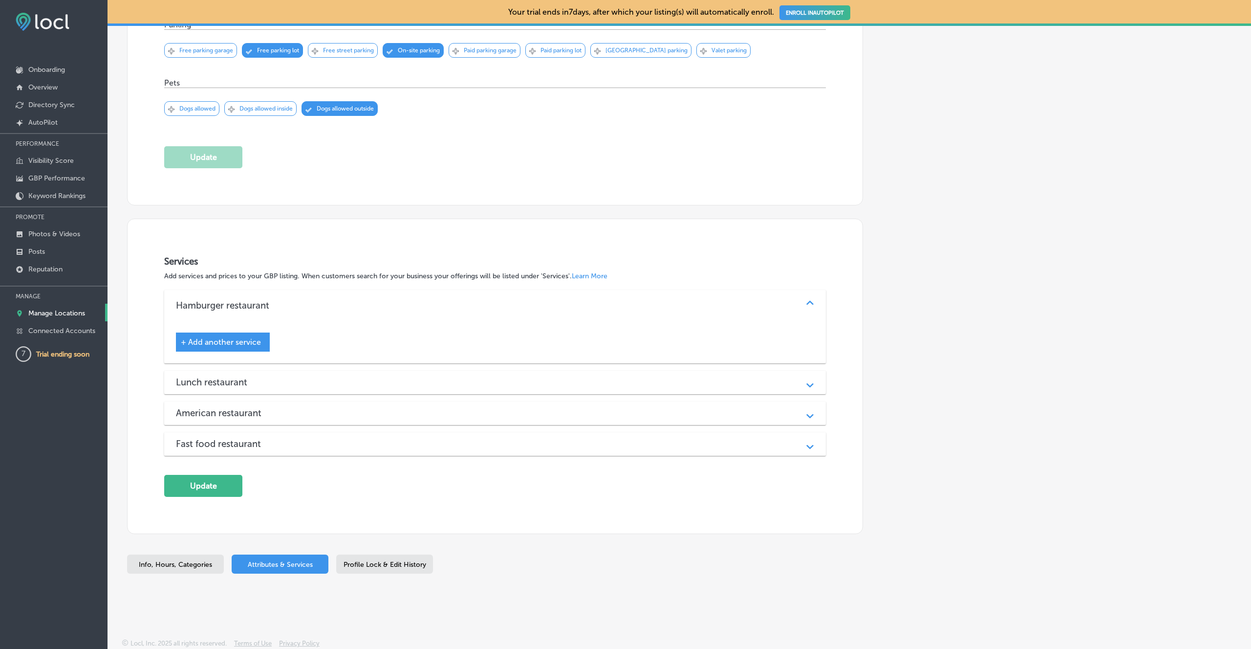
scroll to position [1010, 0]
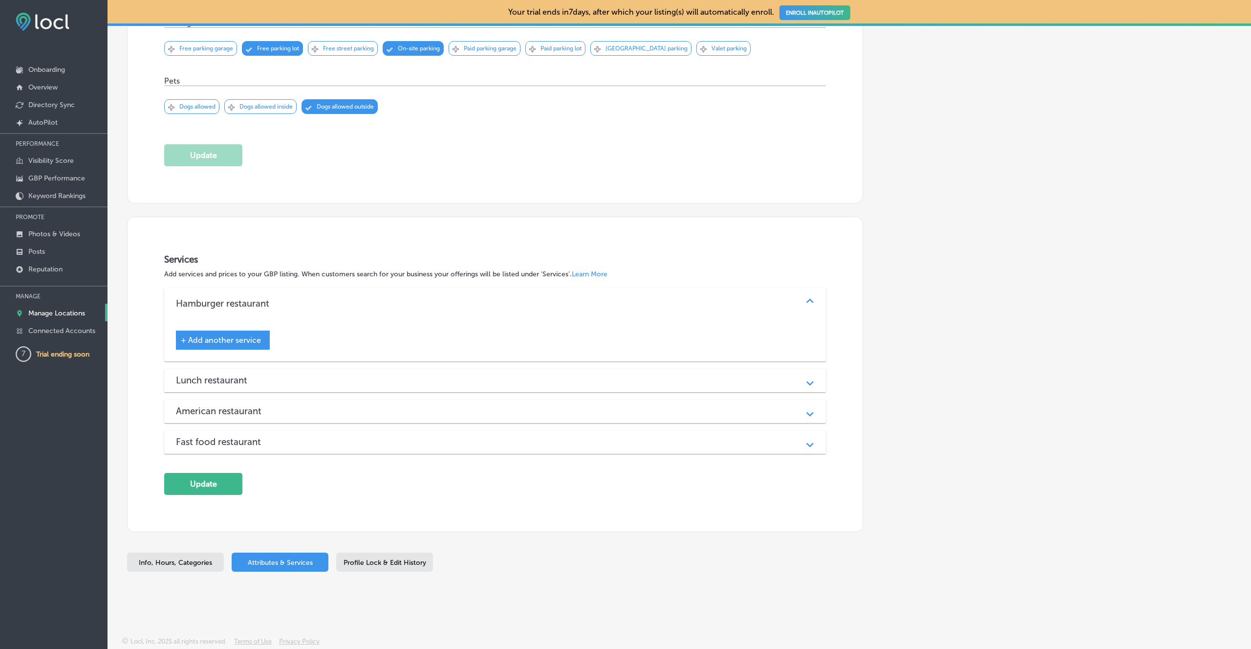
click at [412, 436] on div "Fast food restaurant" at bounding box center [495, 441] width 638 height 11
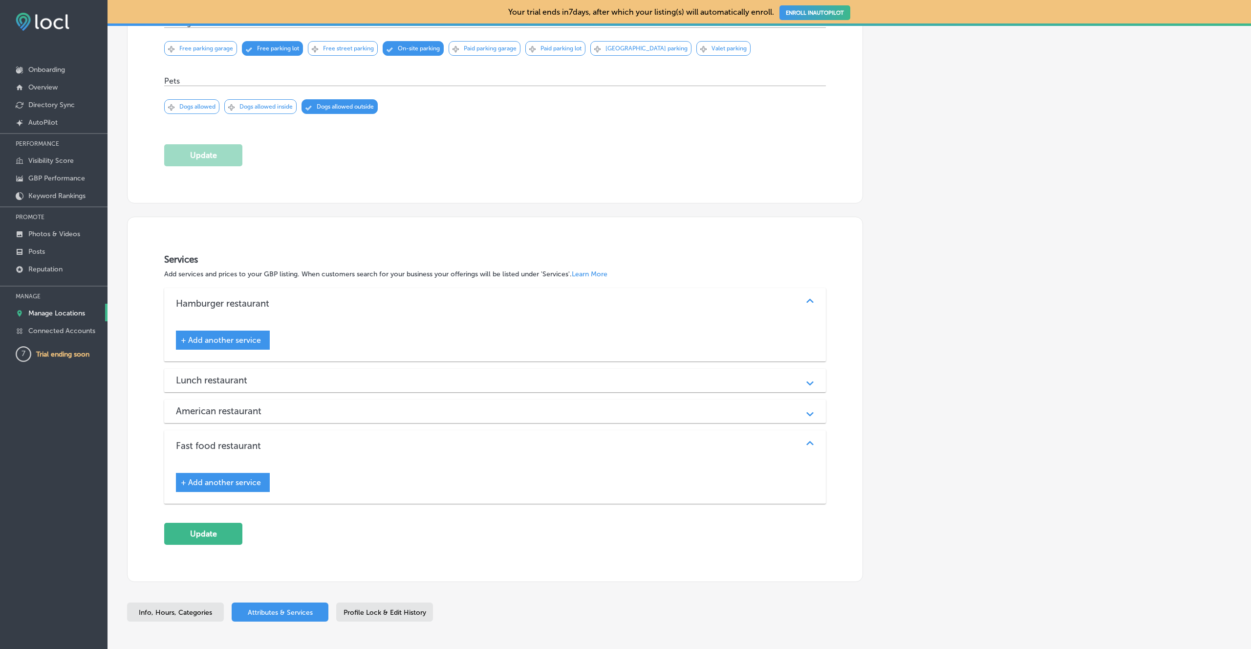
click at [381, 614] on span "Profile Lock & Edit History" at bounding box center [385, 612] width 83 height 8
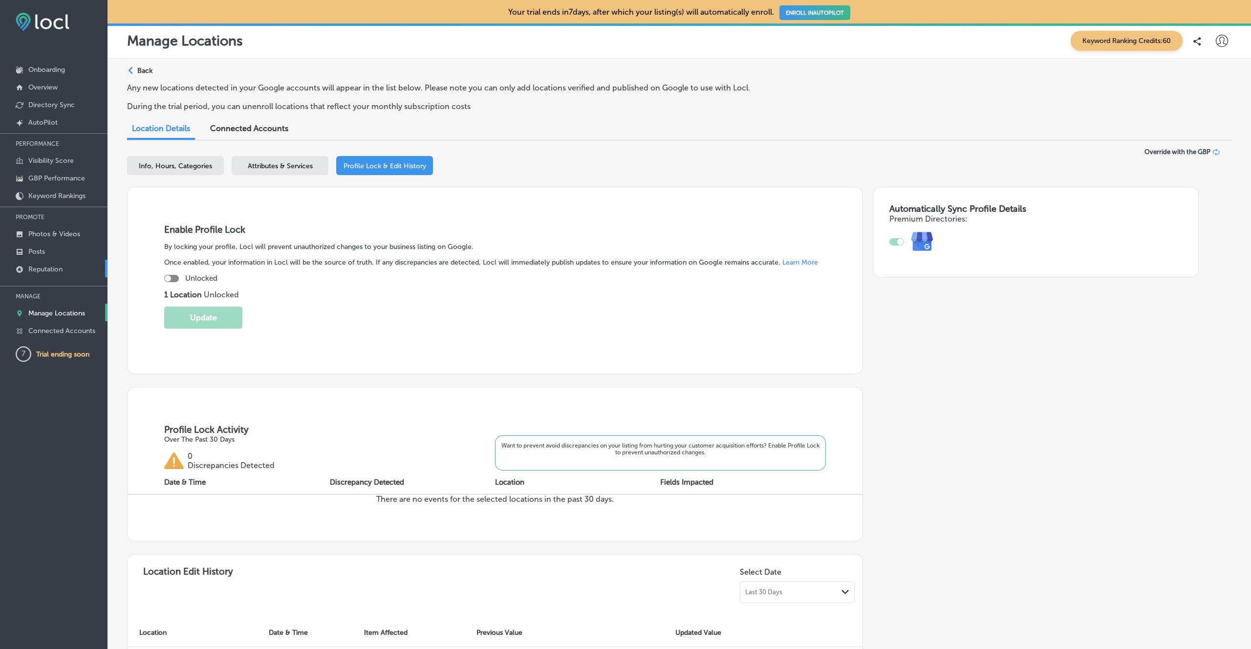
click at [48, 268] on p "Reputation" at bounding box center [45, 269] width 34 height 8
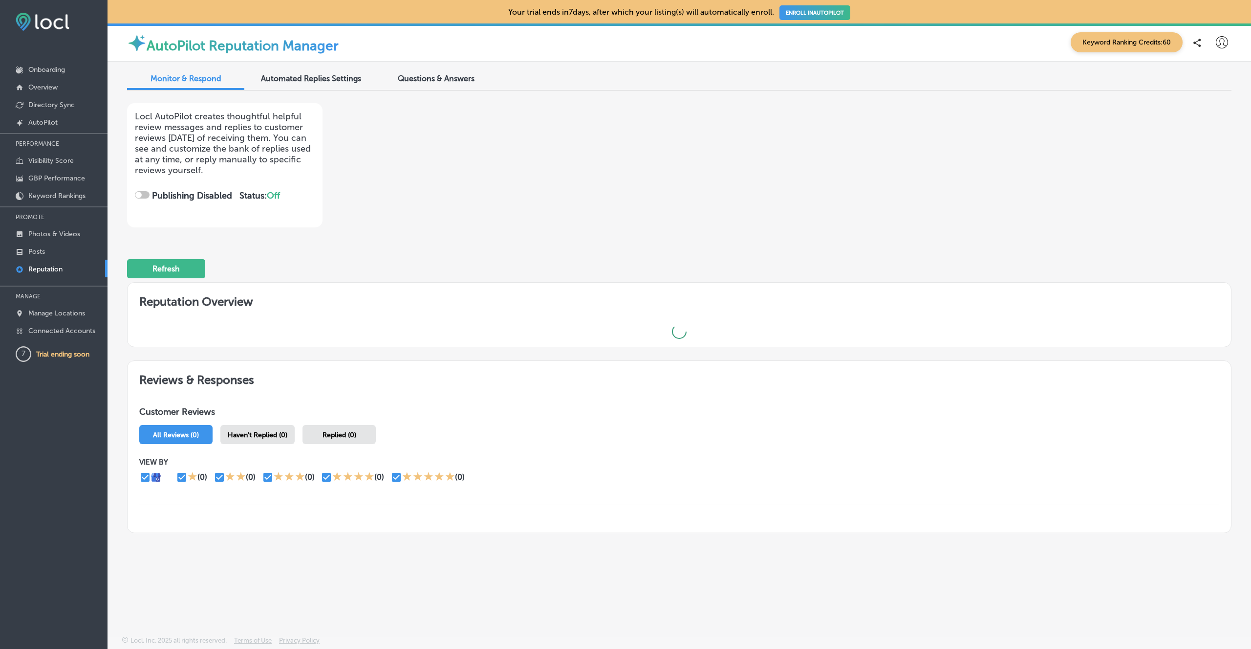
checkbox input "true"
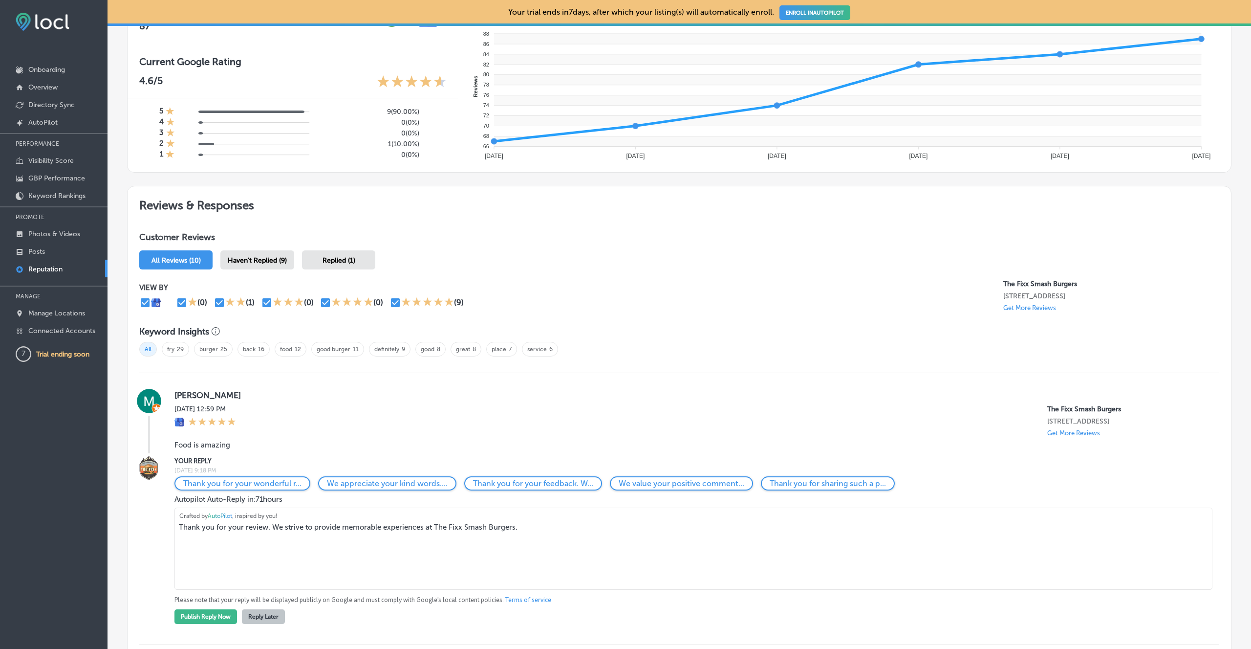
scroll to position [454, 0]
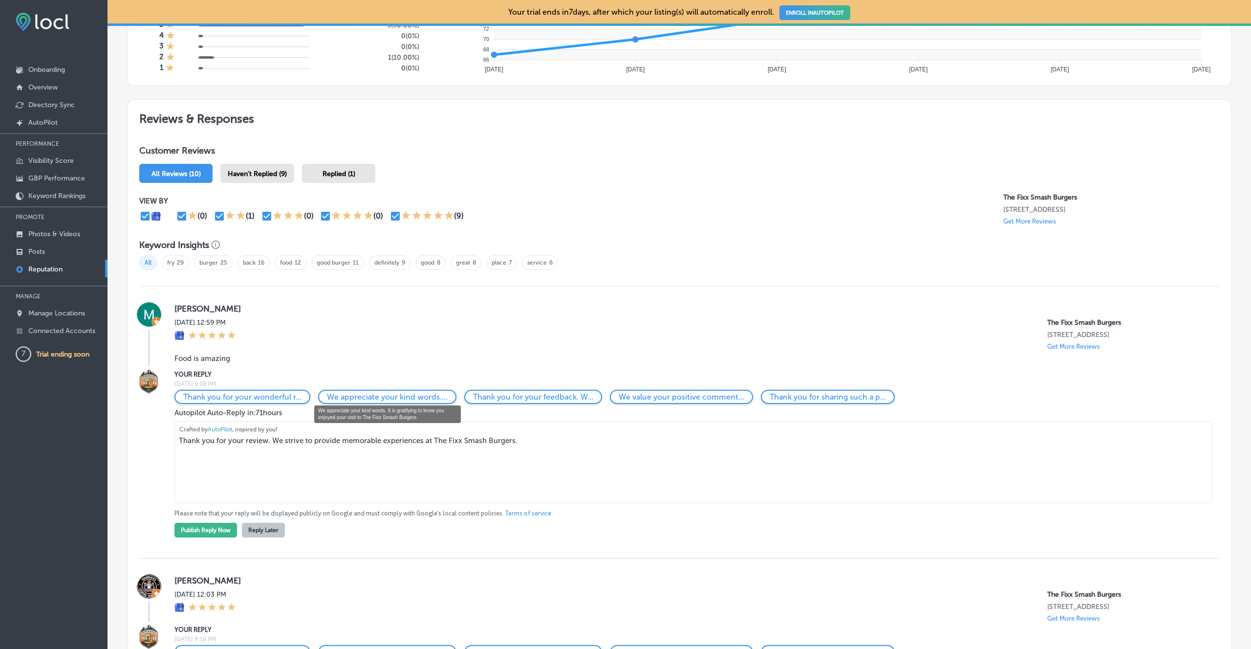
click at [428, 393] on p "We appreciate your kind words...." at bounding box center [387, 396] width 121 height 9
click at [496, 394] on p "Thank you for your feedback. W..." at bounding box center [533, 396] width 120 height 9
click at [640, 393] on p "We value your positive comment..." at bounding box center [682, 396] width 126 height 9
click at [786, 392] on p "Thank you for sharing such a p..." at bounding box center [828, 396] width 116 height 9
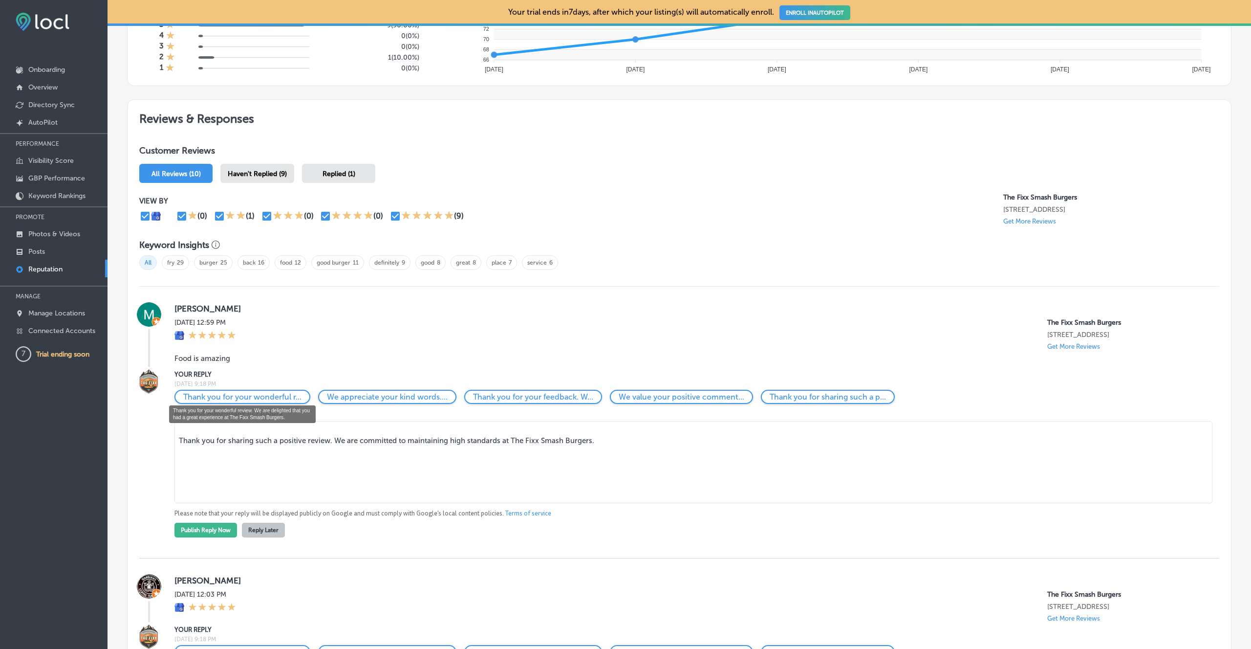
click at [223, 393] on p "Thank you for your wonderful r..." at bounding box center [242, 396] width 118 height 9
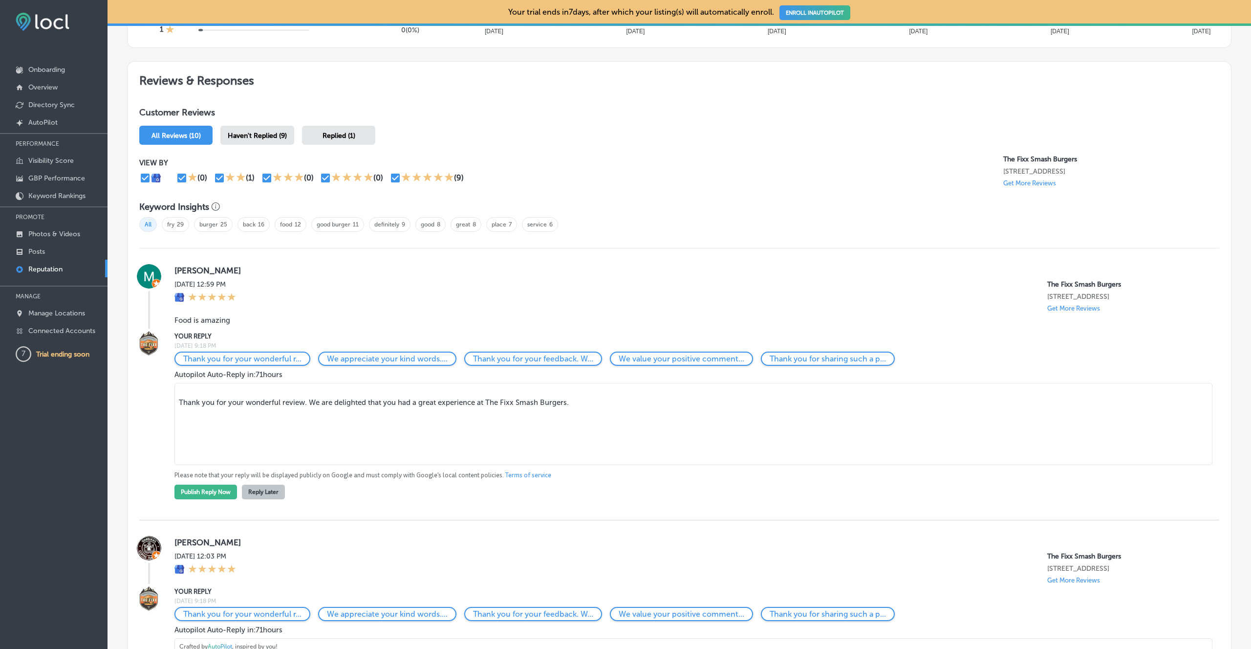
scroll to position [510, 0]
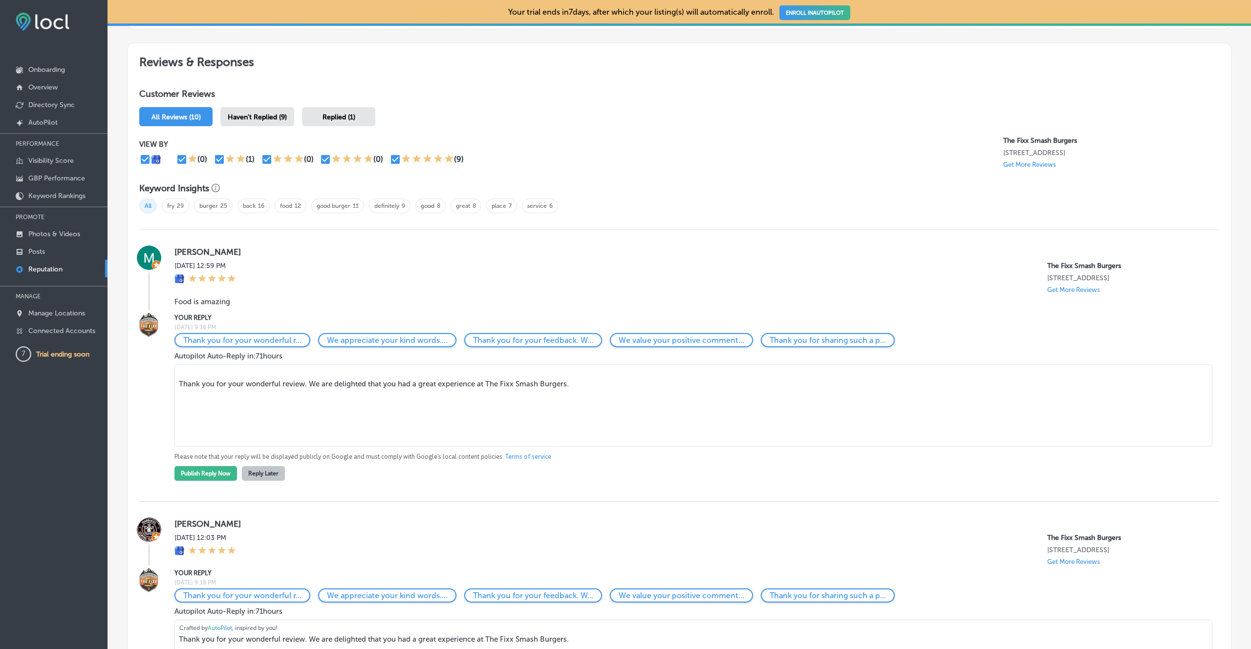
drag, startPoint x: 244, startPoint y: 380, endPoint x: 279, endPoint y: 381, distance: 34.7
click at [279, 381] on textarea "Thank you for your wonderful review. We are delighted that you had a great expe…" at bounding box center [693, 405] width 1038 height 82
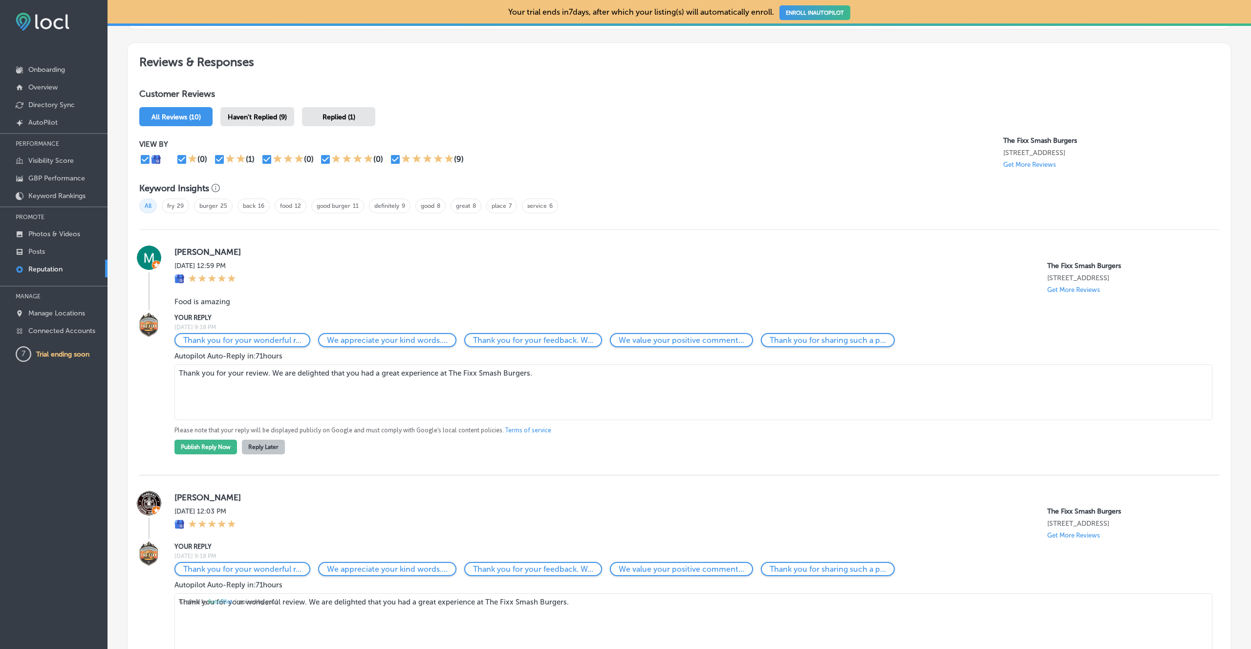
drag, startPoint x: 438, startPoint y: 369, endPoint x: 576, endPoint y: 370, distance: 138.3
click at [576, 370] on textarea "Thank you for your review. We are delighted that you had a great experience at …" at bounding box center [693, 392] width 1038 height 56
type textarea "Thank you for your review. We are delighted that you had a great experience!"
click at [204, 440] on button "Publish Reply Now" at bounding box center [205, 446] width 63 height 15
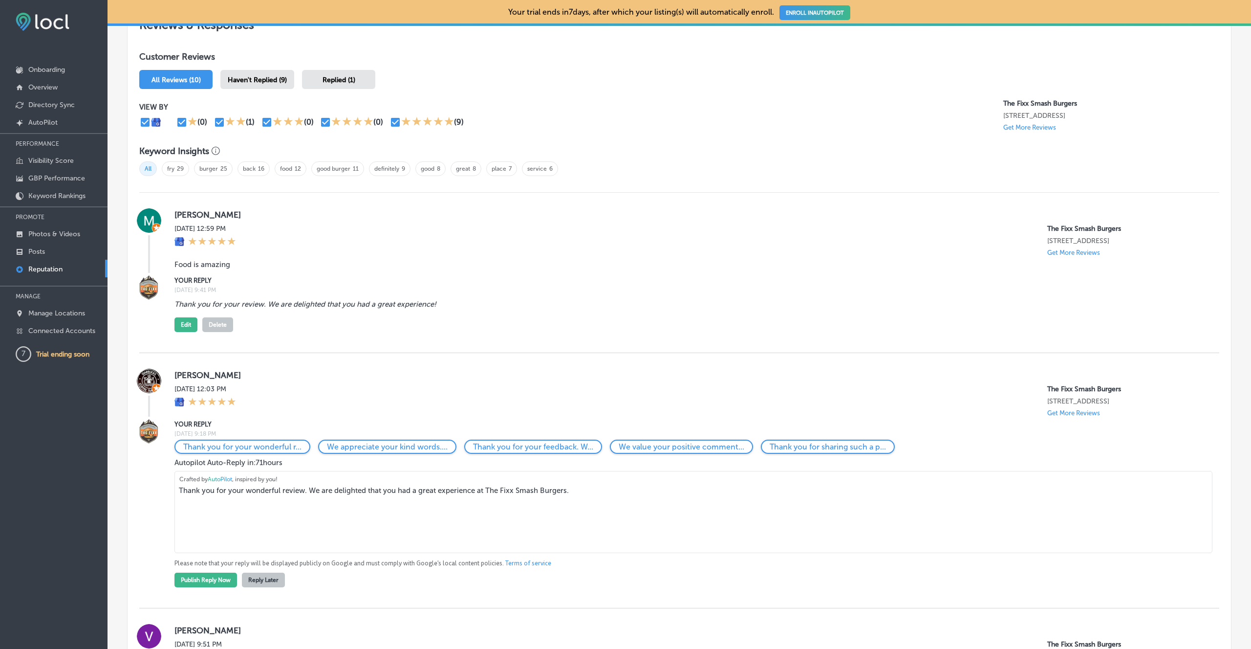
scroll to position [567, 0]
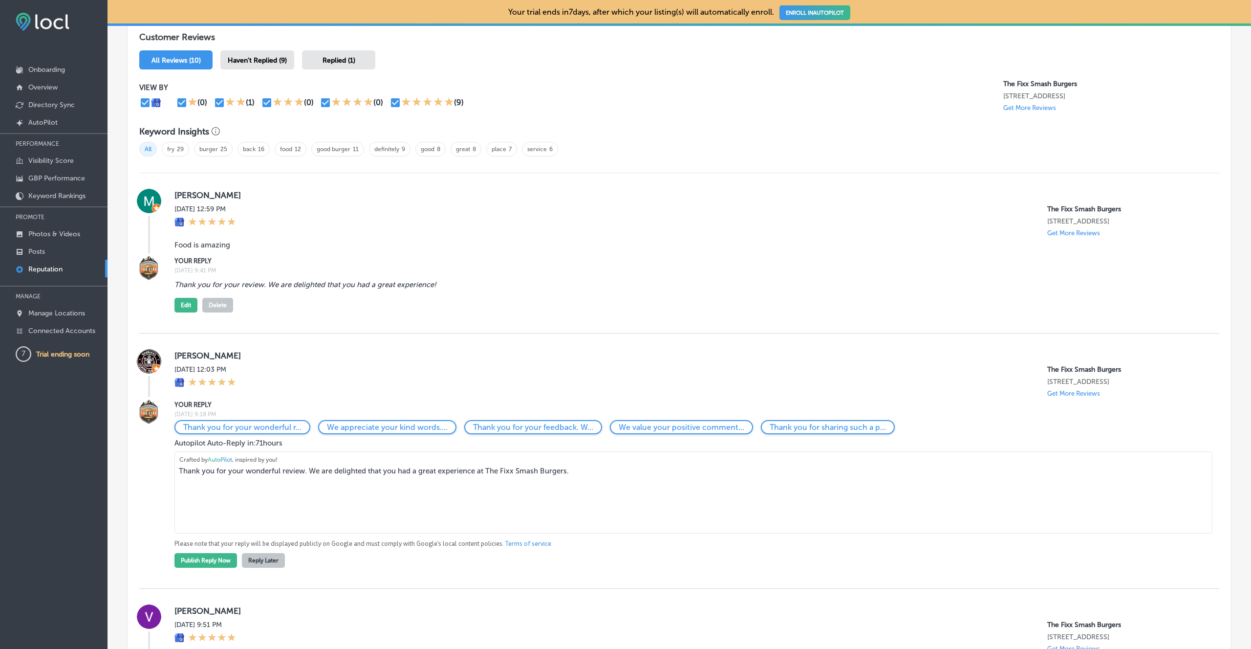
drag, startPoint x: 214, startPoint y: 471, endPoint x: 638, endPoint y: 472, distance: 424.2
click at [638, 472] on textarea "Thank you for your wonderful review. We are delighted that you had a great expe…" at bounding box center [693, 492] width 1038 height 82
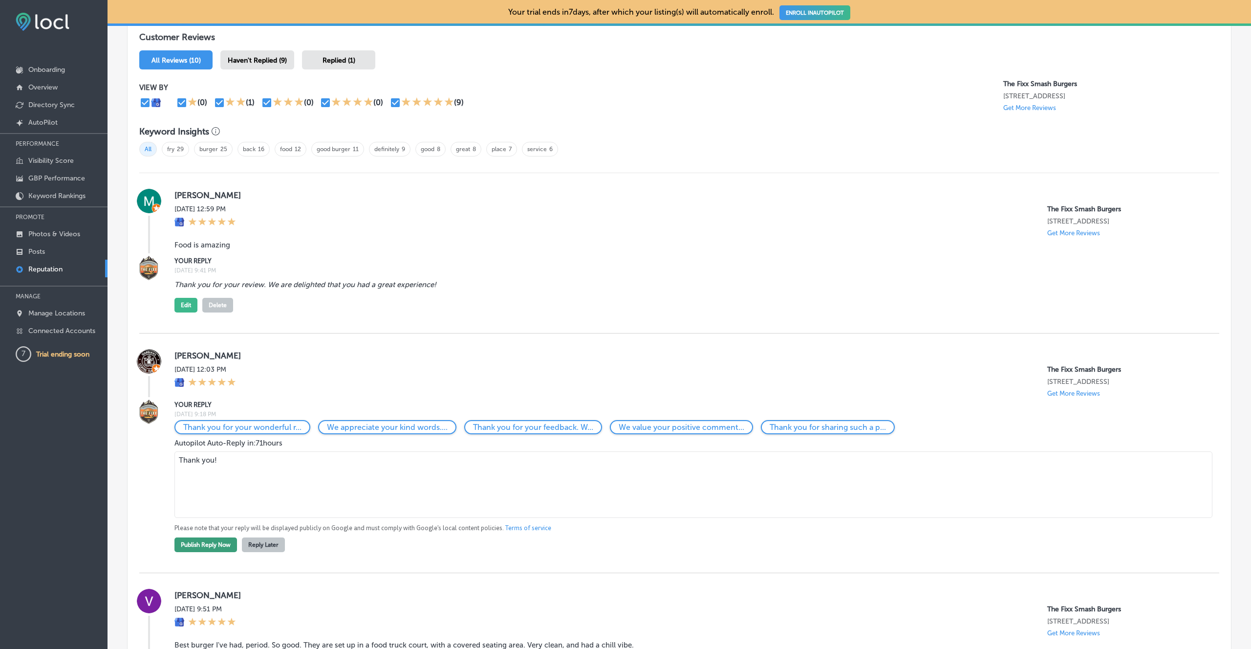
type textarea "Thank you!"
click at [206, 545] on button "Publish Reply Now" at bounding box center [205, 544] width 63 height 15
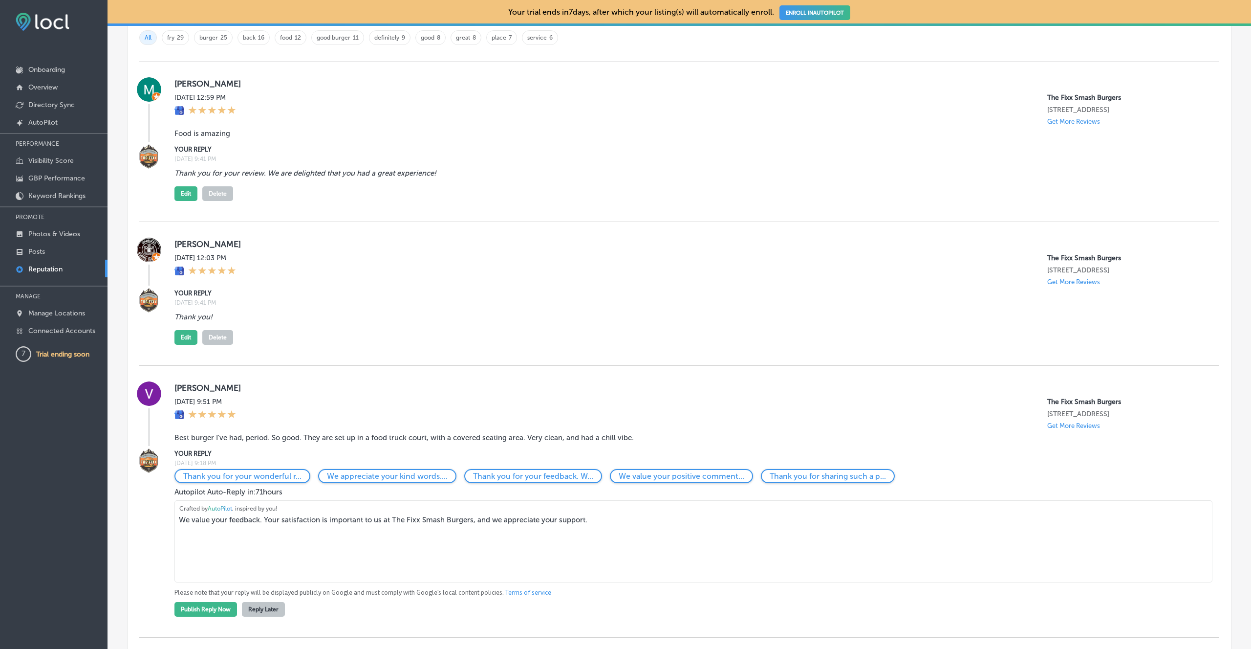
scroll to position [680, 0]
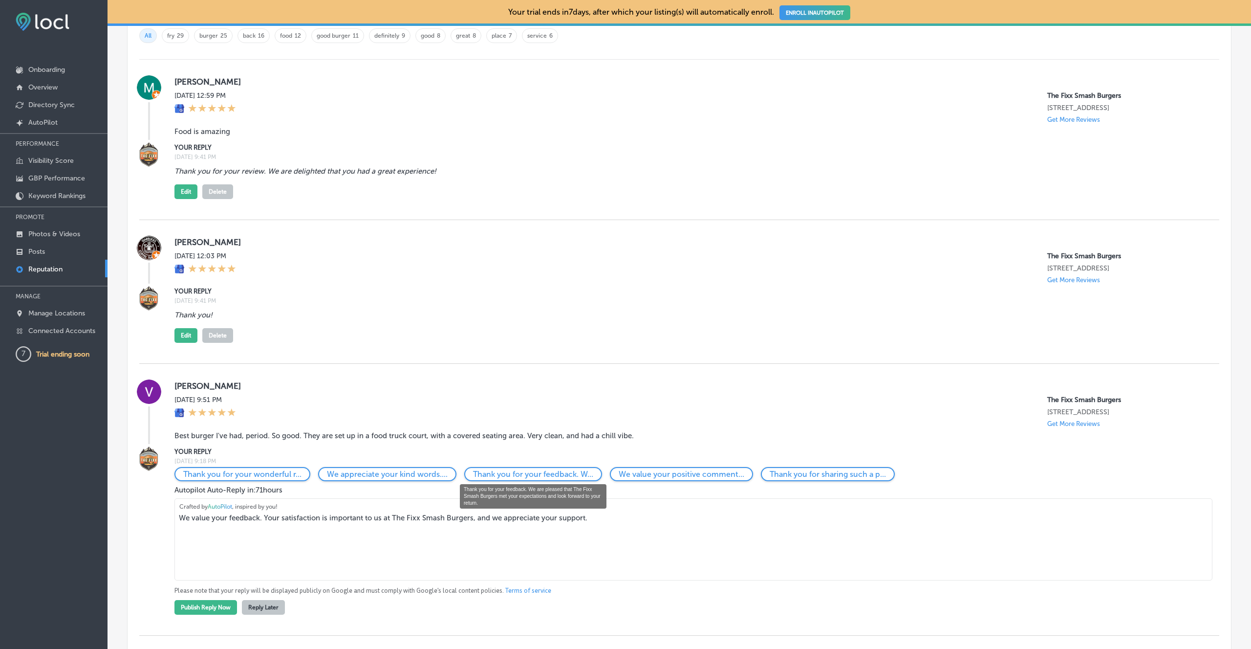
click at [513, 474] on p "Thank you for your feedback. W..." at bounding box center [533, 473] width 120 height 9
click at [790, 477] on div "Thank you for sharing such a p..." at bounding box center [828, 474] width 134 height 14
drag, startPoint x: 358, startPoint y: 518, endPoint x: 594, endPoint y: 518, distance: 236.1
click at [594, 518] on textarea "Thank you for sharing such a positive review. We are committed to maintaining h…" at bounding box center [693, 539] width 1038 height 82
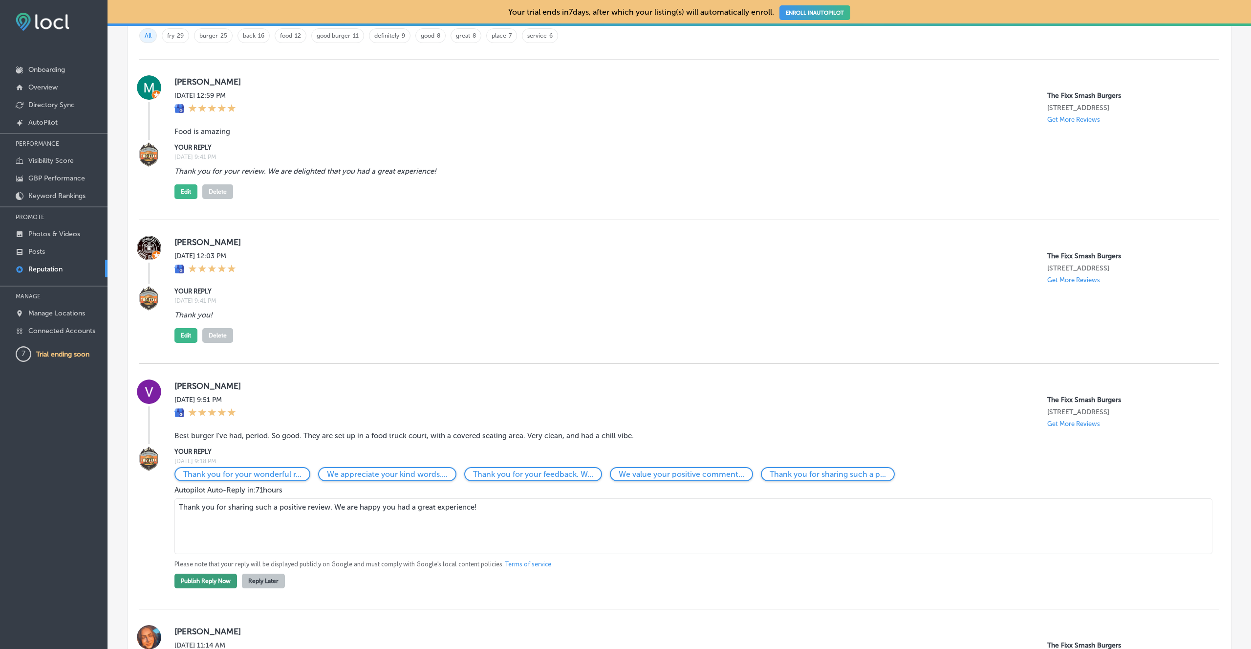
type textarea "Thank you for sharing such a positive review. We are happy you had a great expe…"
click at [228, 581] on button "Publish Reply Now" at bounding box center [205, 580] width 63 height 15
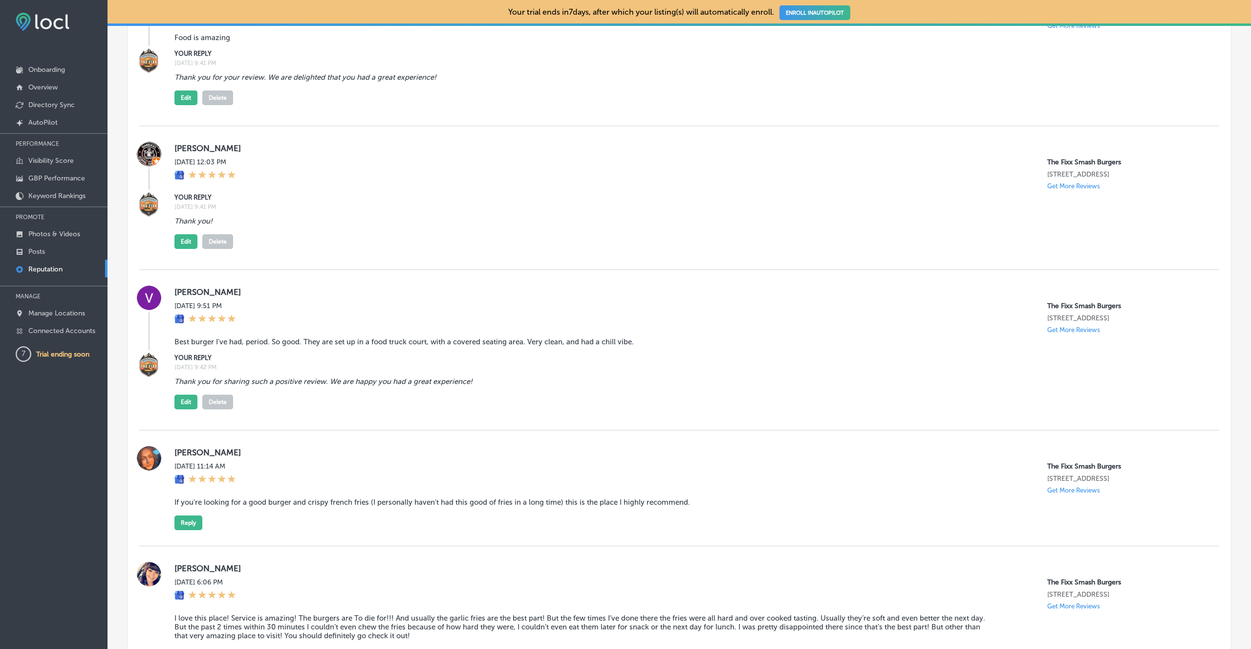
scroll to position [794, 0]
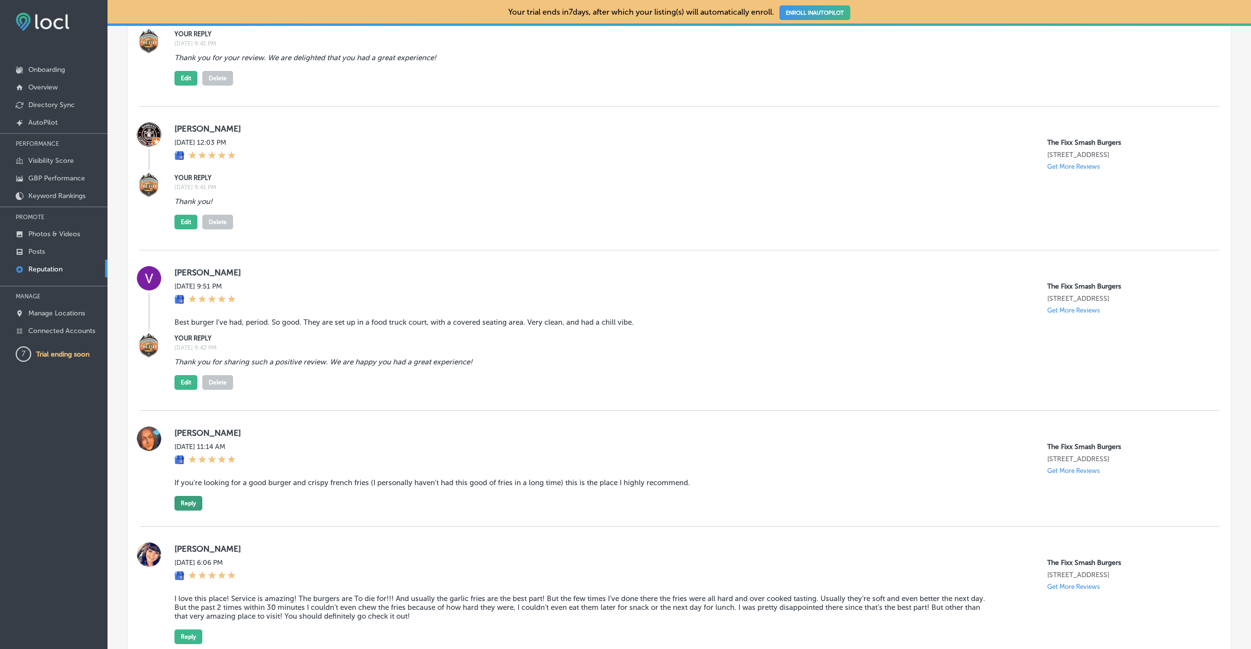
click at [189, 498] on button "Reply" at bounding box center [188, 503] width 28 height 15
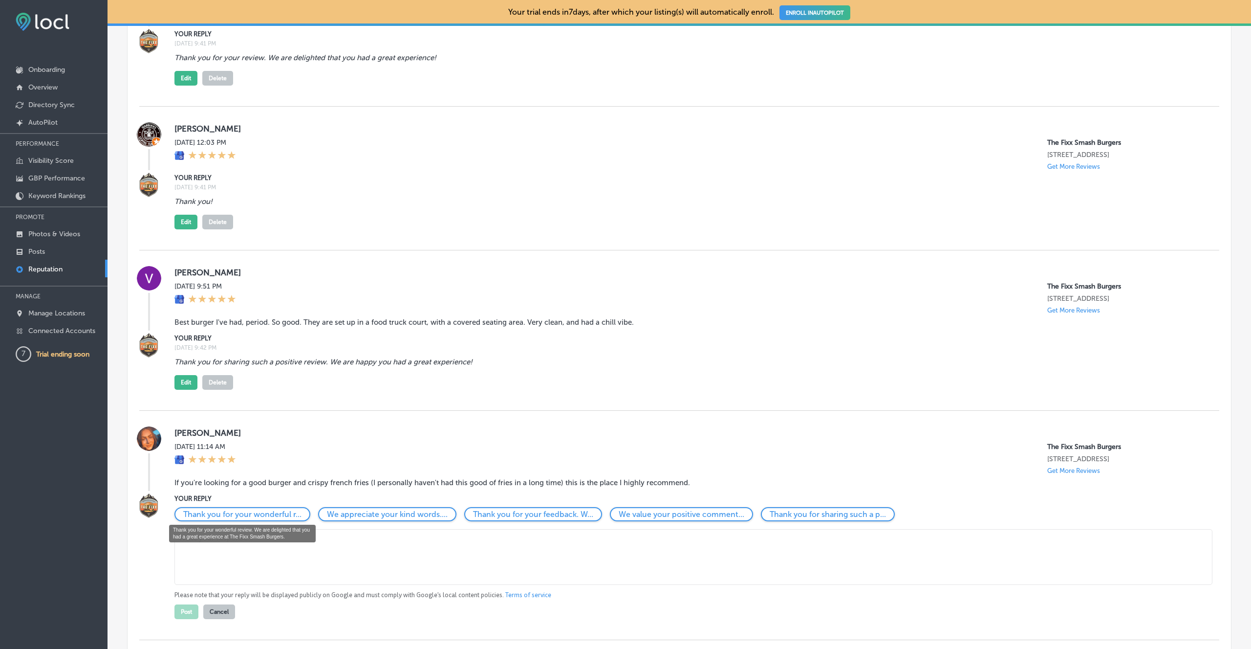
click at [214, 512] on p "Thank you for your wonderful r..." at bounding box center [242, 513] width 118 height 9
click at [402, 513] on p "We appreciate your kind words...." at bounding box center [387, 513] width 121 height 9
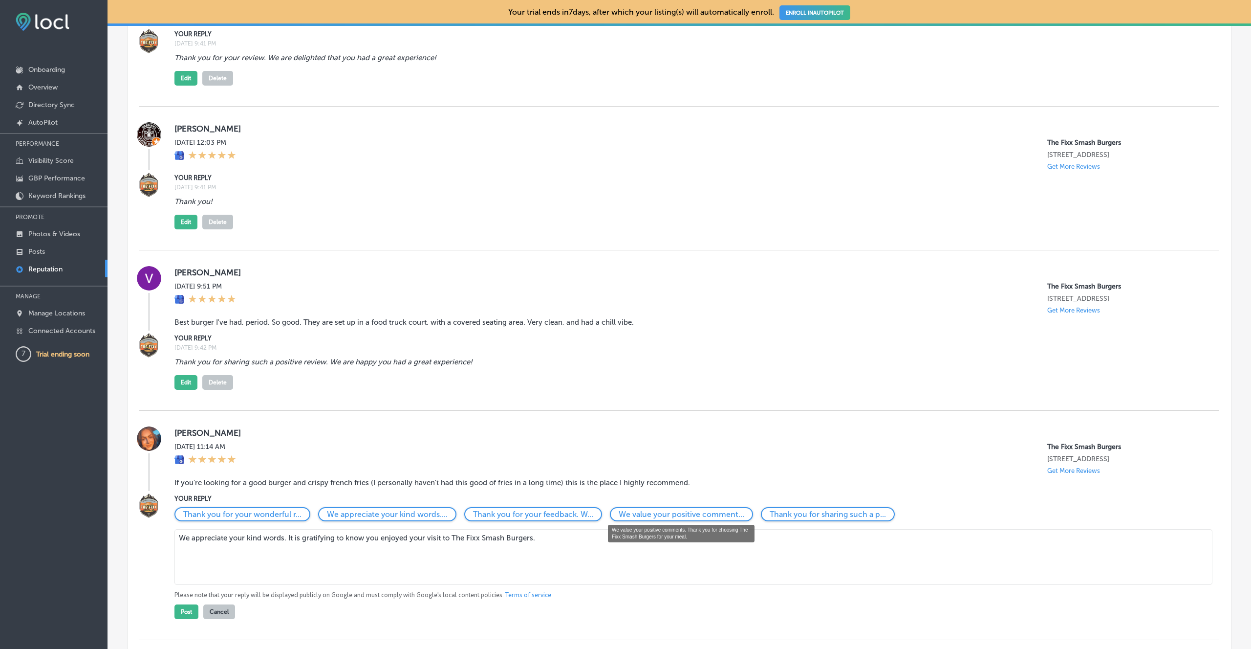
click at [662, 517] on p "We value your positive comment..." at bounding box center [682, 513] width 126 height 9
click at [799, 515] on p "Thank you for sharing such a p..." at bounding box center [828, 513] width 116 height 9
drag, startPoint x: 335, startPoint y: 539, endPoint x: 628, endPoint y: 542, distance: 292.3
click at [628, 542] on textarea "Thank you for sharing such a positive review. We are committed to maintaining h…" at bounding box center [693, 557] width 1038 height 56
paste textarea "[URL][DOMAIN_NAME]"
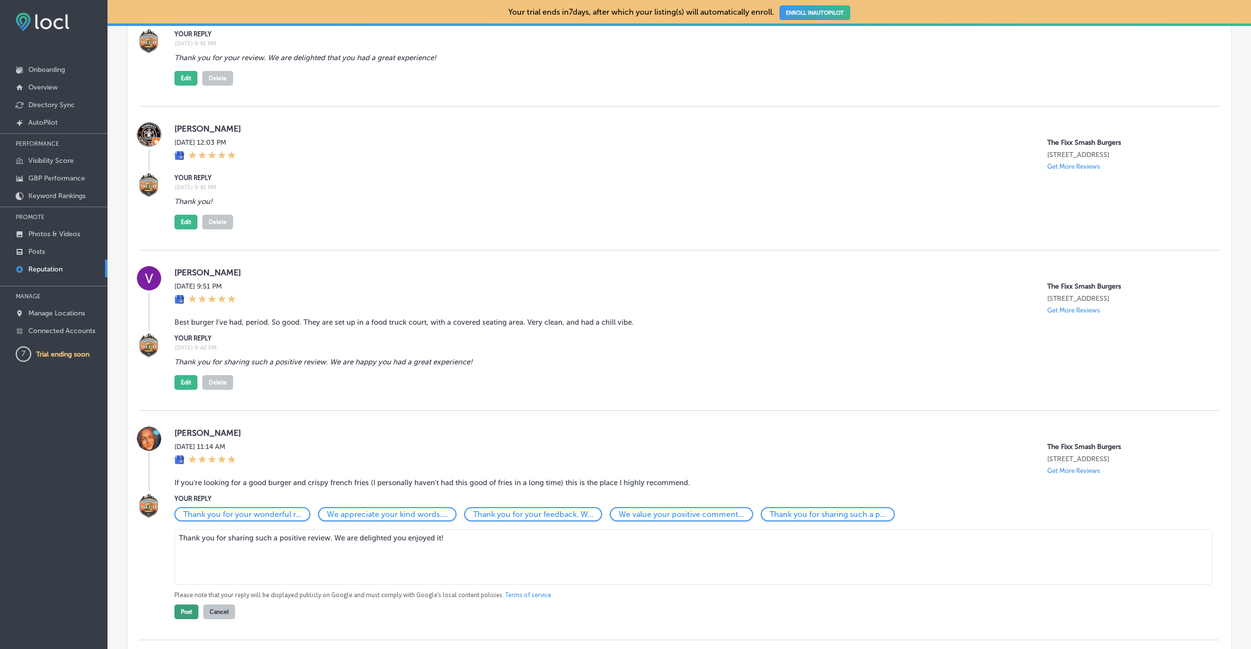
type textarea "Thank you for sharing such a positive review. We are delighted you enjoyed it!"
click at [180, 609] on button "Post" at bounding box center [186, 611] width 24 height 15
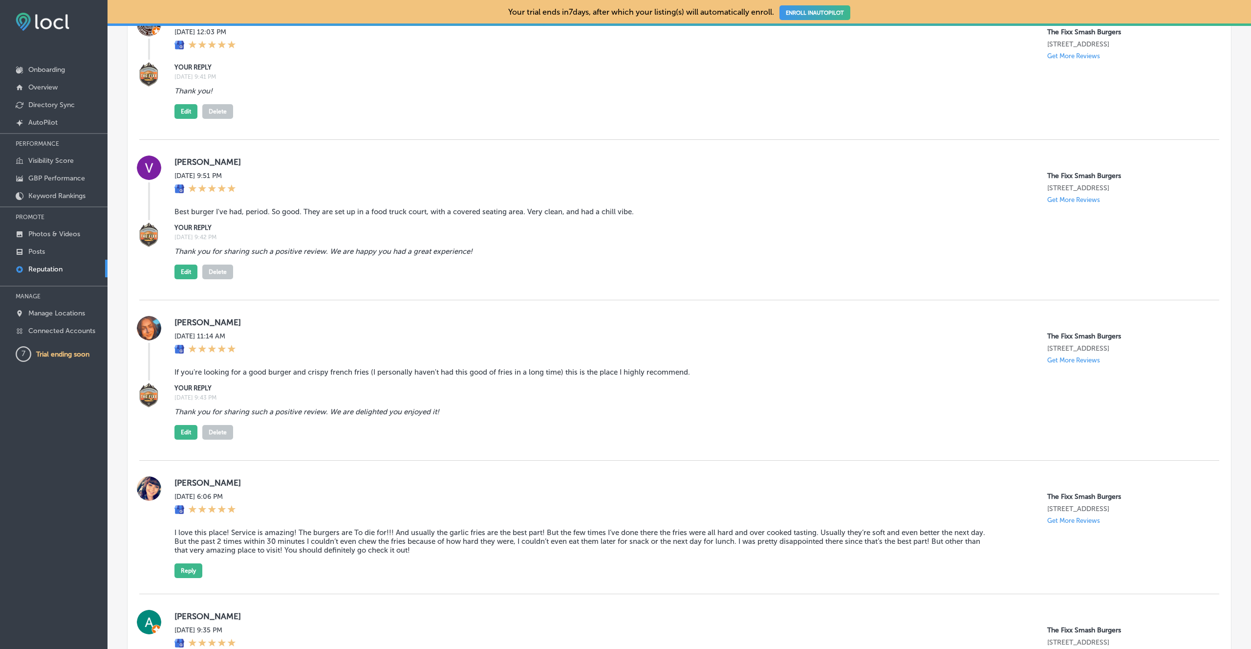
scroll to position [964, 0]
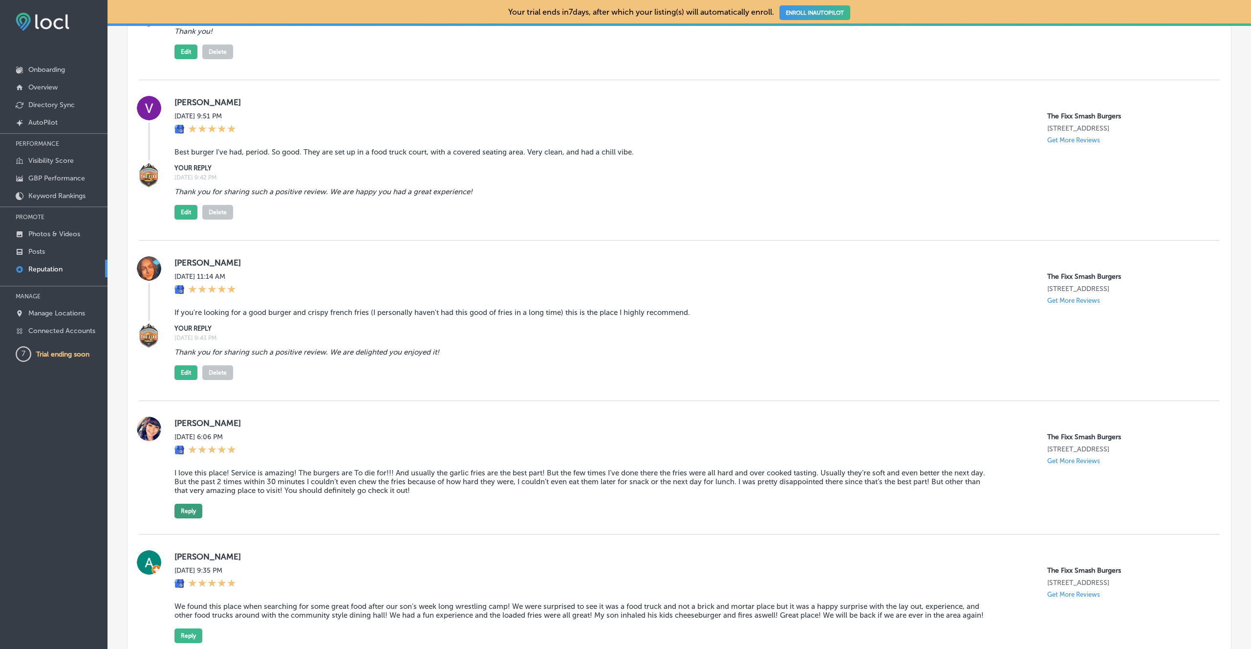
click at [191, 510] on button "Reply" at bounding box center [188, 510] width 28 height 15
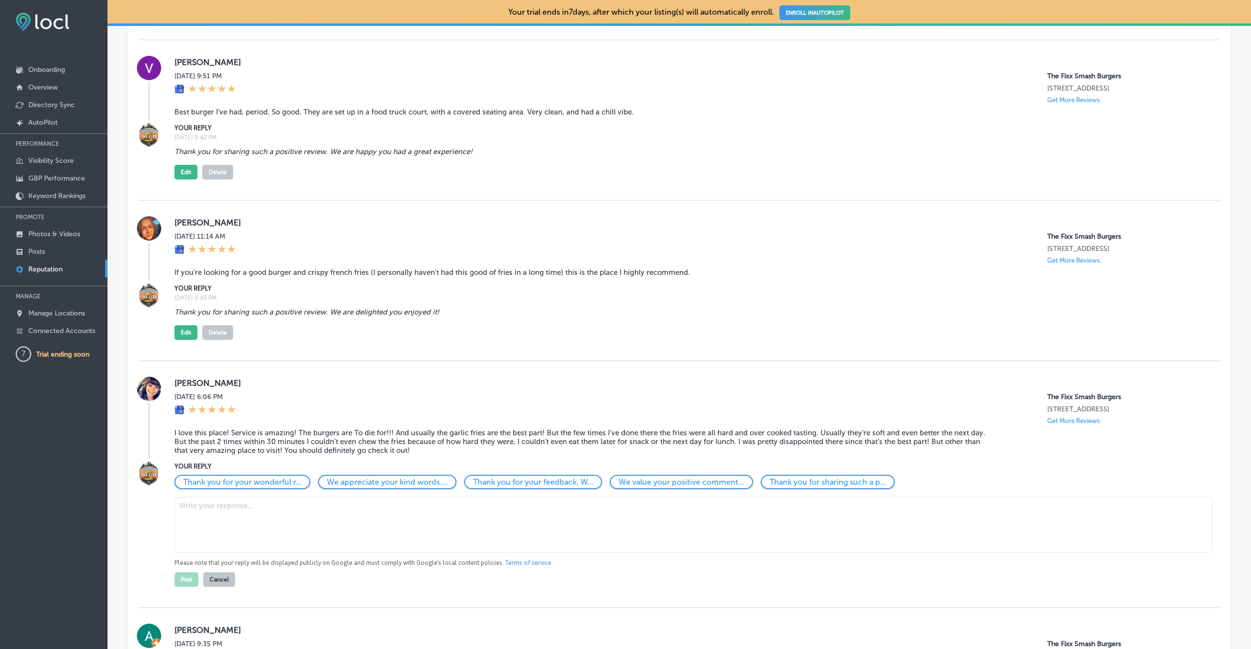
scroll to position [1020, 0]
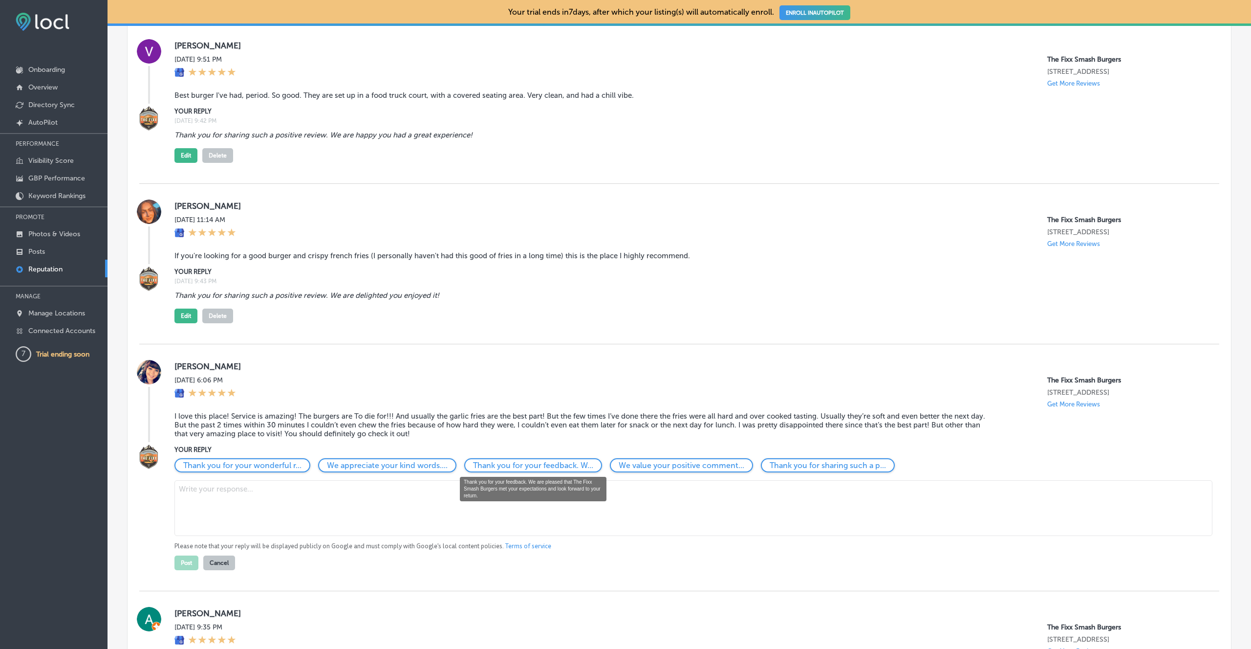
click at [510, 464] on p "Thank you for your feedback. W..." at bounding box center [533, 464] width 120 height 9
drag, startPoint x: 305, startPoint y: 491, endPoint x: 631, endPoint y: 496, distance: 325.5
click at [631, 496] on textarea "Thank you for your feedback. We are pleased that The Fixx Smash Burgers met you…" at bounding box center [693, 508] width 1038 height 56
drag, startPoint x: 327, startPoint y: 489, endPoint x: 396, endPoint y: 490, distance: 68.9
click at [396, 490] on textarea "Thank you for your feedback. We are always working to improve our consistency" at bounding box center [693, 508] width 1038 height 56
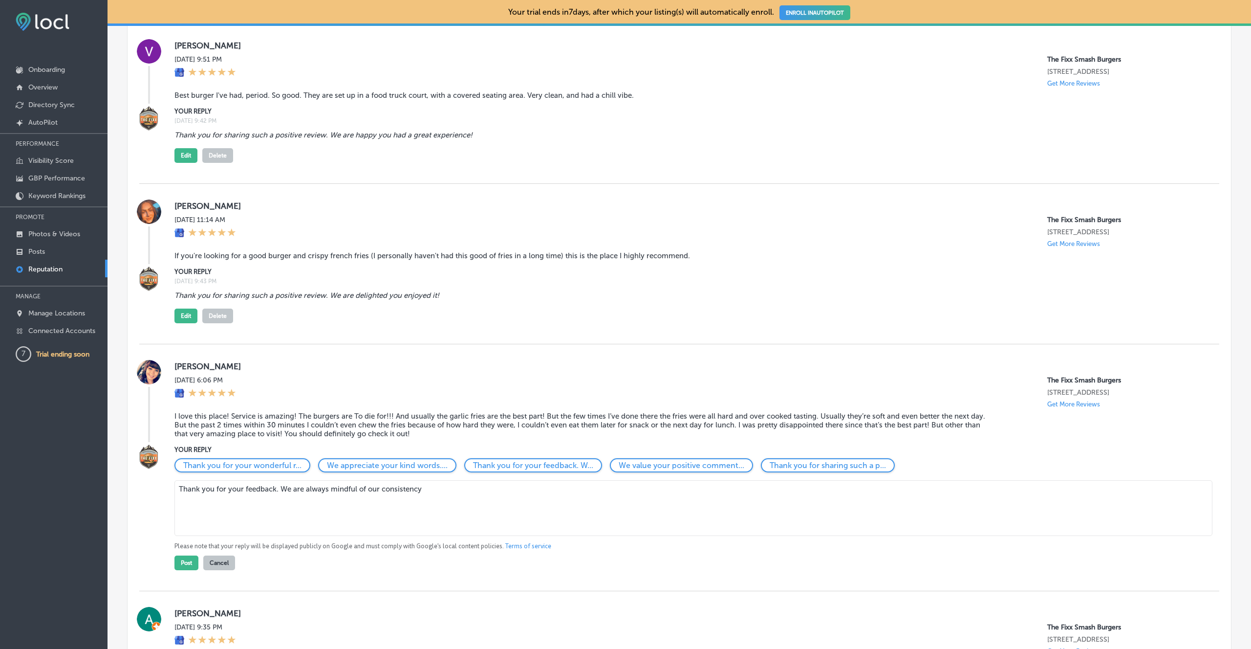
click at [436, 490] on textarea "Thank you for your feedback. We are always mindful of our consistency" at bounding box center [693, 508] width 1038 height 56
drag, startPoint x: 384, startPoint y: 492, endPoint x: 280, endPoint y: 494, distance: 104.6
click at [280, 494] on textarea "Thank you for your feedback. We are always mindful of our consistency and apolo…" at bounding box center [693, 508] width 1038 height 56
click at [324, 490] on textarea "Thank you for your feedback. Consistency and apologize you had some orders that…" at bounding box center [693, 508] width 1038 height 56
click at [285, 488] on textarea "Thank you for your feedback. Consistency is one of our and apologize you had so…" at bounding box center [693, 508] width 1038 height 56
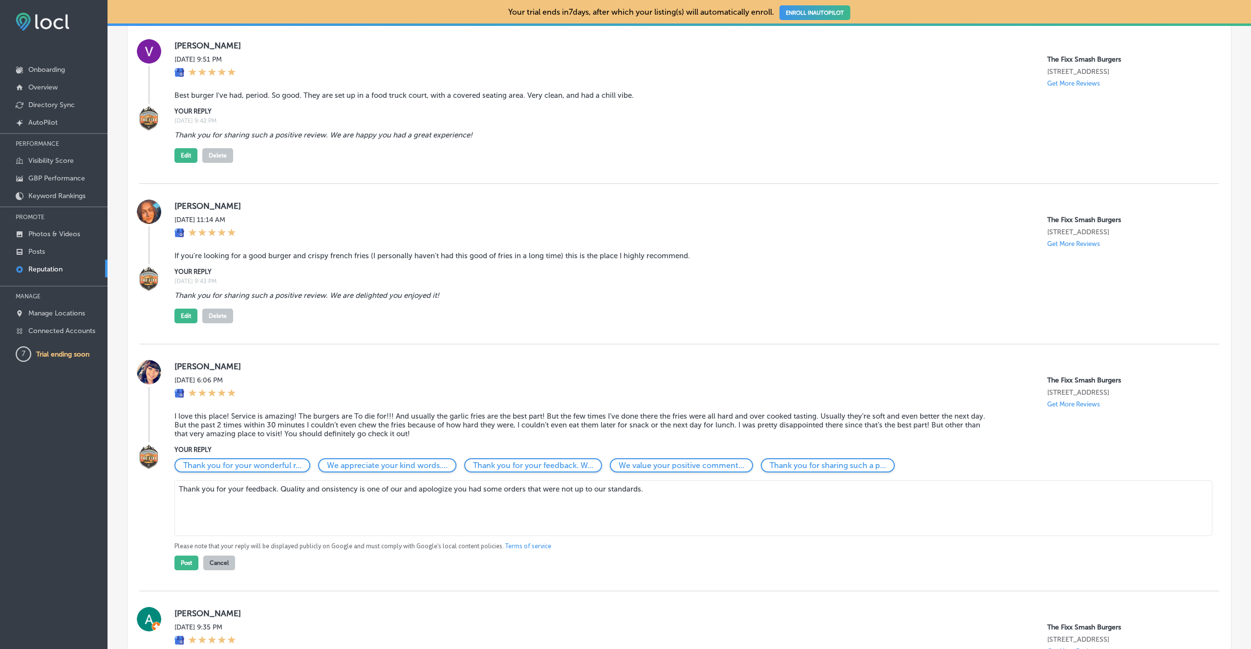
drag, startPoint x: 358, startPoint y: 490, endPoint x: 379, endPoint y: 488, distance: 20.6
click at [379, 488] on textarea "Thank you for your feedback. Quality and onsistency is one of our and apologize…" at bounding box center [693, 508] width 1038 height 56
click at [322, 491] on textarea "Thank you for your feedback. Quality and onsistency are two of our and apologiz…" at bounding box center [693, 508] width 1038 height 56
click at [371, 520] on textarea "Thank you for your feedback. Quality and consistency are two of our and apologi…" at bounding box center [693, 508] width 1038 height 56
click at [414, 488] on textarea "Thank you for your feedback. Quality and consistency are two of our and apologi…" at bounding box center [693, 508] width 1038 height 56
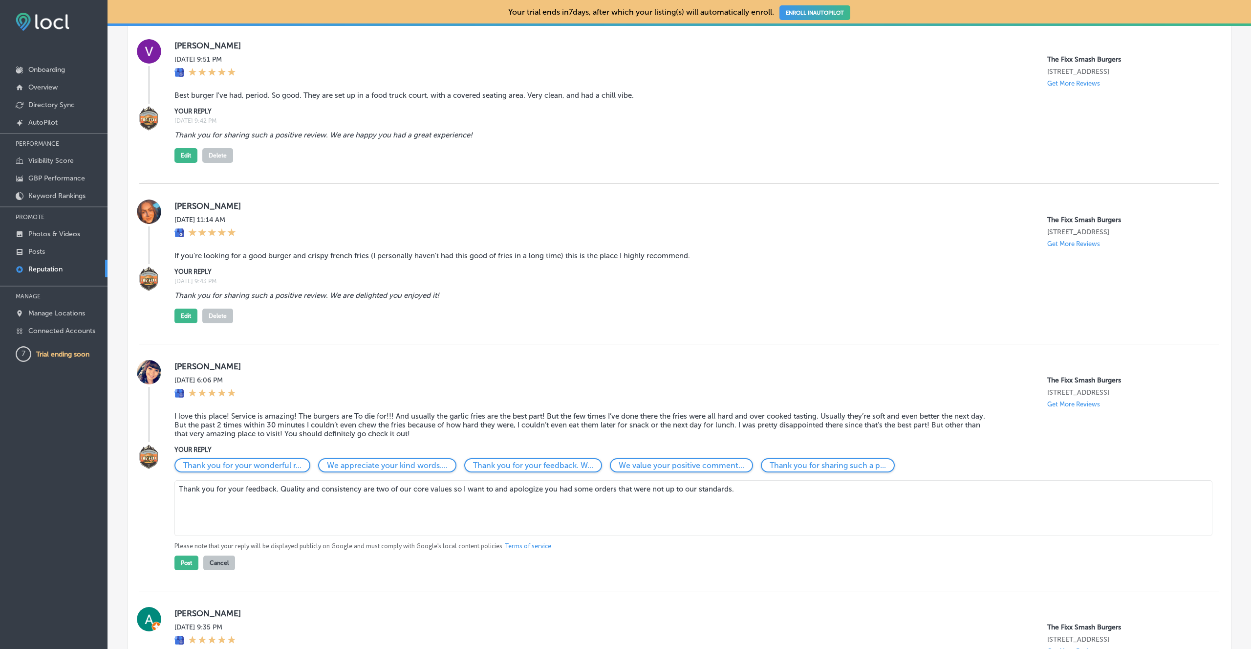
click at [511, 488] on textarea "Thank you for your feedback. Quality and consistency are two of our core values…" at bounding box center [693, 508] width 1038 height 56
drag, startPoint x: 469, startPoint y: 492, endPoint x: 526, endPoint y: 491, distance: 57.2
click at [526, 491] on textarea "Thank you for your feedback. Quality and consistency are two of our core values…" at bounding box center [693, 508] width 1038 height 56
click at [523, 487] on textarea "Thank you for your feedback. Quality and consistency are two of our core values…" at bounding box center [693, 508] width 1038 height 56
drag, startPoint x: 520, startPoint y: 489, endPoint x: 712, endPoint y: 489, distance: 192.1
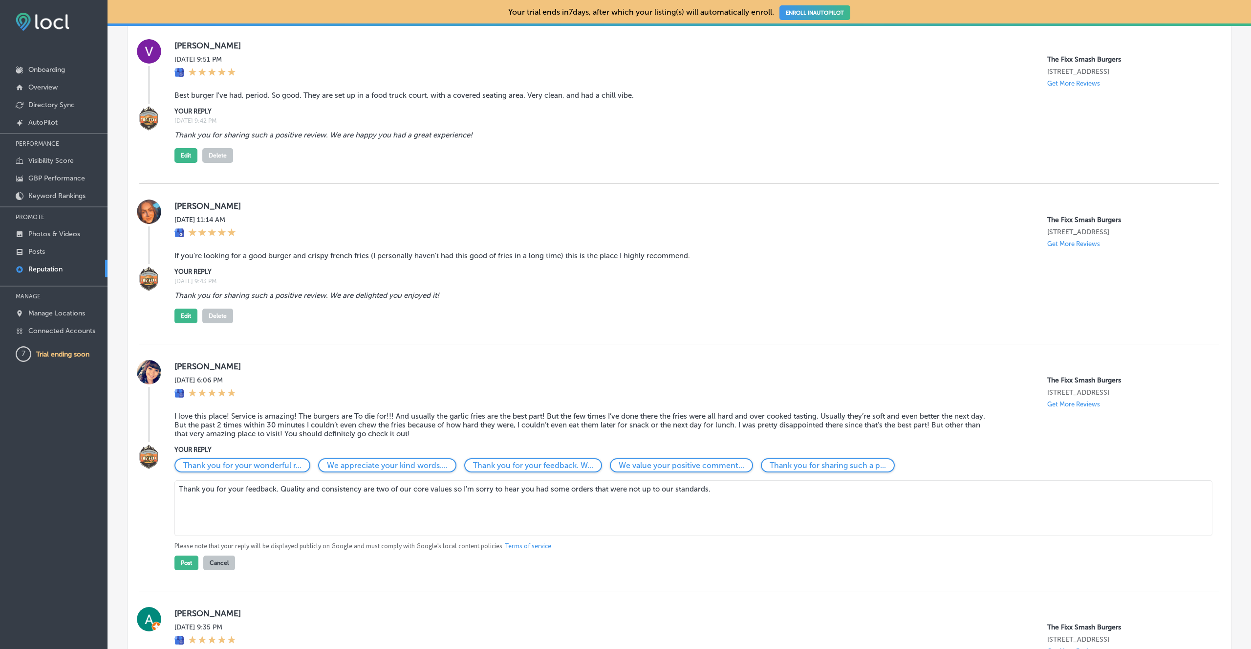
click at [712, 489] on textarea "Thank you for your feedback. Quality and consistency are two of our core values…" at bounding box center [693, 508] width 1038 height 56
click at [589, 491] on textarea "Thank you for your feedback. Quality and consistency are two of our core values…" at bounding box center [693, 508] width 1038 height 56
click at [596, 494] on textarea "Thank you for your feedback. Quality and consistency are two of our core values…" at bounding box center [693, 508] width 1038 height 56
click at [676, 492] on textarea "Thank you for your feedback. Quality and consistency are two of our core values…" at bounding box center [693, 508] width 1038 height 56
drag, startPoint x: 783, startPoint y: 487, endPoint x: 804, endPoint y: 511, distance: 31.8
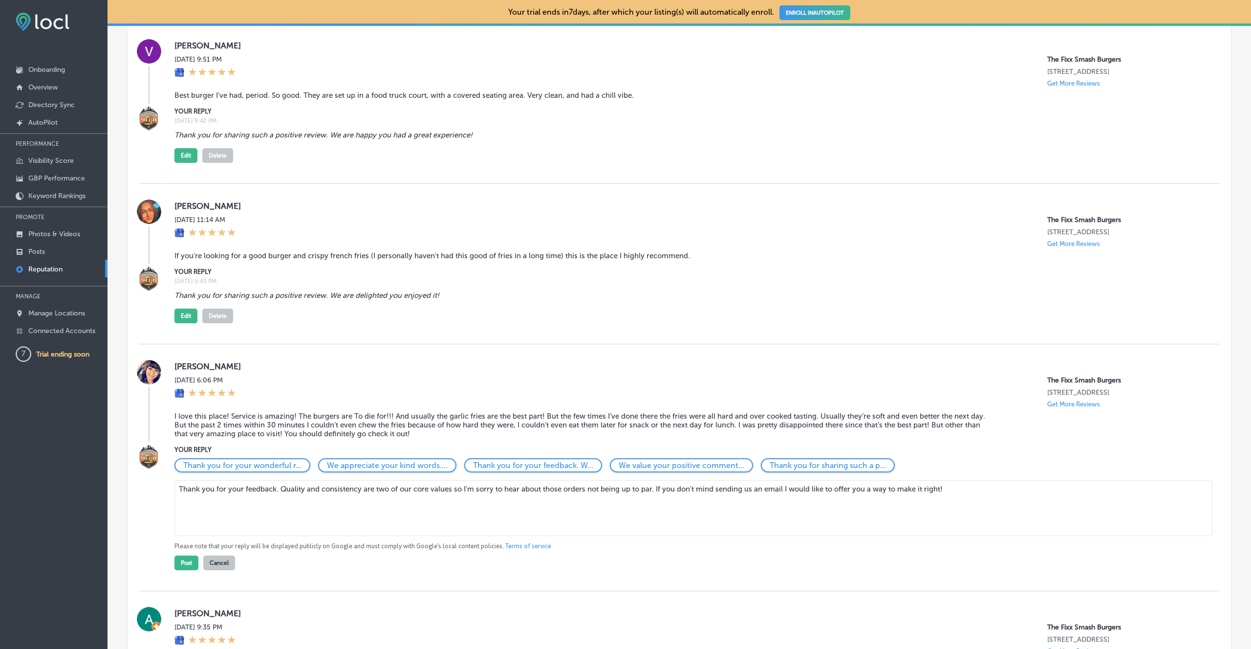
click at [783, 488] on textarea "Thank you for your feedback. Quality and consistency are two of our core values…" at bounding box center [693, 508] width 1038 height 56
type textarea "Thank you for your feedback. Quality and consistency are two of our core values…"
click at [182, 561] on button "Post" at bounding box center [186, 562] width 24 height 15
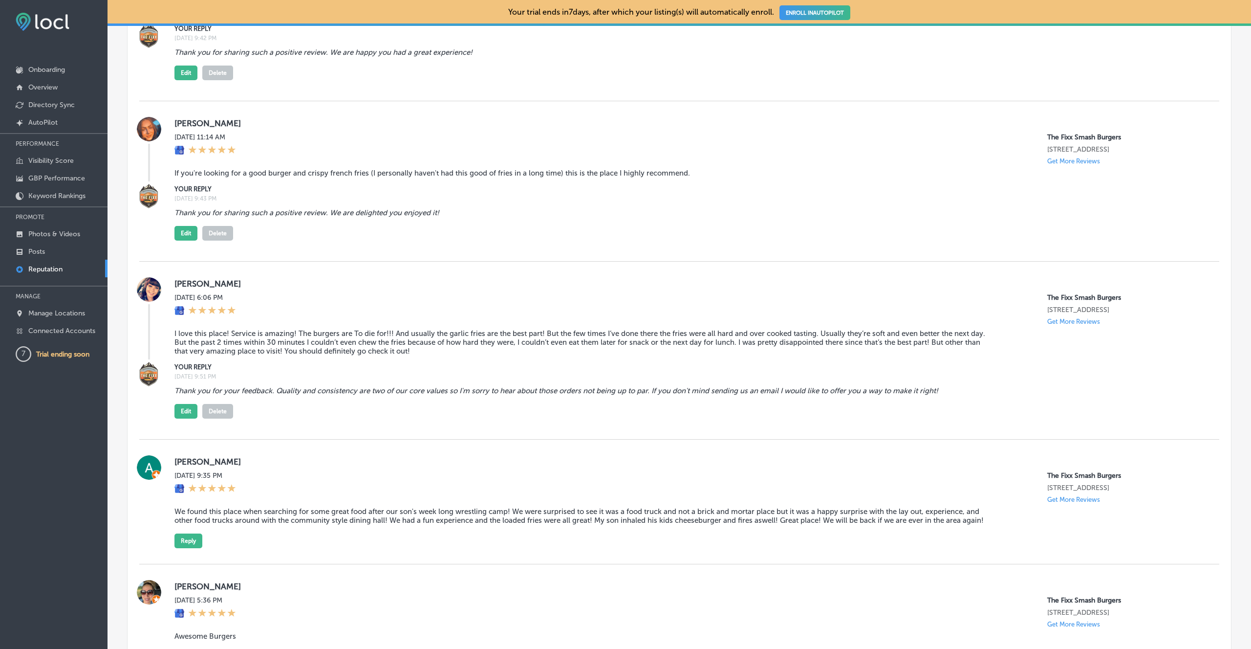
scroll to position [1134, 0]
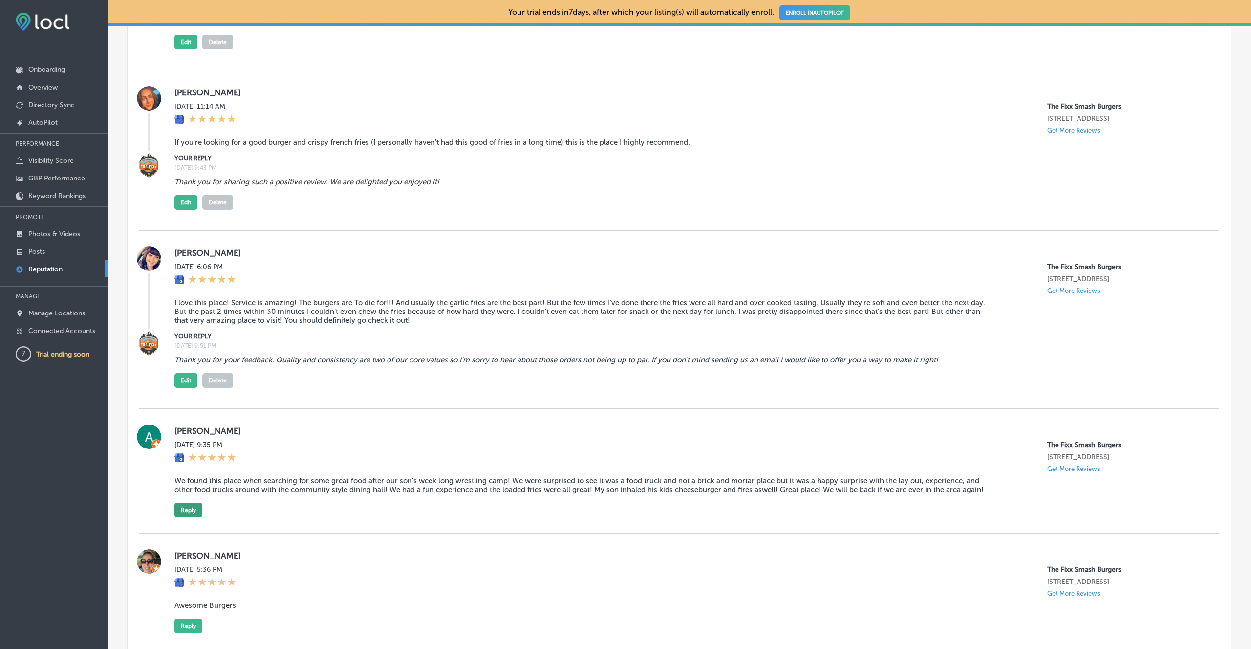
click at [195, 516] on button "Reply" at bounding box center [188, 509] width 28 height 15
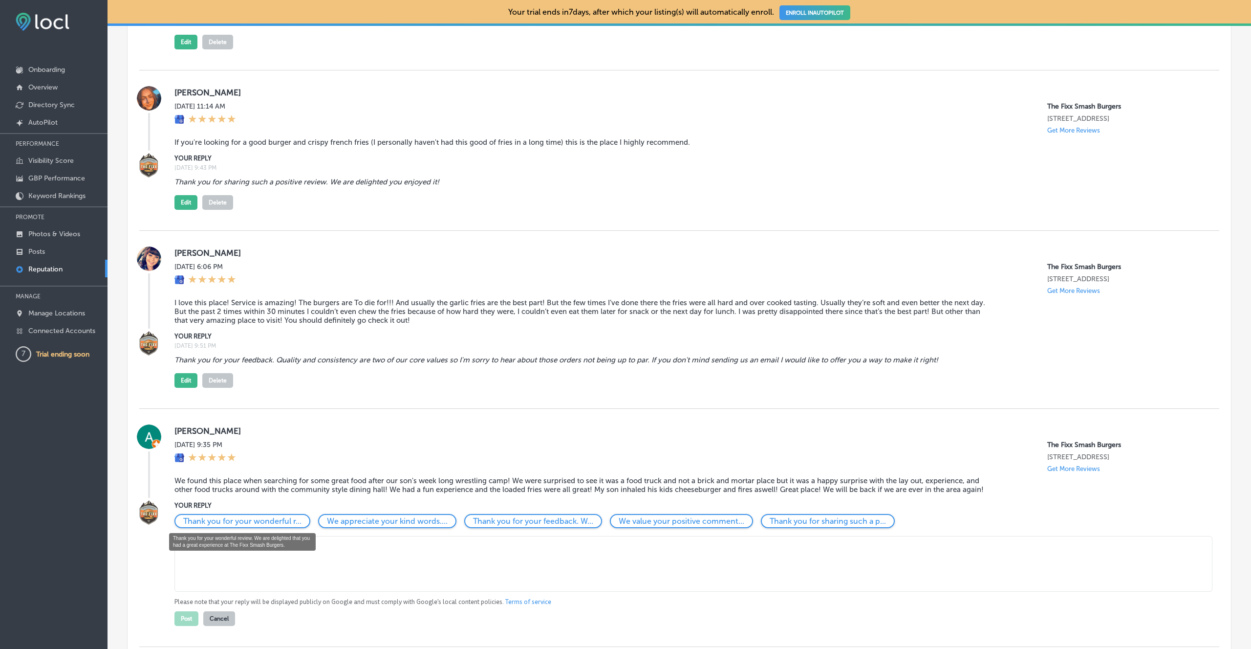
click at [283, 520] on p "Thank you for your wonderful r..." at bounding box center [242, 520] width 118 height 9
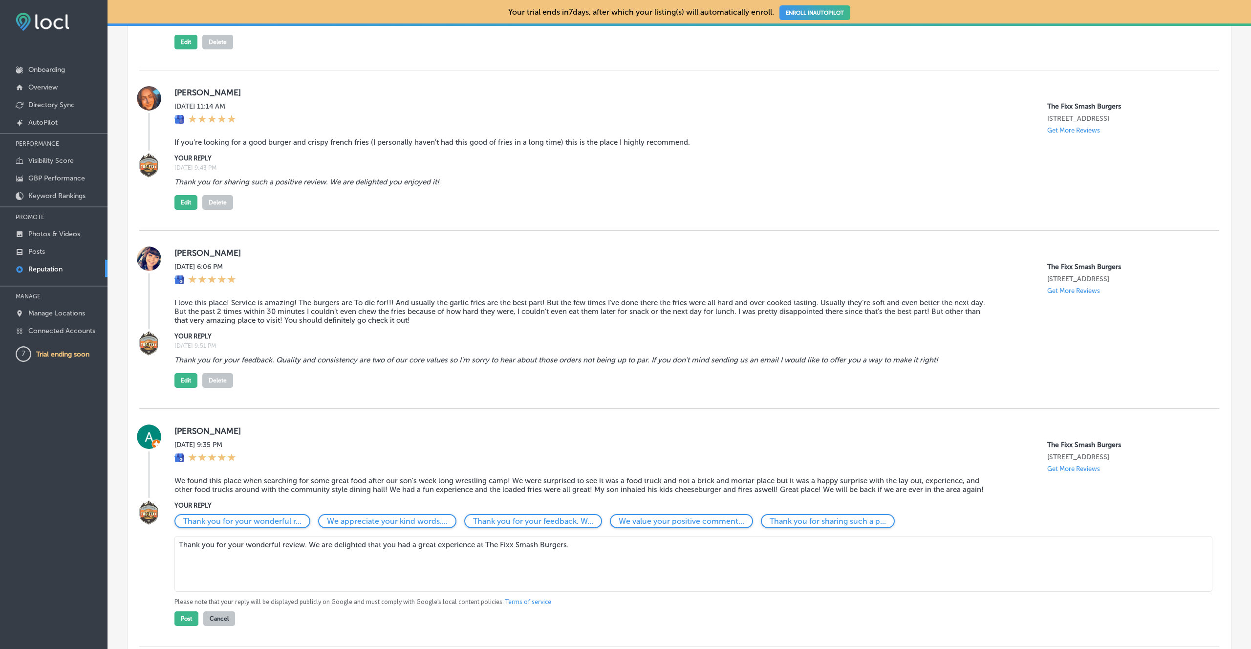
drag, startPoint x: 246, startPoint y: 544, endPoint x: 281, endPoint y: 555, distance: 36.8
click at [281, 555] on textarea "Thank you for your wonderful review. We are delighted that you had a great expe…" at bounding box center [693, 564] width 1038 height 56
click at [303, 550] on textarea "Thank you for your awesome review. We are delighted that you had a great experi…" at bounding box center [693, 564] width 1038 height 56
drag, startPoint x: 308, startPoint y: 548, endPoint x: 600, endPoint y: 541, distance: 291.8
click at [600, 541] on textarea "Thank you for your awesome review! We are delighted that you had a great experi…" at bounding box center [693, 564] width 1038 height 56
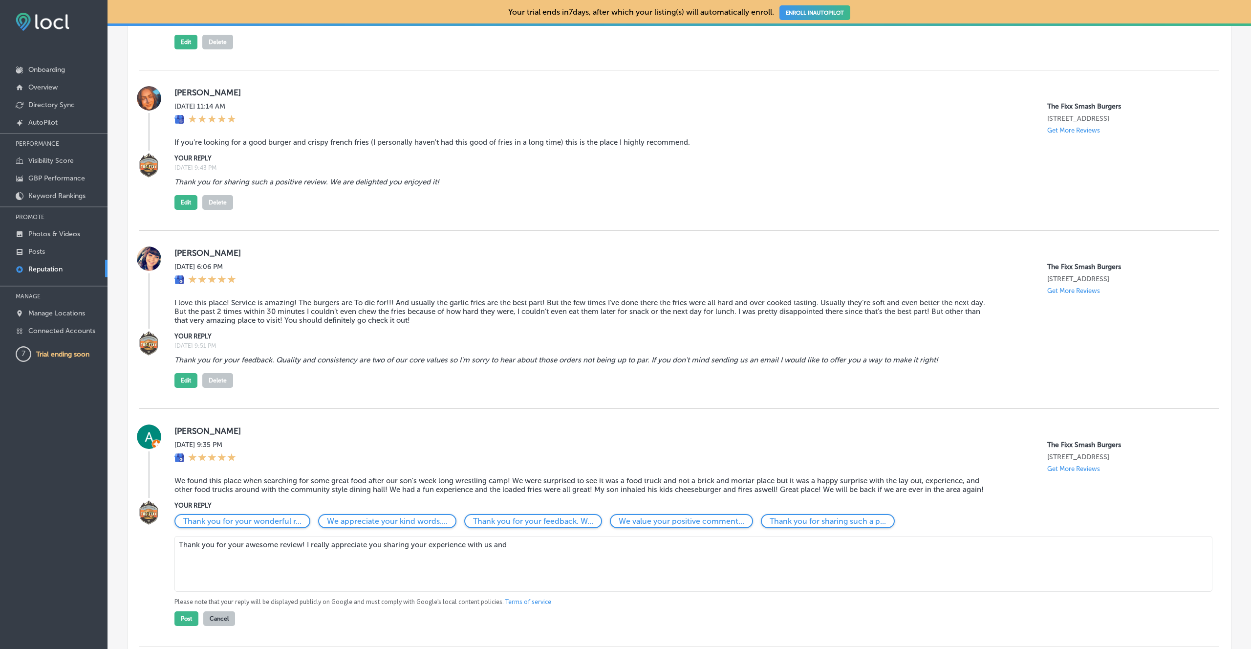
click at [308, 544] on textarea "Thank you for your awesome review! I really appreciate you sharing your experie…" at bounding box center [693, 564] width 1038 height 56
click at [516, 545] on textarea "Thank you for your awesome review! We really appreciate you sharing your experi…" at bounding box center [693, 564] width 1038 height 56
click at [657, 545] on textarea "Thank you for your awesome review! We really appreciate you sharing your experi…" at bounding box center [693, 564] width 1038 height 56
type textarea "Thank you for your awesome review! We really appreciate you sharing your experi…"
click at [173, 620] on div "YOUR REPLY Thank you for your wonderful r... We appreciate your kind words.... …" at bounding box center [679, 563] width 1080 height 126
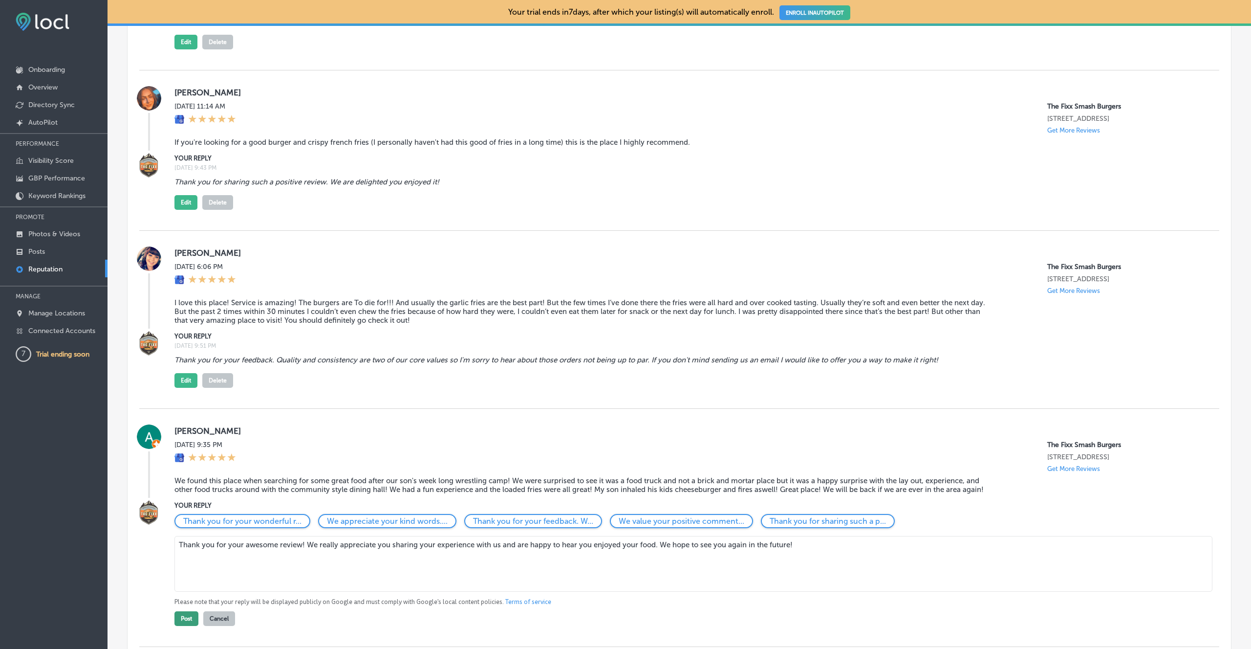
click at [189, 618] on button "Post" at bounding box center [186, 618] width 24 height 15
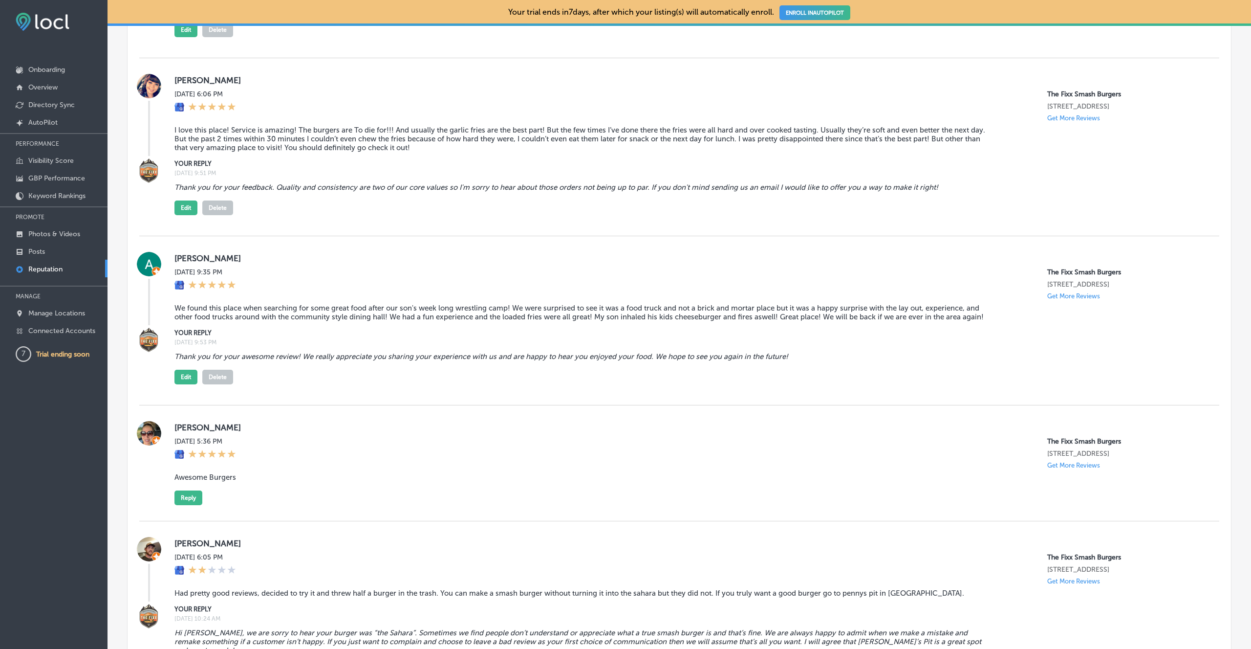
scroll to position [1361, 0]
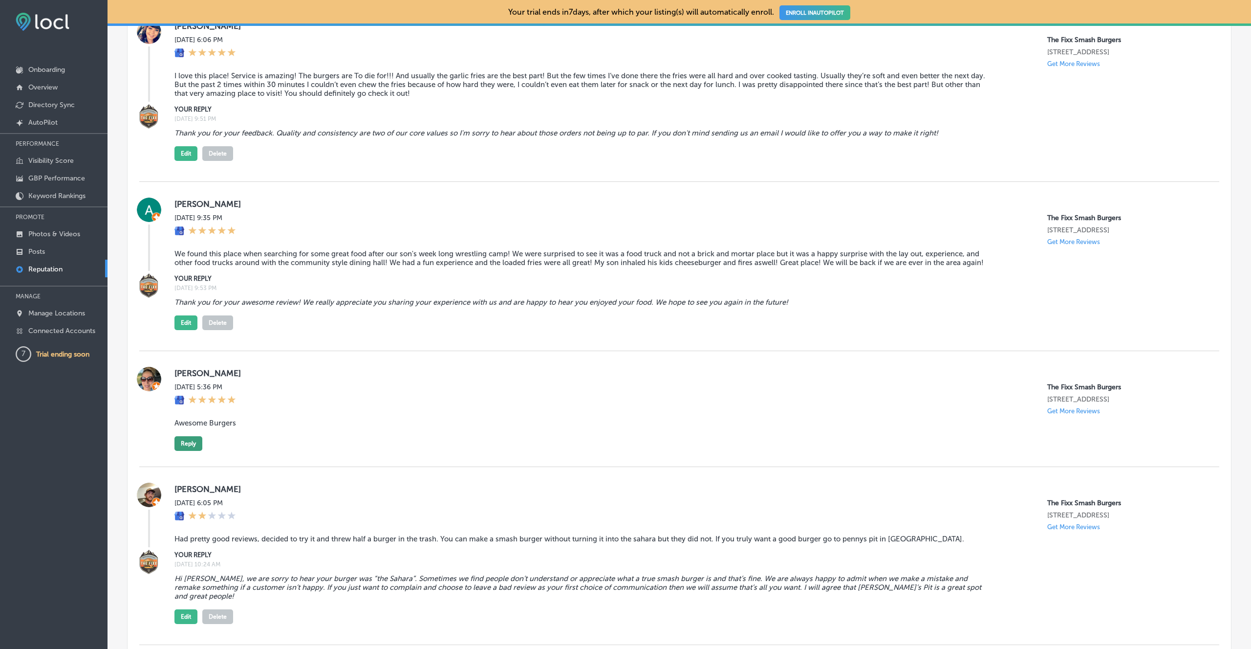
click at [195, 438] on button "Reply" at bounding box center [188, 443] width 28 height 15
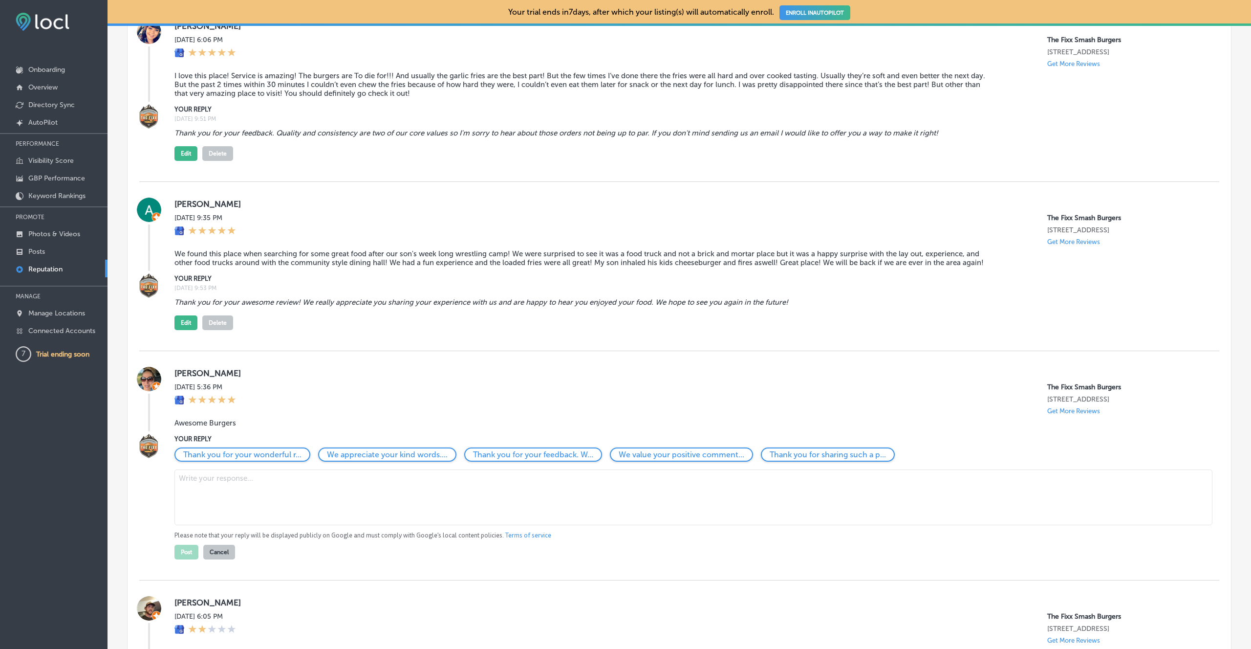
click at [230, 486] on textarea at bounding box center [693, 497] width 1038 height 56
type textarea "Thank You!"
click at [194, 555] on button "Post" at bounding box center [186, 551] width 24 height 15
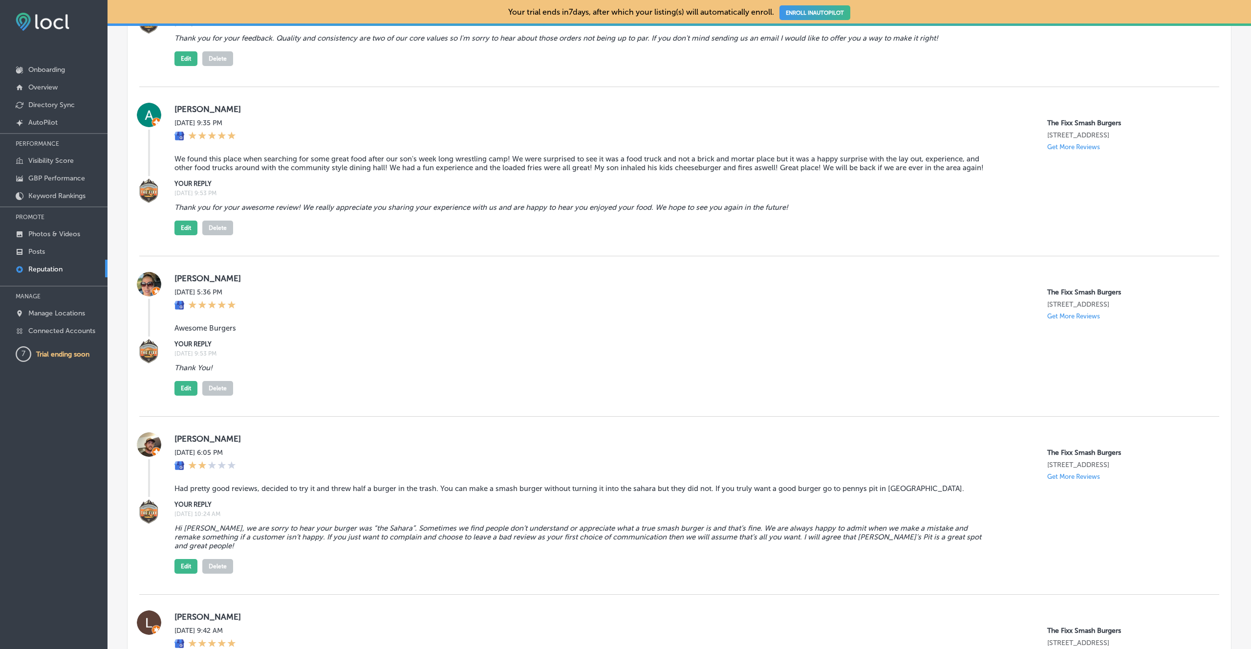
scroll to position [1474, 0]
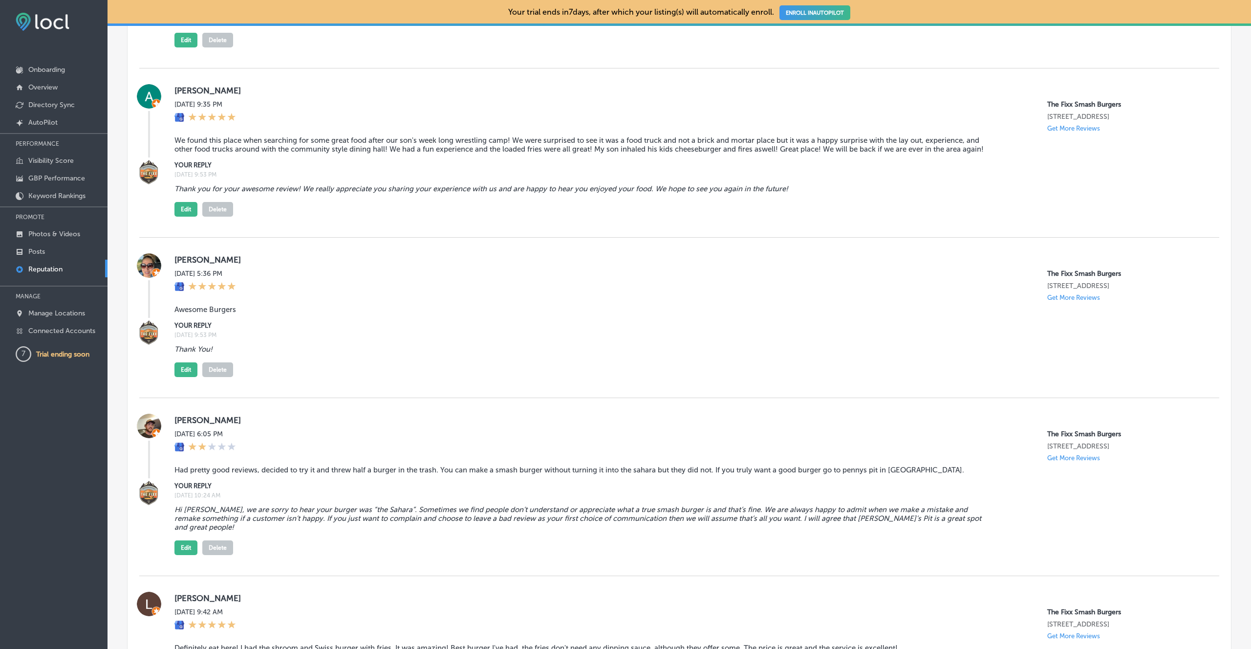
click at [223, 540] on button "Delete" at bounding box center [217, 547] width 31 height 15
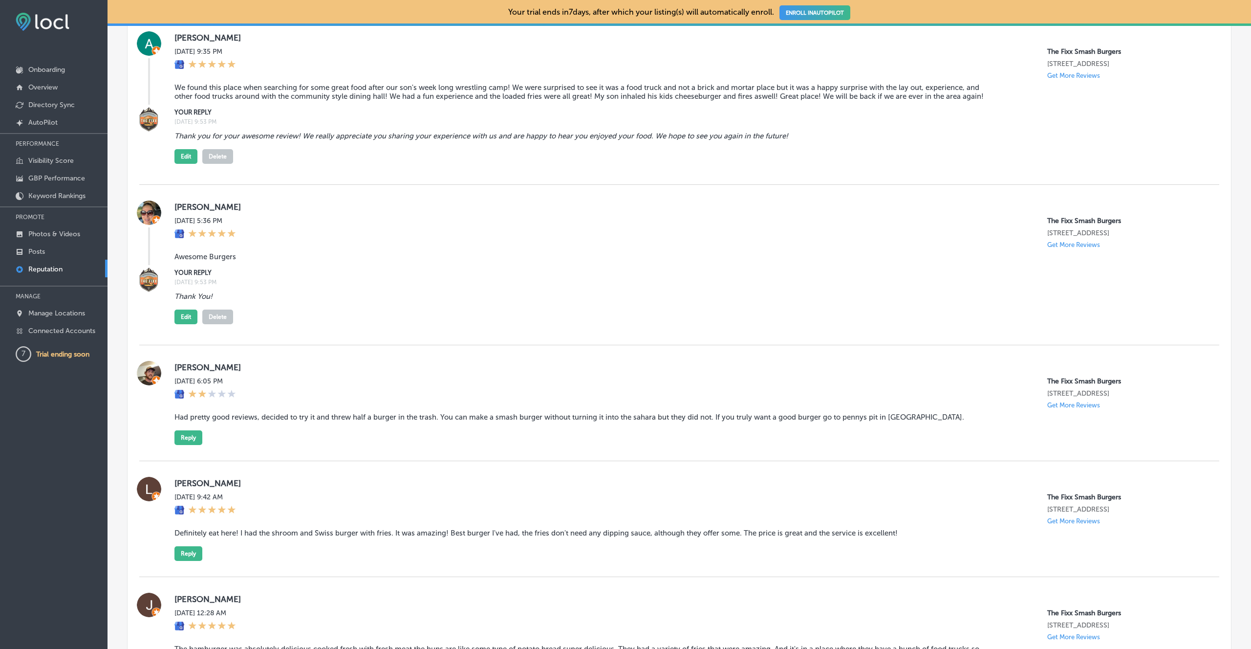
scroll to position [1689, 0]
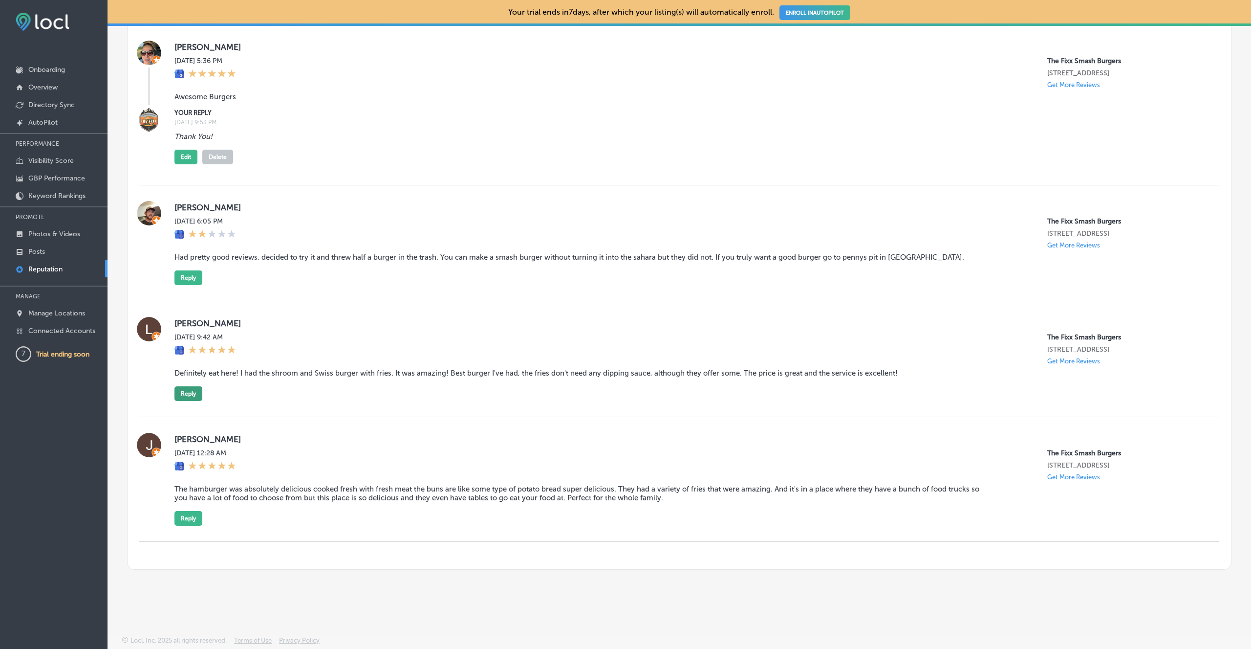
click at [197, 398] on button "Reply" at bounding box center [188, 393] width 28 height 15
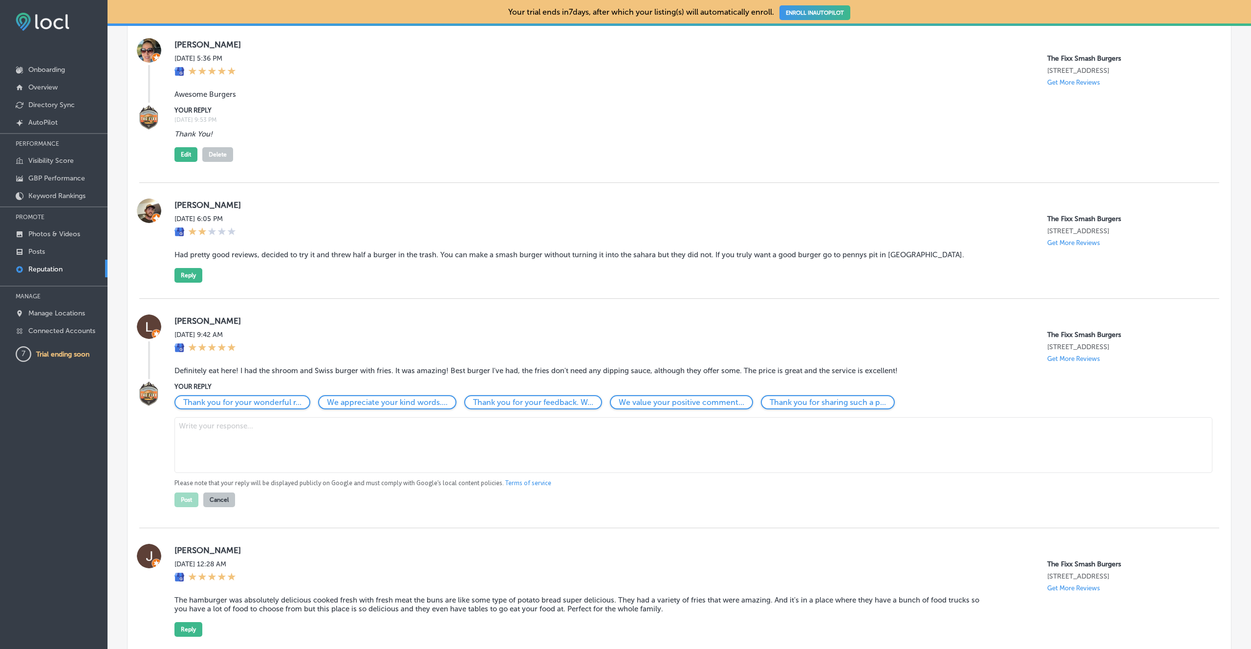
click at [234, 442] on textarea at bounding box center [693, 445] width 1038 height 56
type textarea "Thank you! We love hearing you had a great experience."
click at [181, 501] on button "Post" at bounding box center [186, 499] width 24 height 15
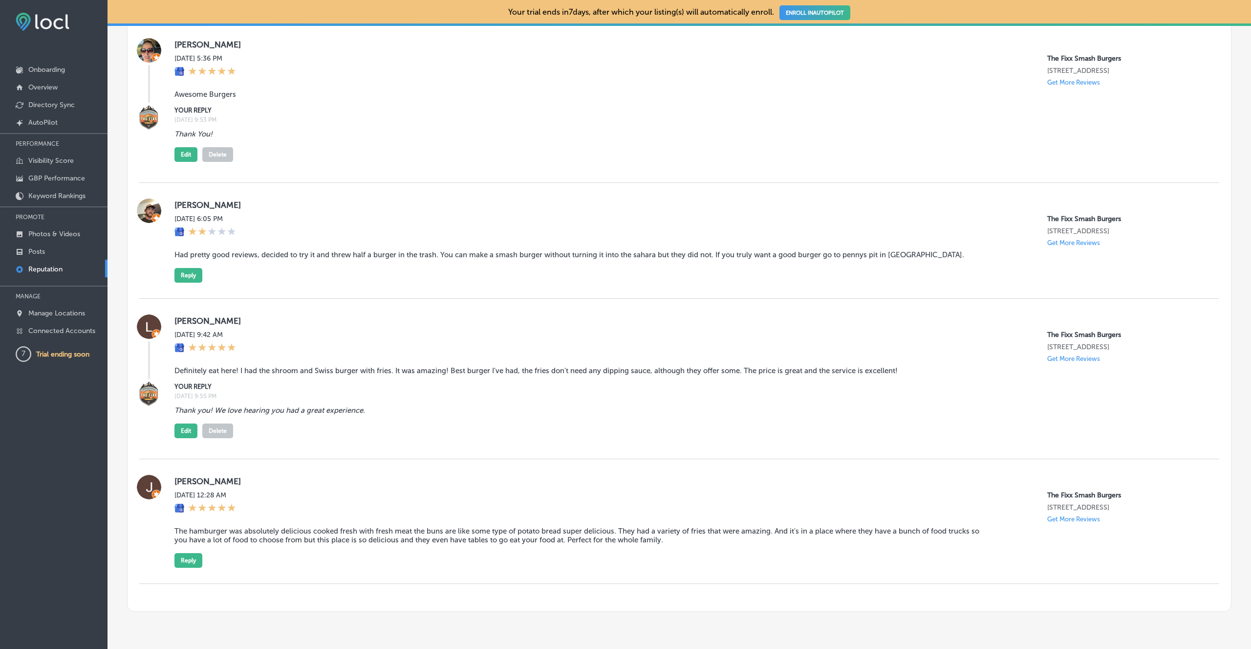
scroll to position [1734, 0]
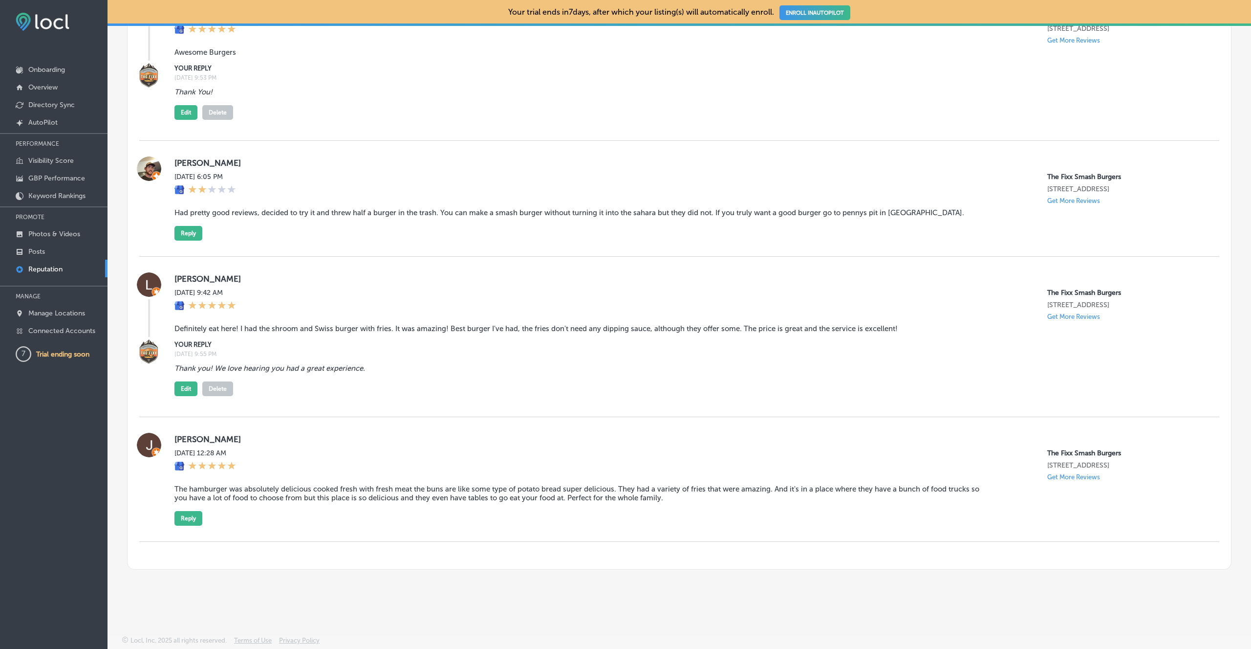
click at [204, 518] on div "[PERSON_NAME][DATE] 12:28 AM The Fixx Smash Burgers [STREET_ADDRESS] Get More R…" at bounding box center [688, 479] width 1029 height 93
click at [199, 518] on button "Reply" at bounding box center [188, 518] width 28 height 15
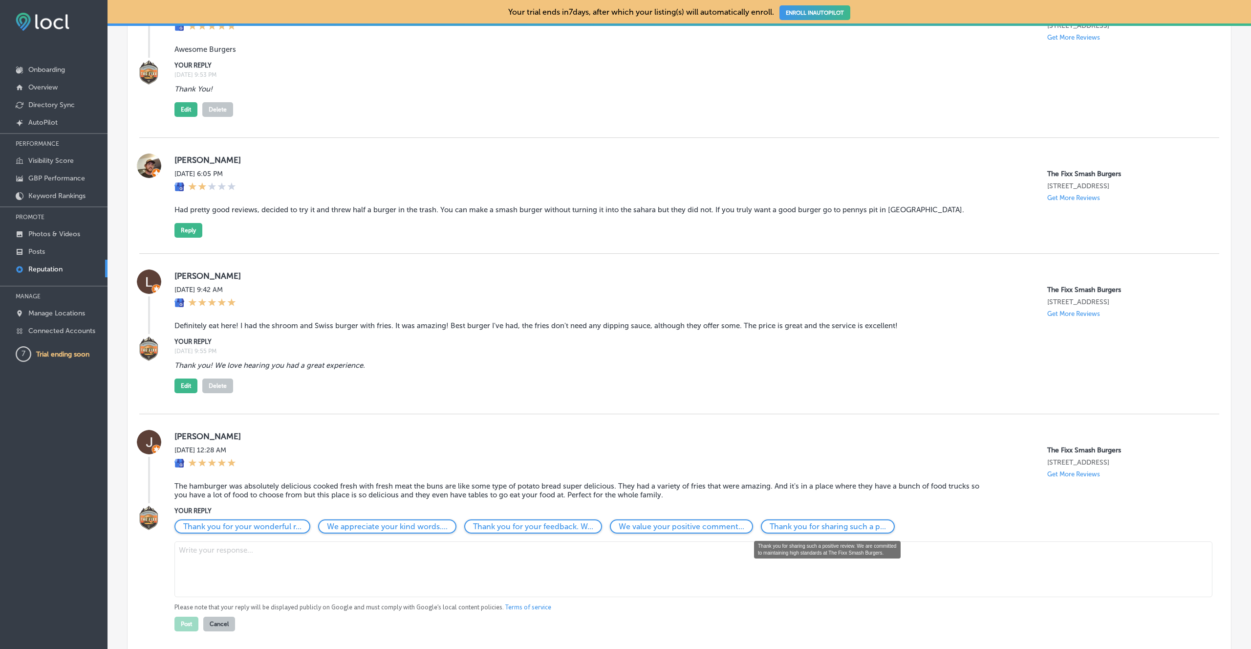
click at [810, 529] on p "Thank you for sharing such a p..." at bounding box center [828, 525] width 116 height 9
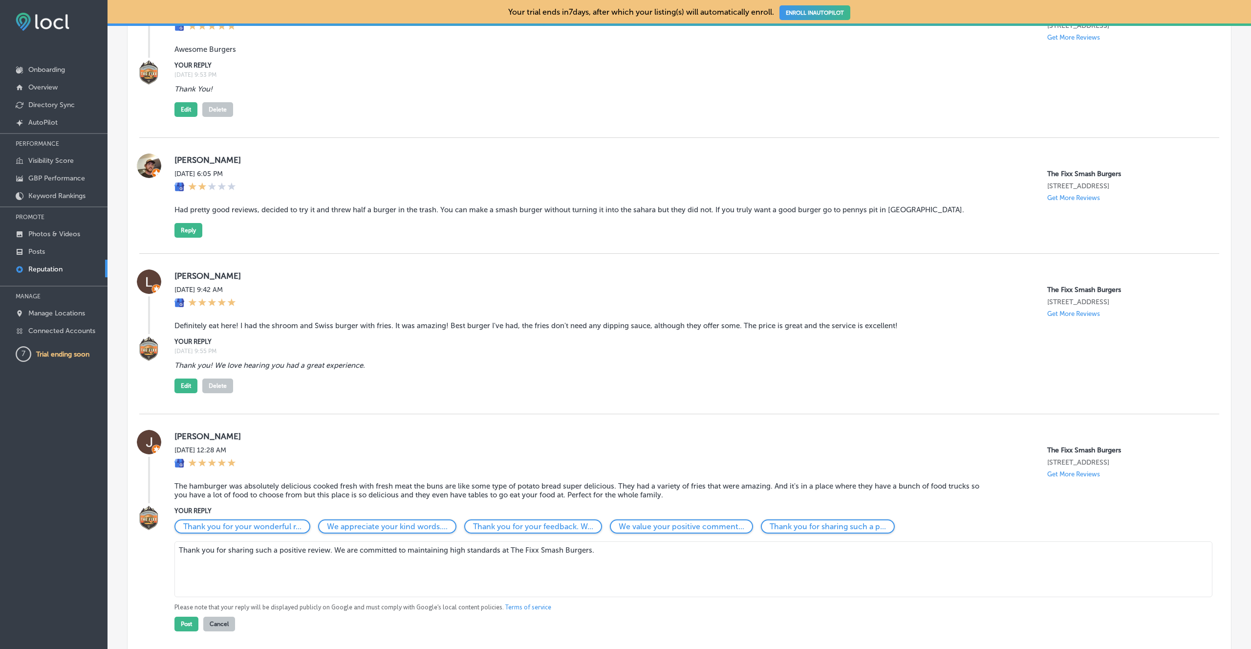
drag, startPoint x: 500, startPoint y: 555, endPoint x: 590, endPoint y: 552, distance: 90.0
click at [590, 552] on textarea "Thank you for sharing such a positive review. We are committed to maintaining h…" at bounding box center [693, 569] width 1038 height 56
click at [560, 554] on textarea "Thank you for sharing such a positive review. We are committed to maintaining h…" at bounding box center [693, 569] width 1038 height 56
click at [603, 548] on textarea "Thank you for sharing such a positive review. We are committed to maintaining h…" at bounding box center [693, 569] width 1038 height 56
click at [563, 555] on textarea "Thank you for sharing such a positive review. We are committed to maintaining h…" at bounding box center [693, 569] width 1038 height 56
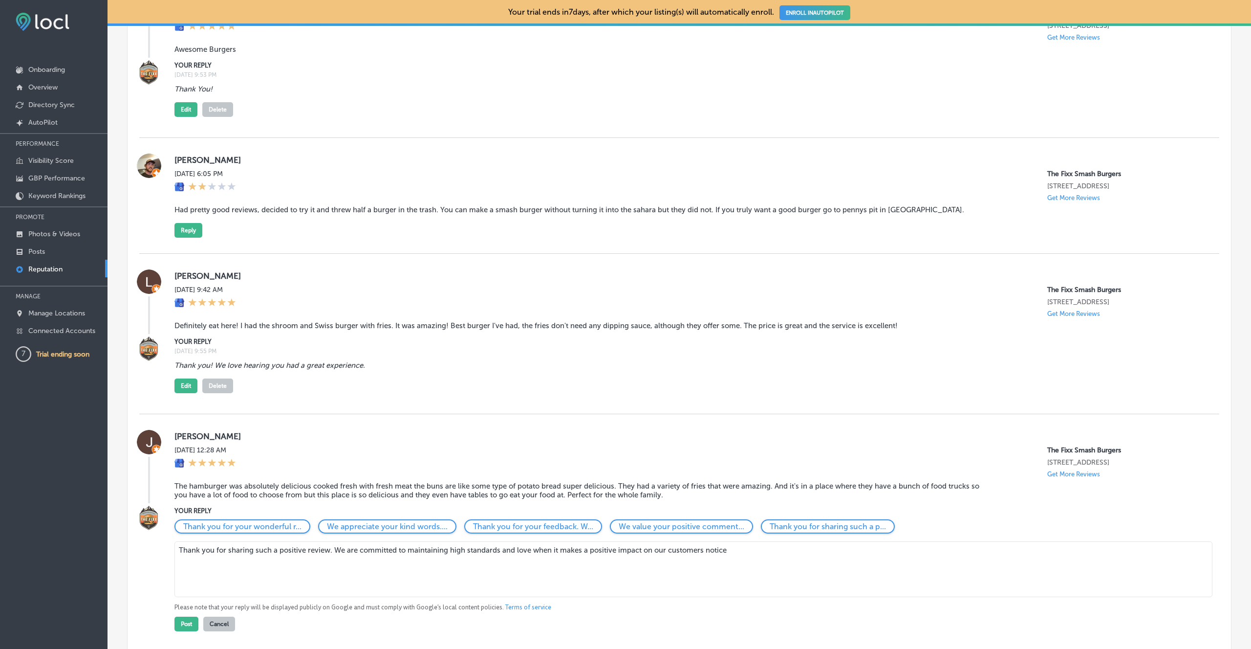
click at [755, 563] on textarea "Thank you for sharing such a positive review. We are committed to maintaining h…" at bounding box center [693, 569] width 1038 height 56
type textarea "Thank you for sharing such a positive review. We are committed to maintaining h…"
click at [179, 627] on button "Post" at bounding box center [186, 623] width 24 height 15
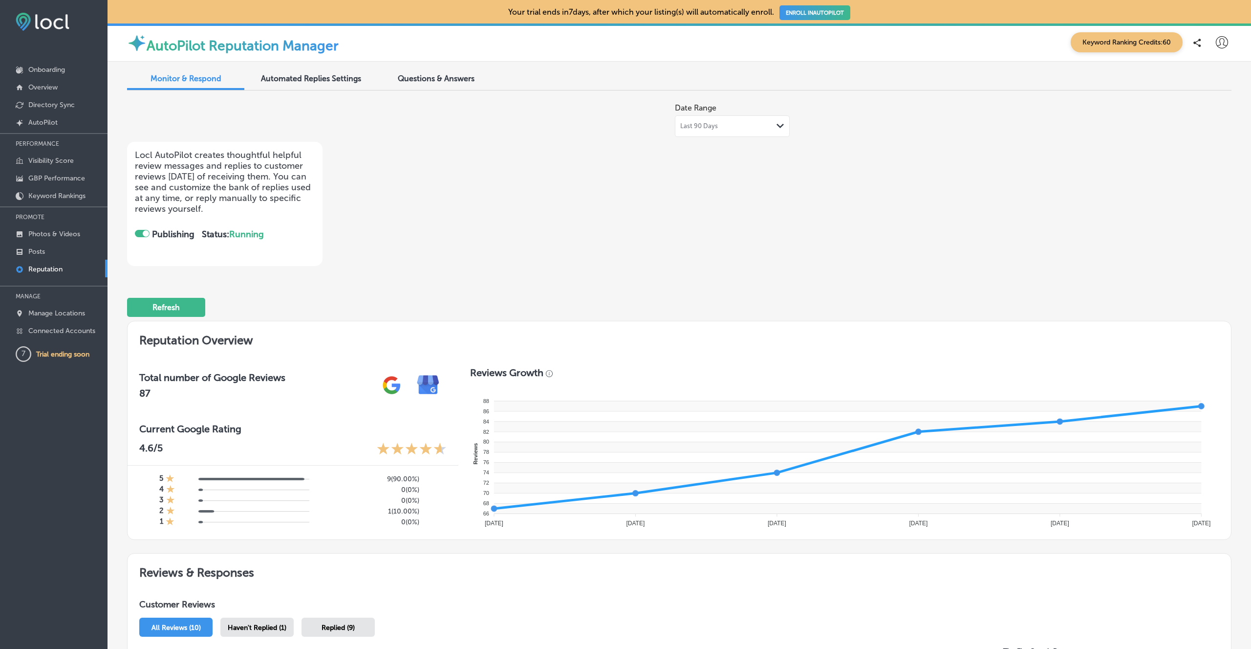
click at [146, 231] on div at bounding box center [146, 233] width 6 height 6
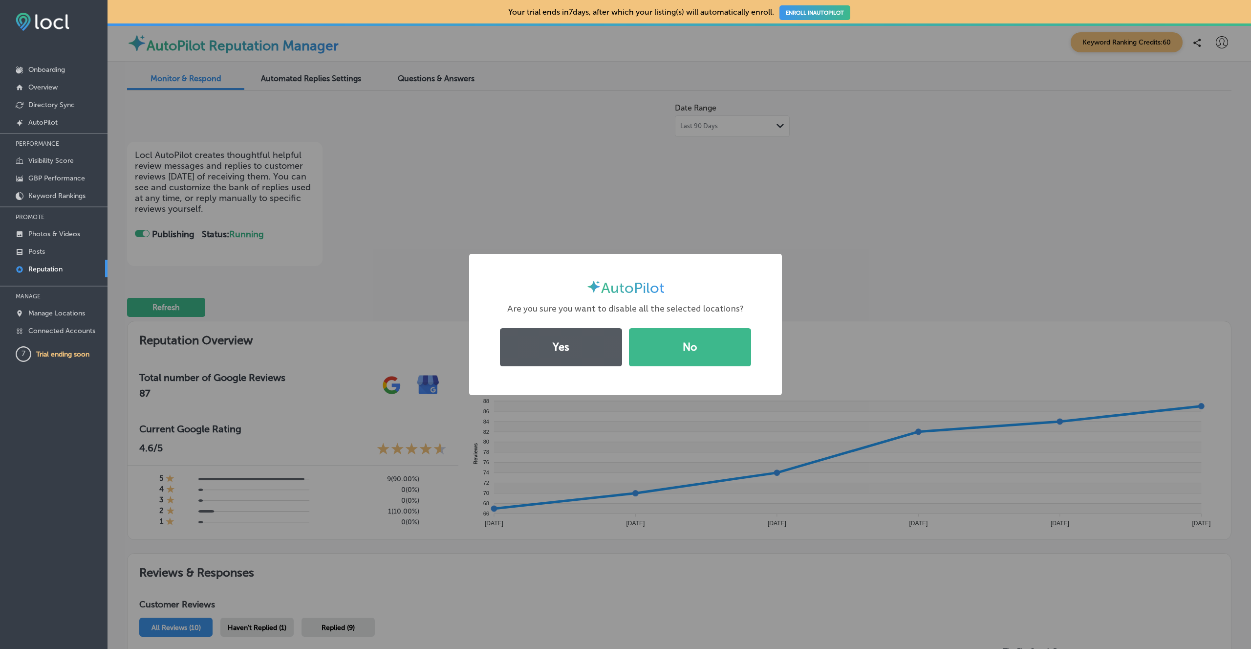
click at [548, 354] on button "Yes" at bounding box center [561, 347] width 122 height 38
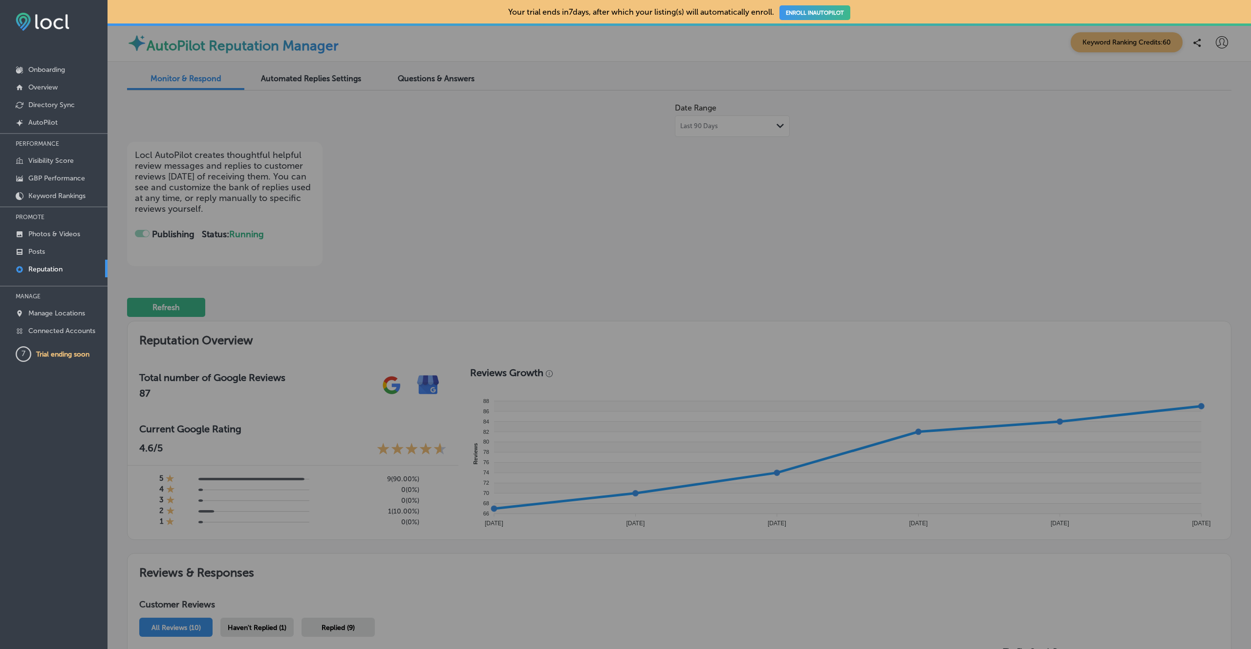
checkbox input "false"
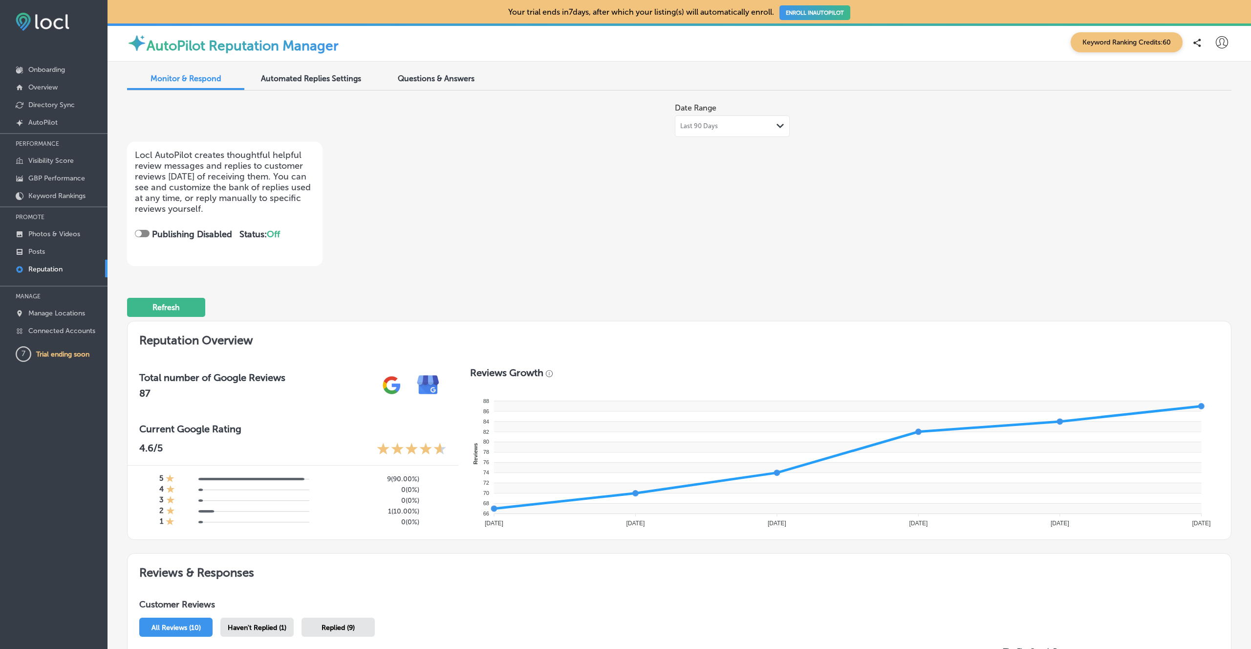
click at [315, 77] on span "Automated Replies Settings" at bounding box center [311, 78] width 100 height 9
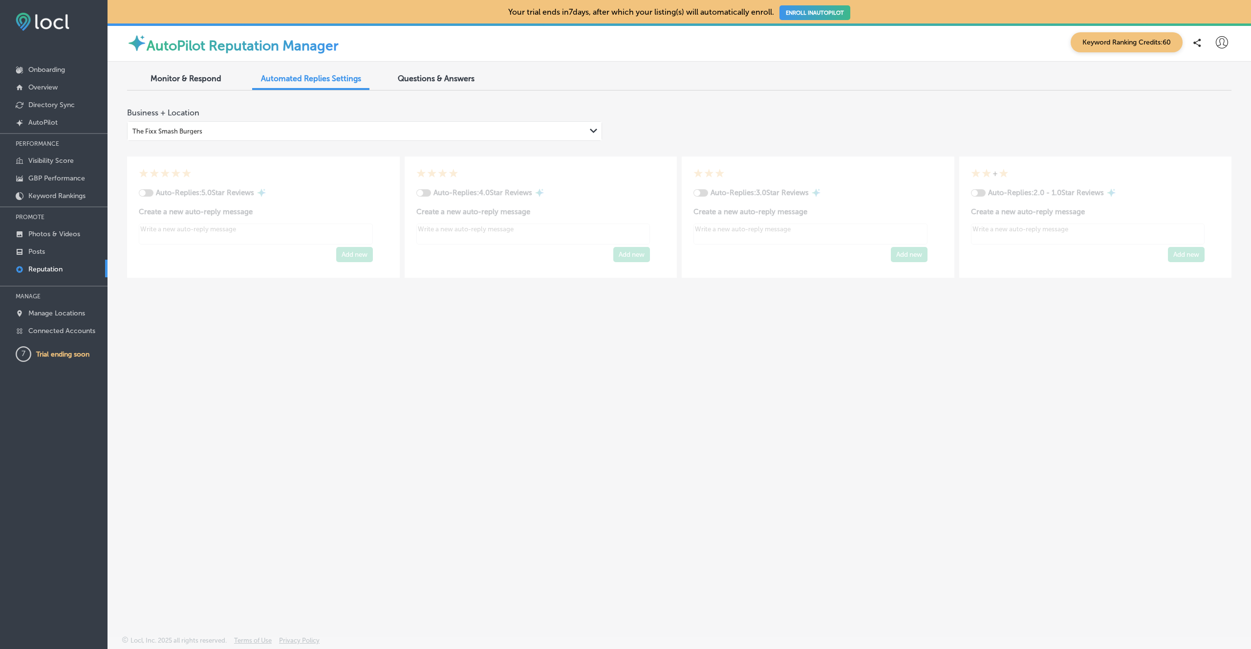
type textarea "x"
